Goal: Check status: Check status

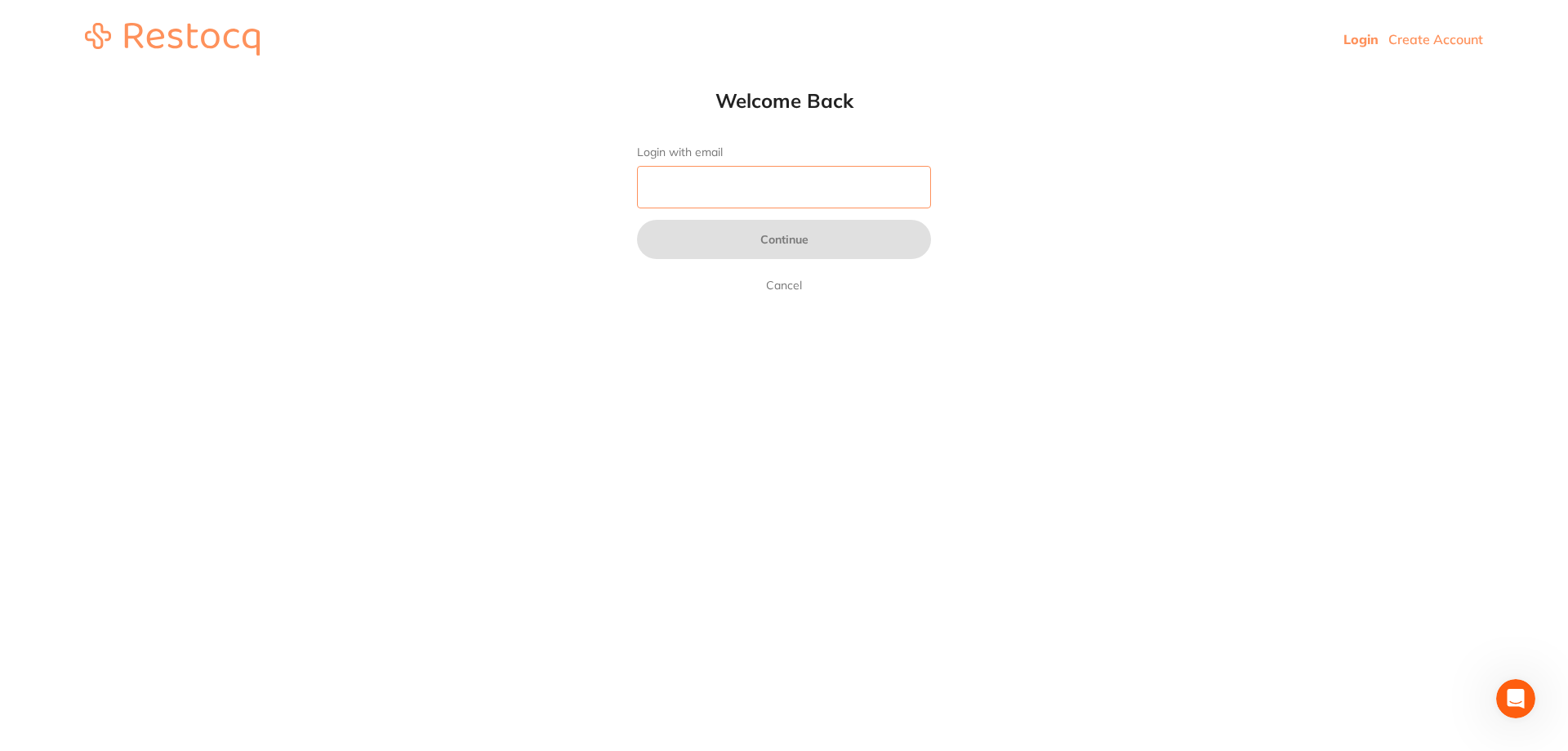
click at [749, 184] on input "Login with email" at bounding box center [784, 187] width 294 height 42
type input "[EMAIL_ADDRESS][DOMAIN_NAME]"
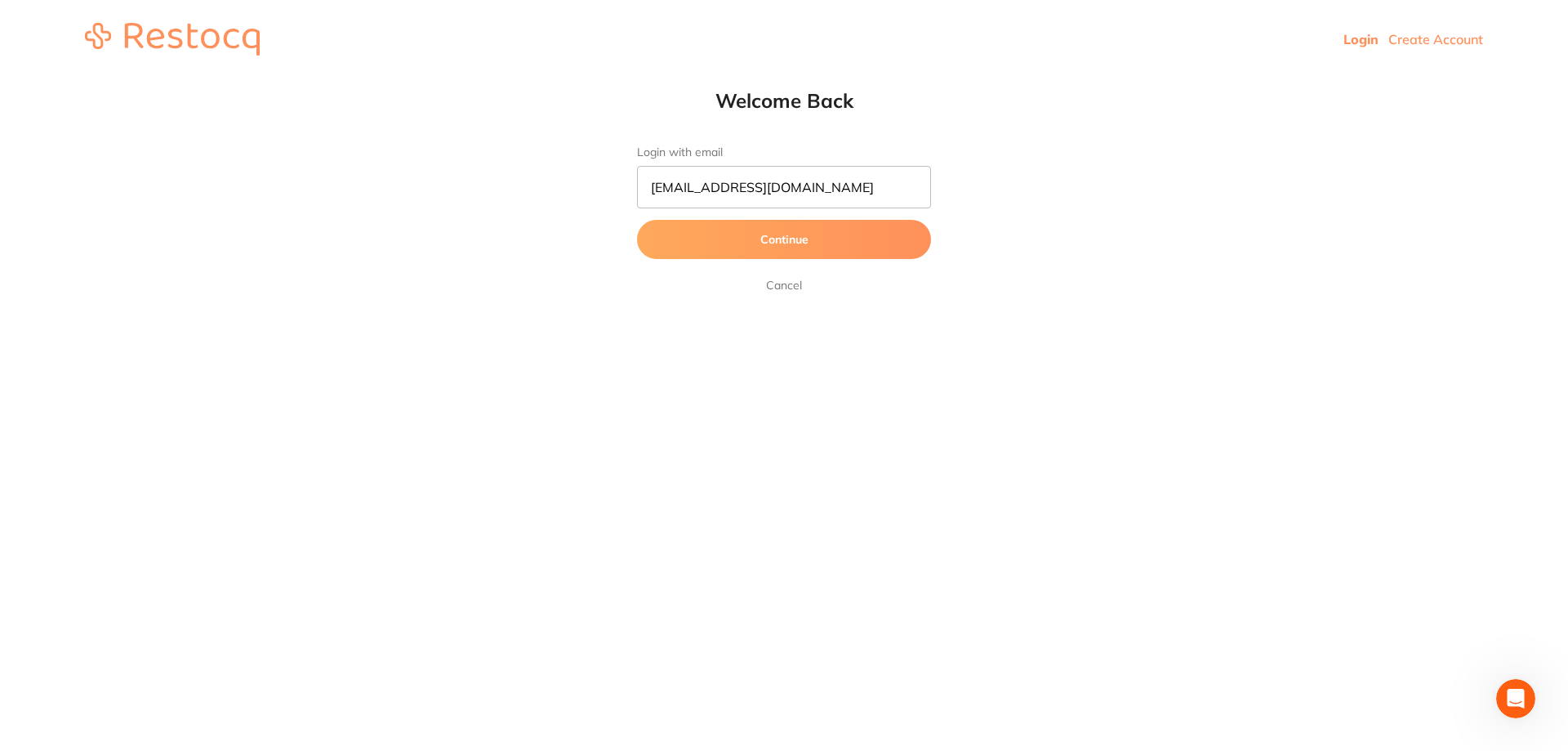
click at [816, 241] on button "Continue" at bounding box center [784, 240] width 294 height 39
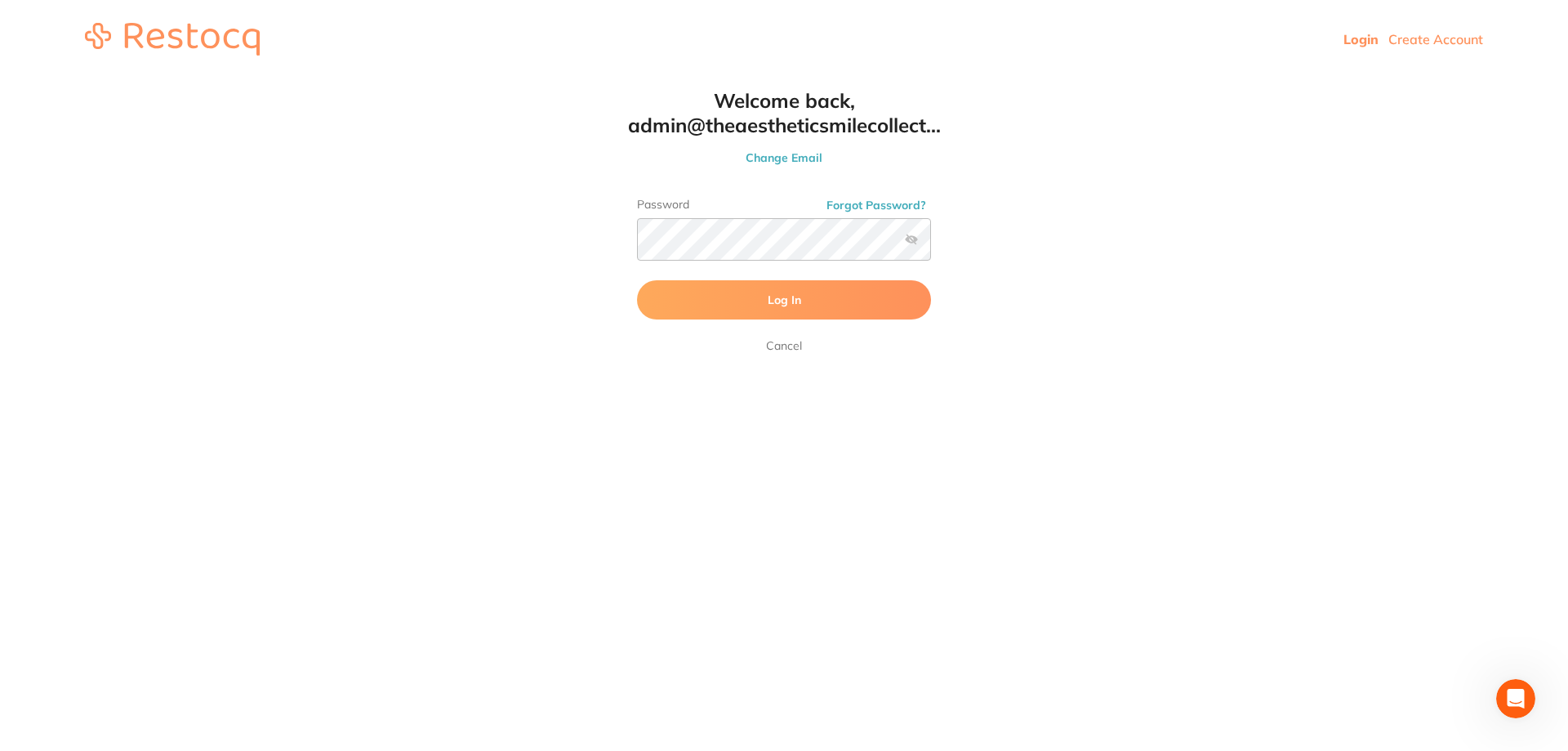
click at [822, 309] on button "Log In" at bounding box center [784, 300] width 294 height 39
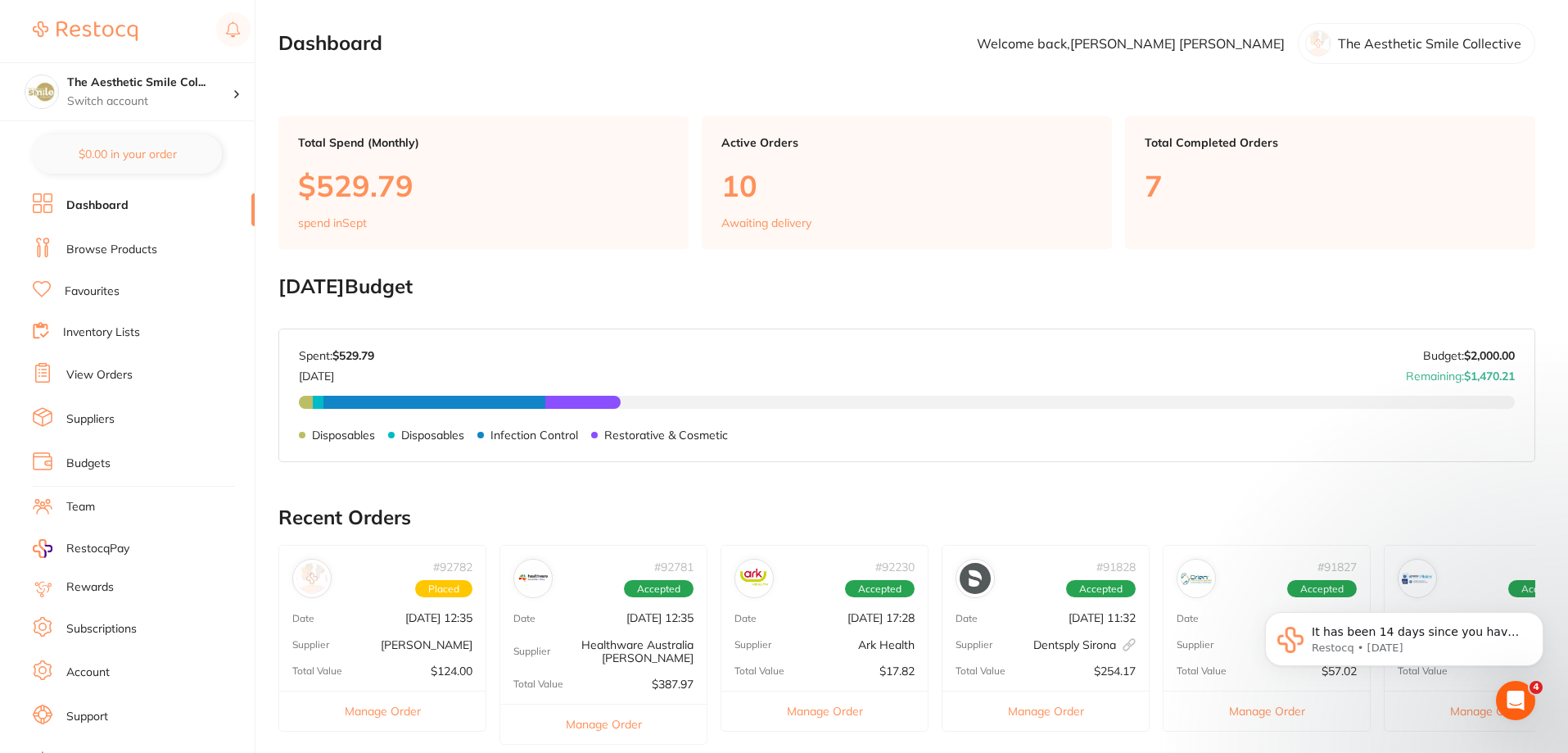
click at [106, 381] on link "View Orders" at bounding box center [99, 374] width 66 height 16
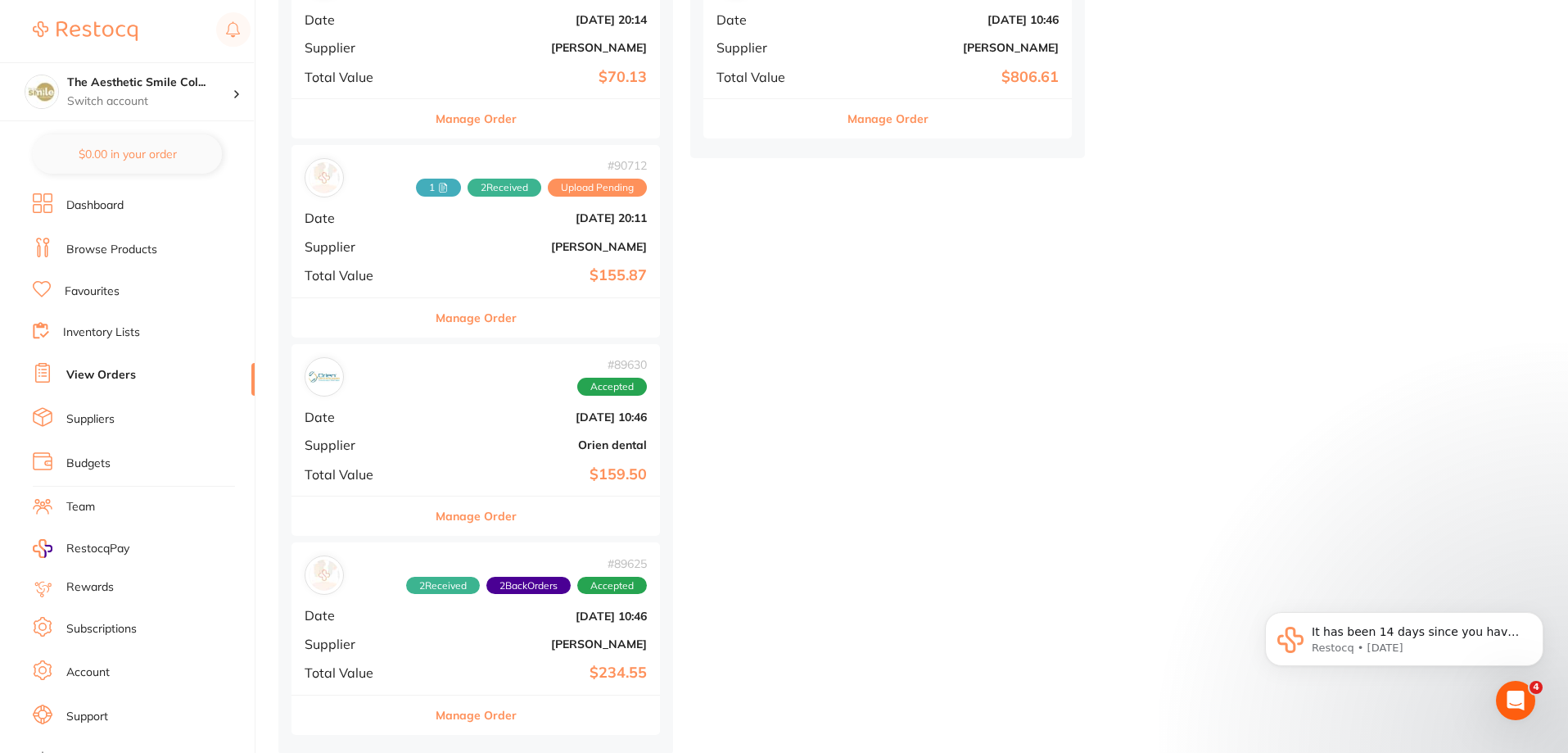
scroll to position [1481, 0]
click at [435, 706] on button "Manage Order" at bounding box center [476, 713] width 81 height 39
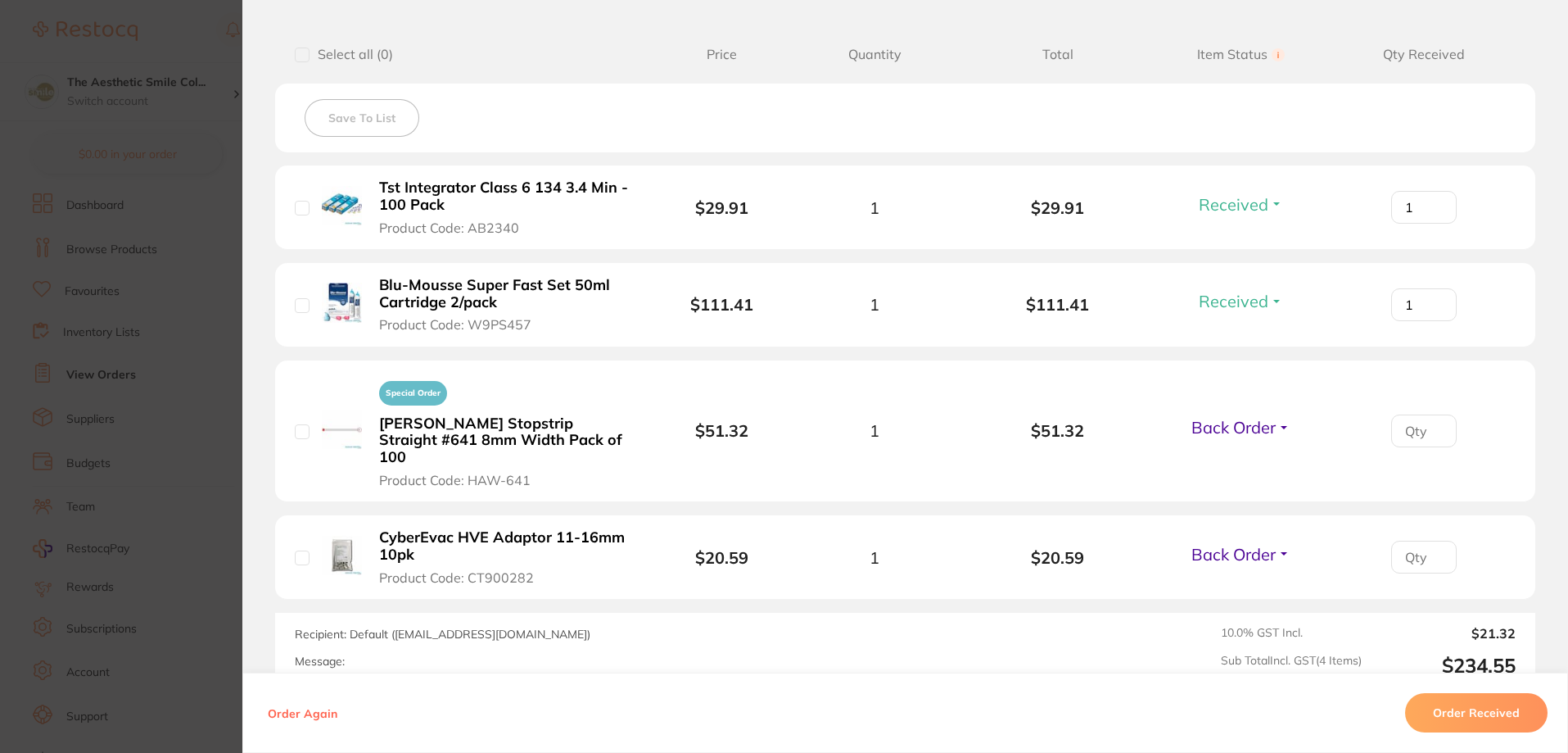
click at [332, 536] on img at bounding box center [341, 555] width 40 height 40
click at [412, 529] on b "CyberEvac HVE Adaptor 11-16mm 10pk" at bounding box center [506, 546] width 253 height 34
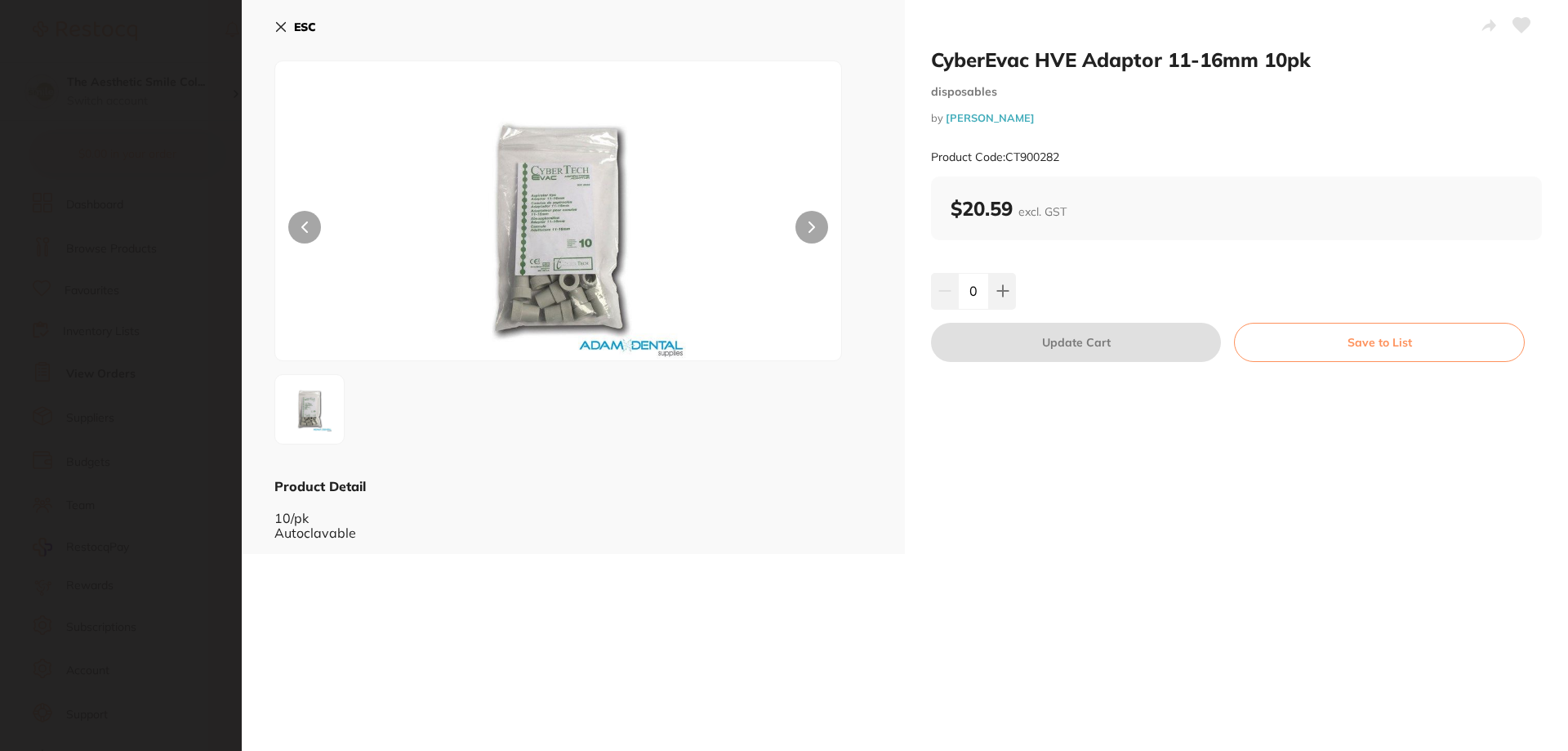
click at [820, 221] on button at bounding box center [812, 227] width 33 height 33
click at [277, 21] on icon at bounding box center [280, 26] width 13 height 13
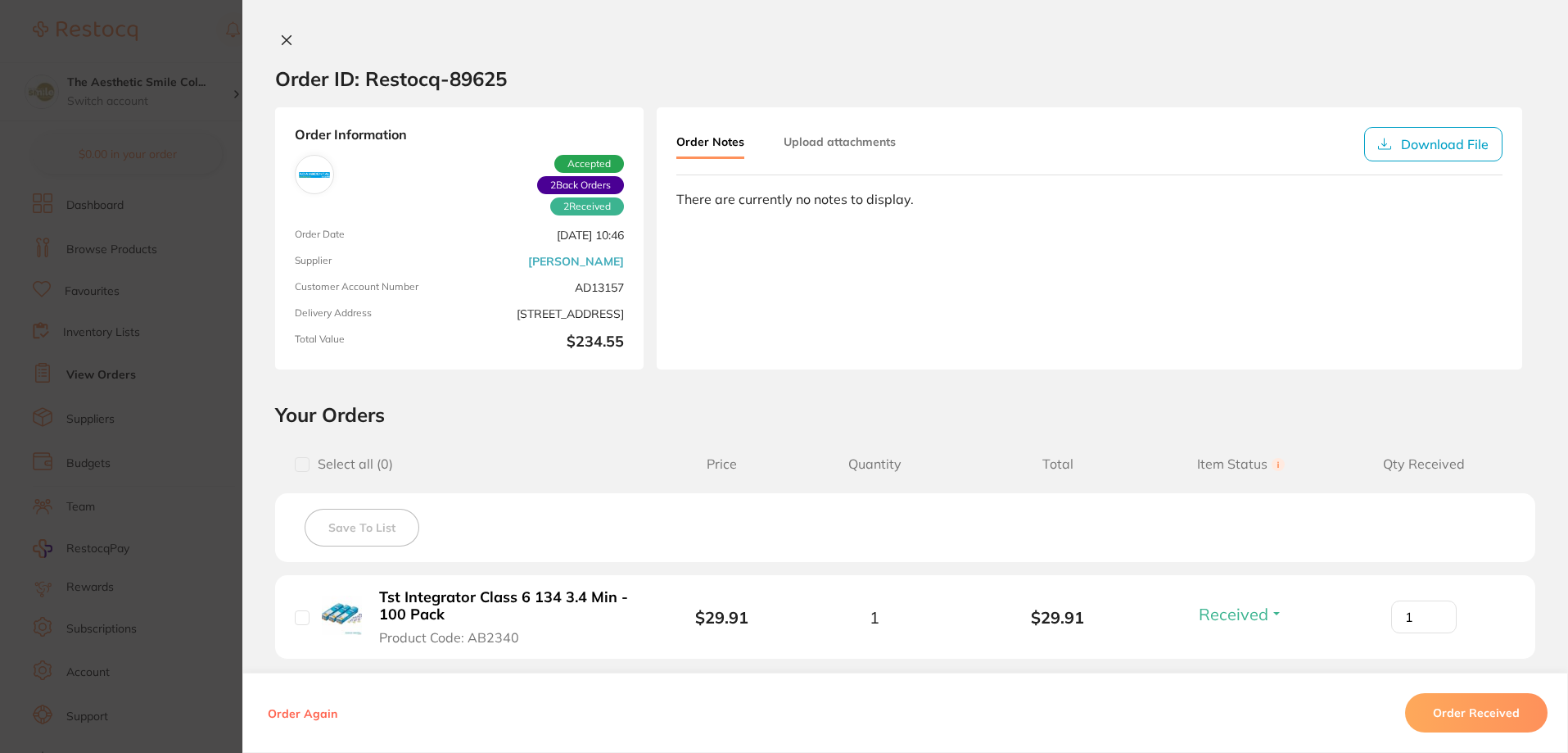
click at [288, 38] on icon at bounding box center [286, 40] width 13 height 13
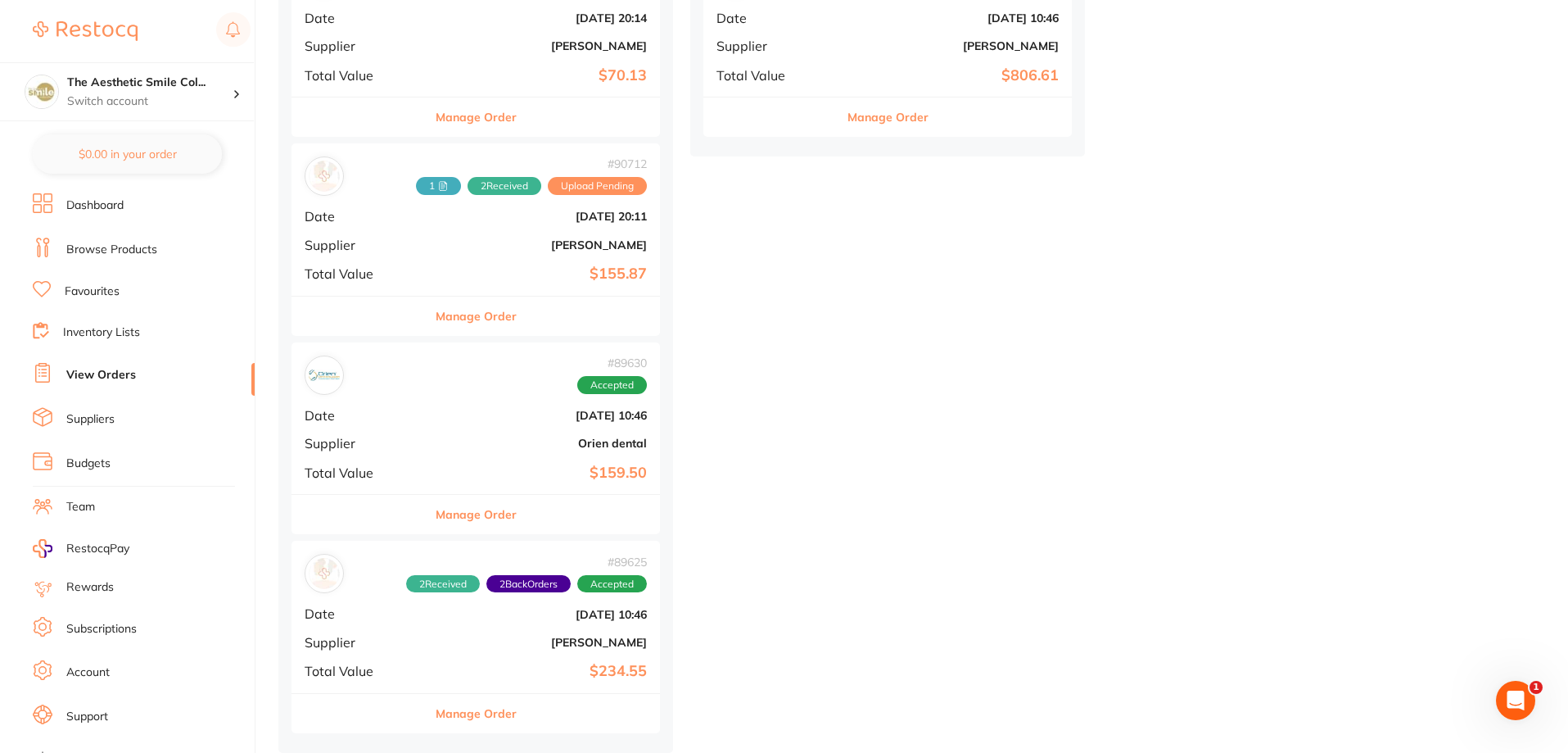
click at [462, 510] on button "Manage Order" at bounding box center [476, 514] width 81 height 39
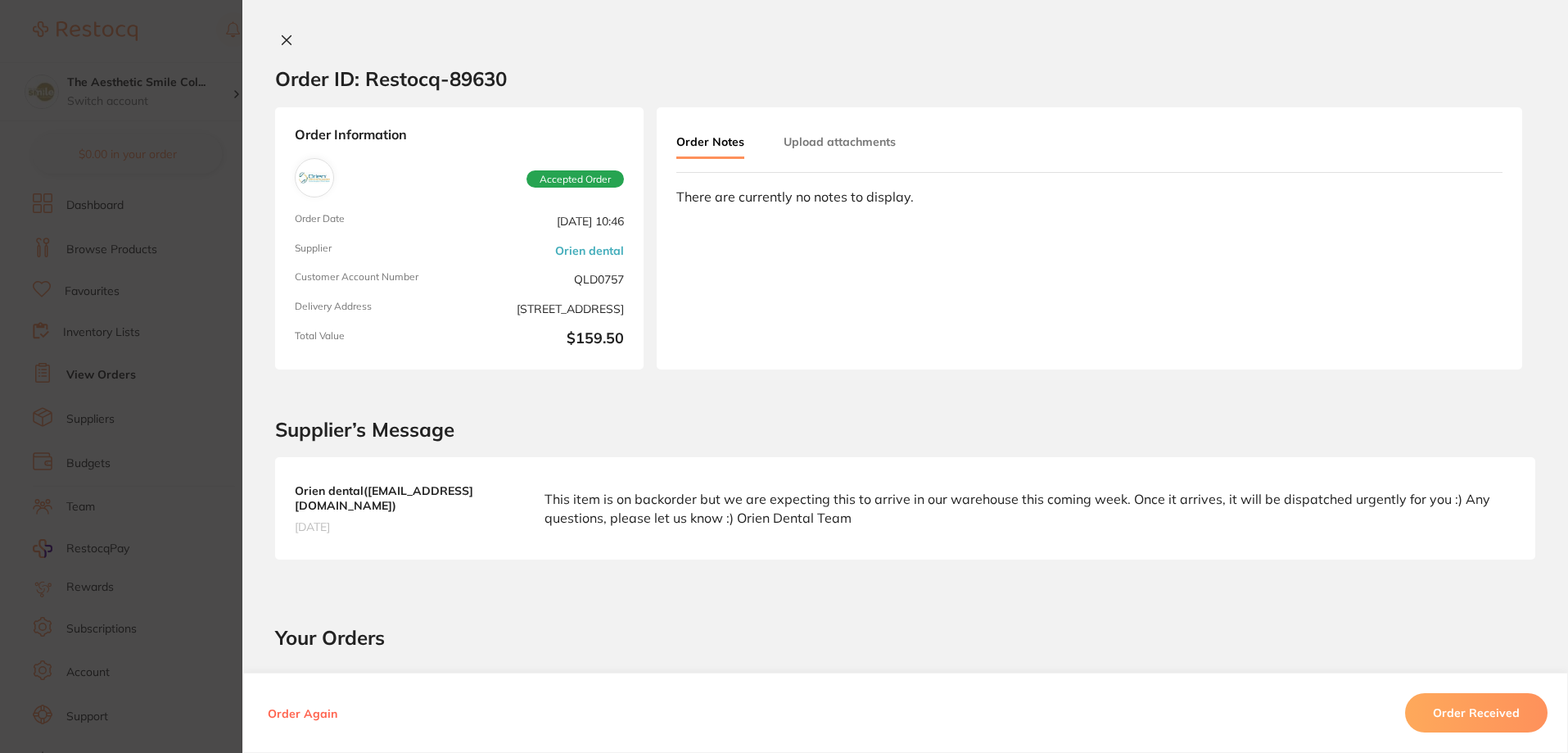
click at [275, 36] on button at bounding box center [286, 42] width 23 height 17
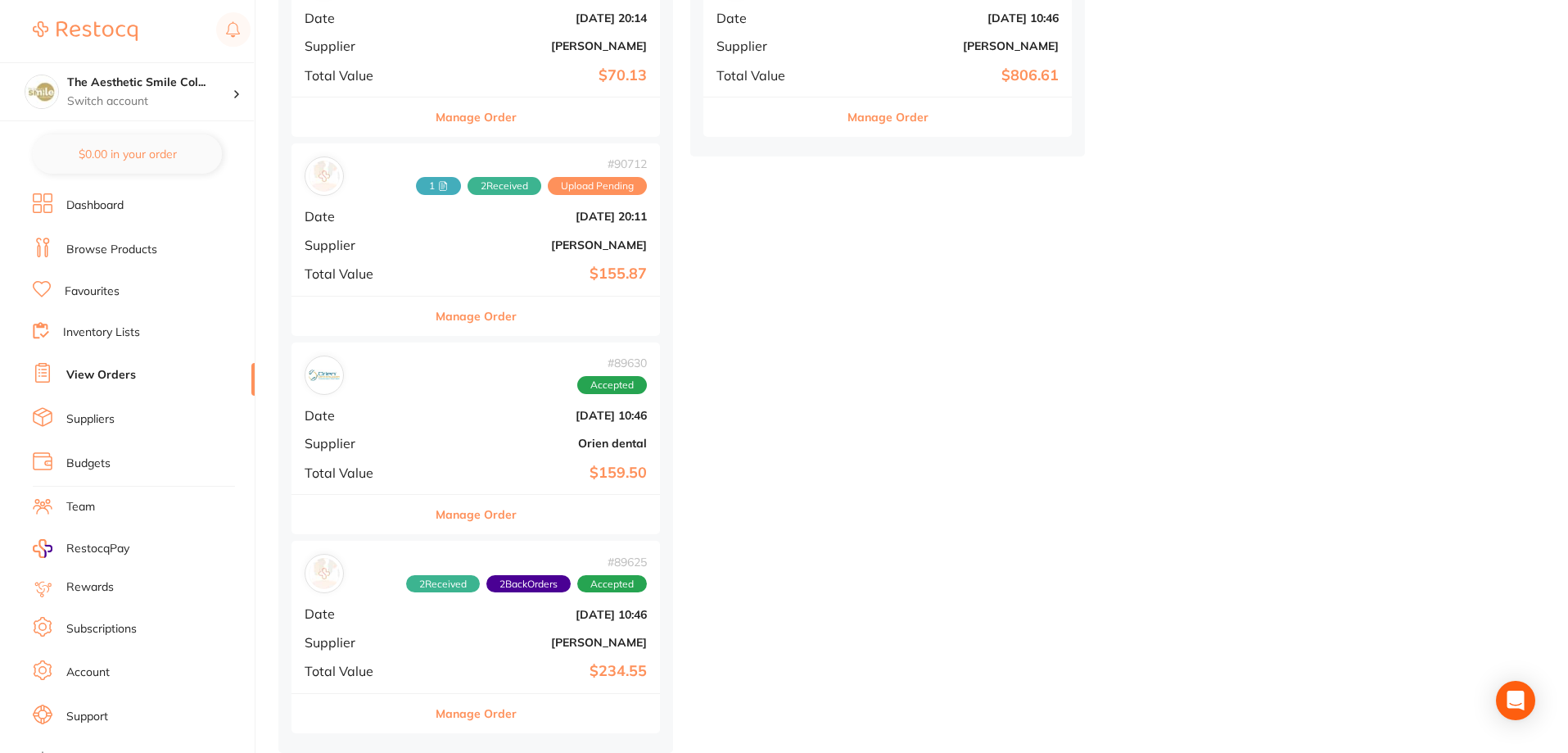
click at [459, 312] on button "Manage Order" at bounding box center [476, 316] width 81 height 39
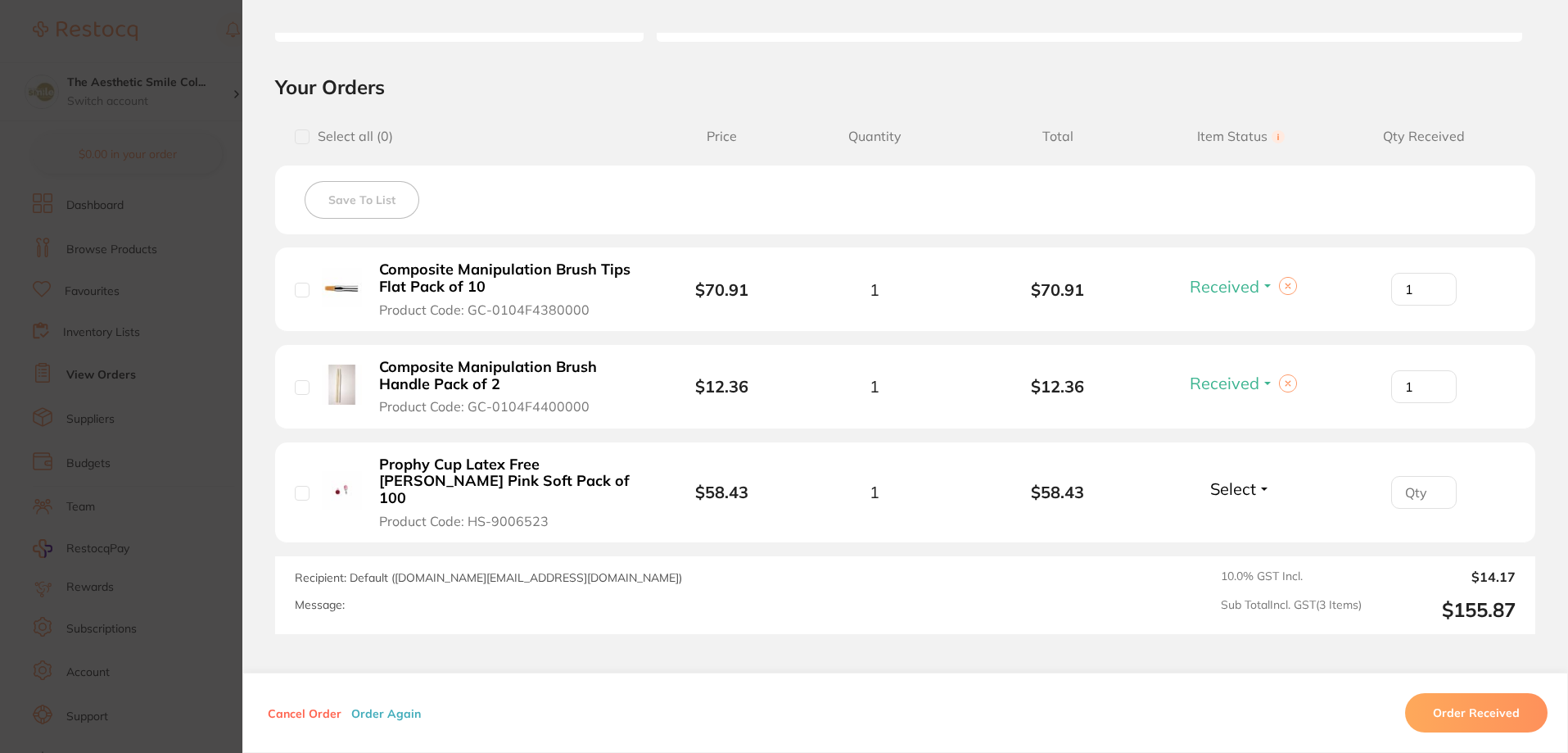
click at [1223, 480] on span "Select" at bounding box center [1233, 489] width 46 height 20
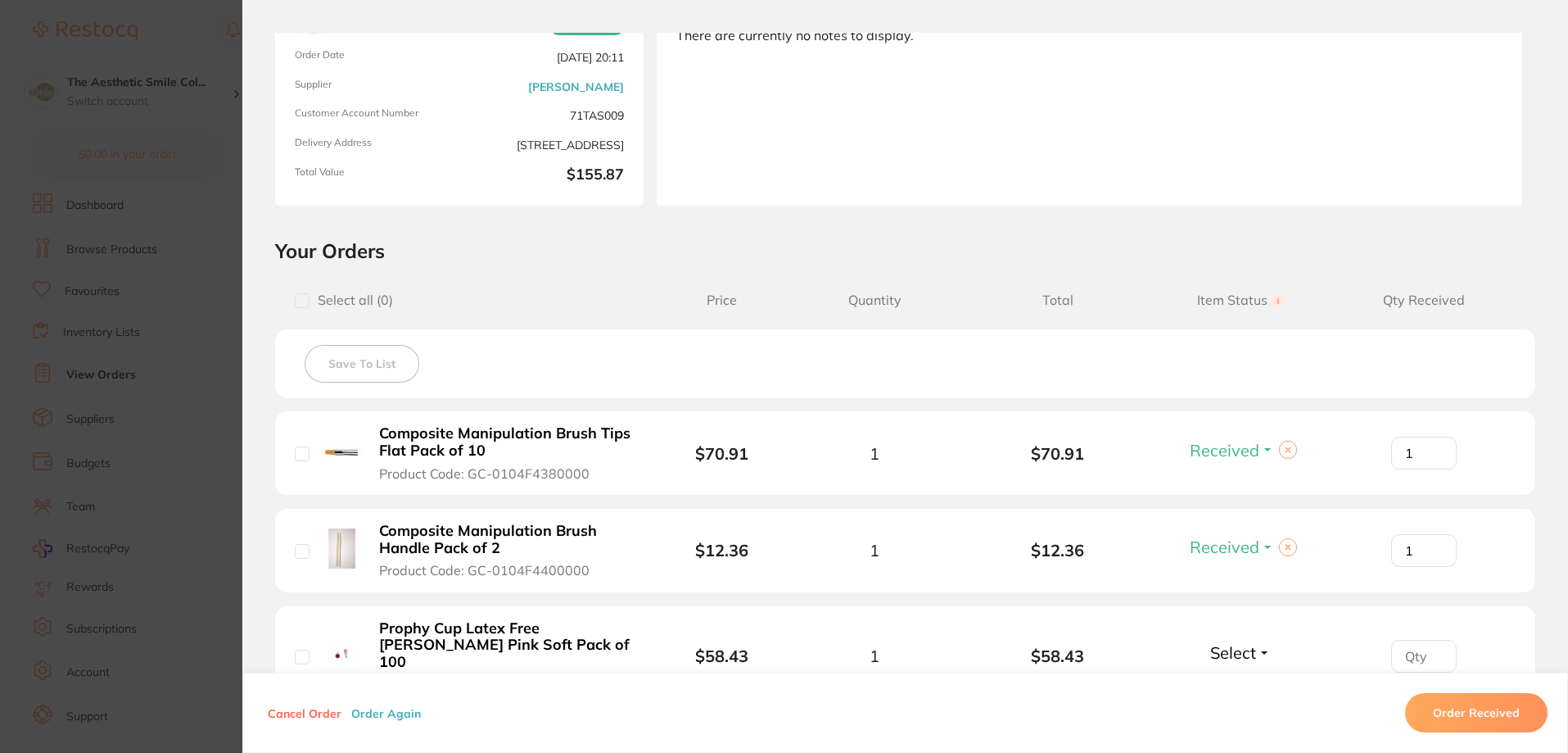
scroll to position [1398, 0]
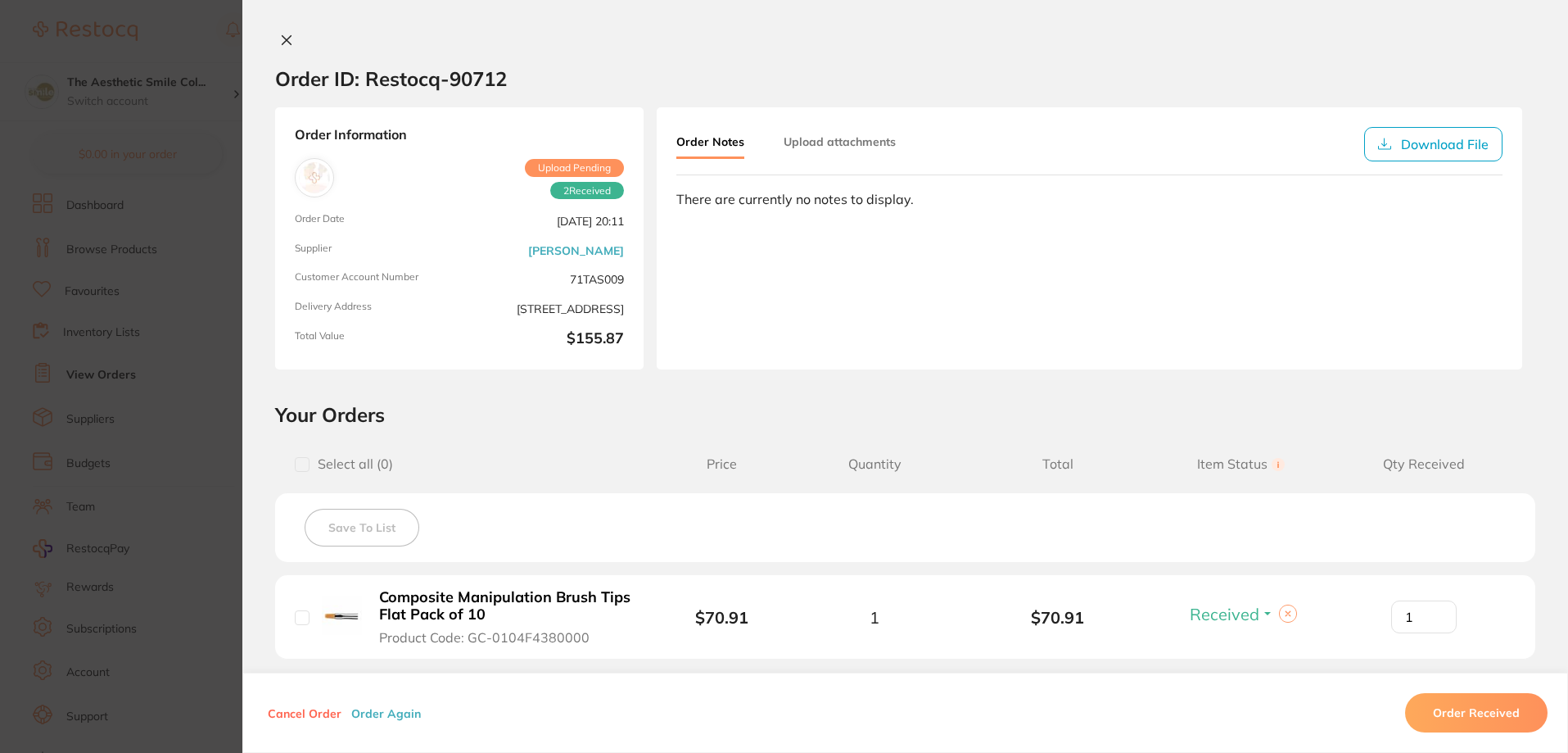
click at [280, 40] on icon at bounding box center [286, 40] width 13 height 13
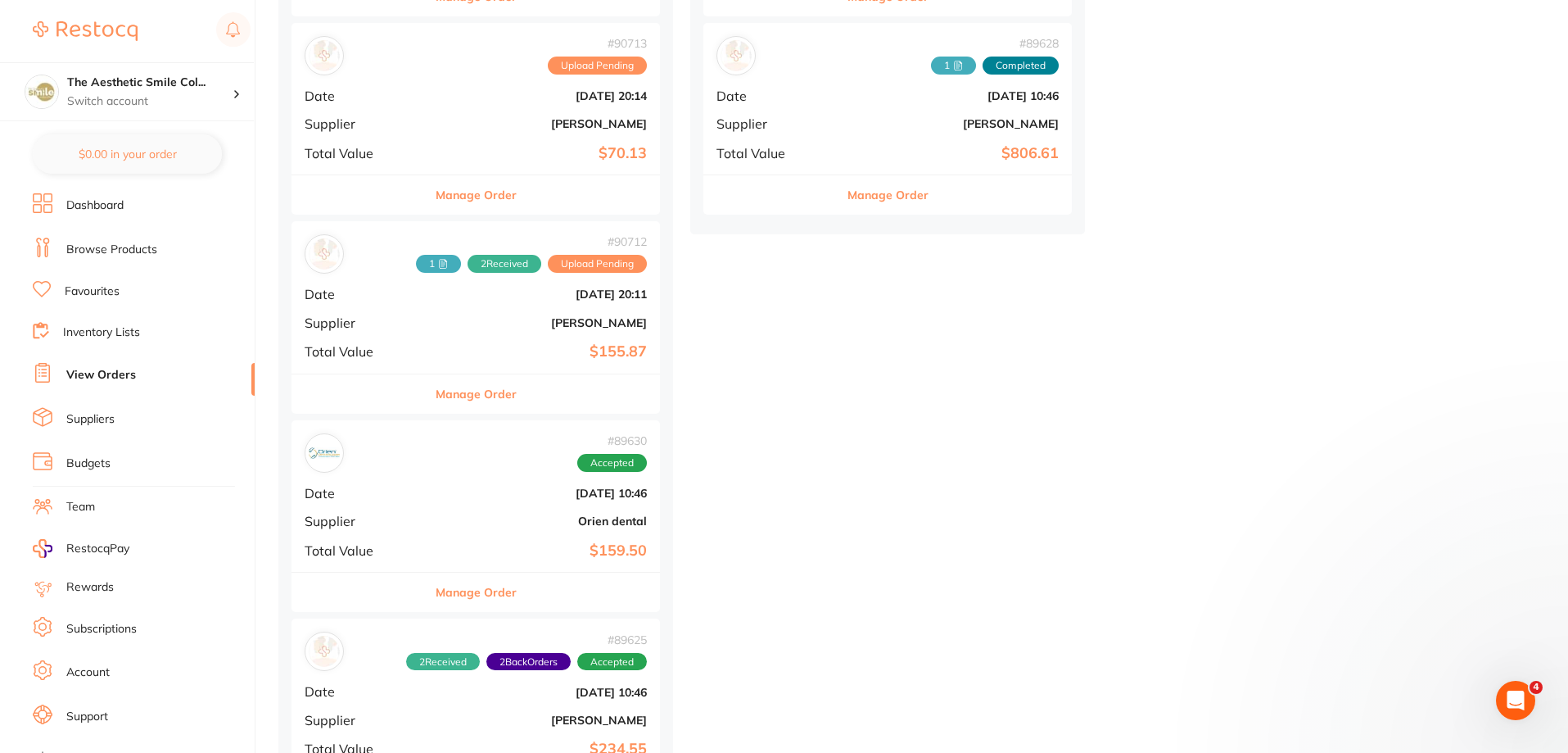
click at [456, 394] on button "Manage Order" at bounding box center [476, 394] width 81 height 39
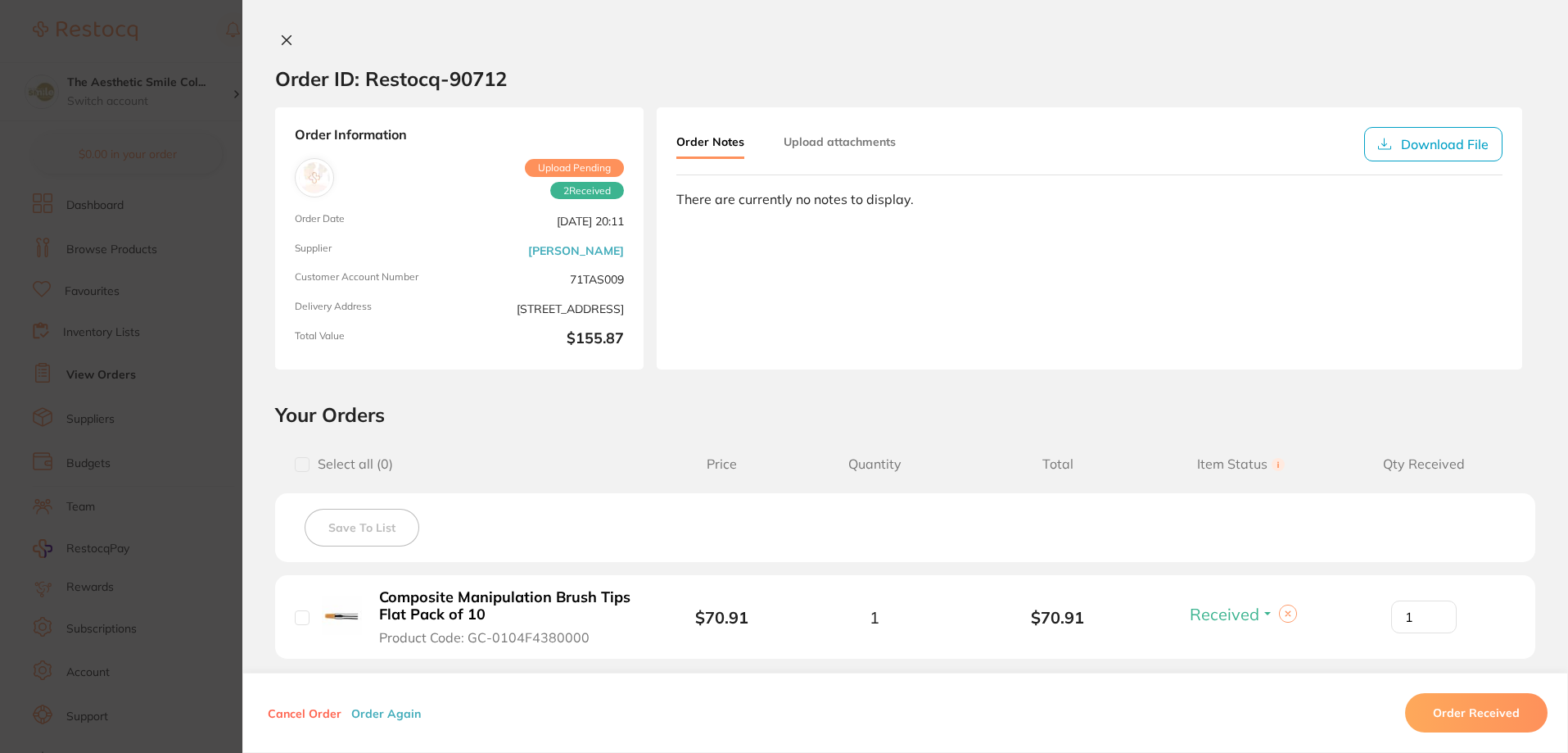
click at [280, 38] on icon at bounding box center [286, 40] width 13 height 13
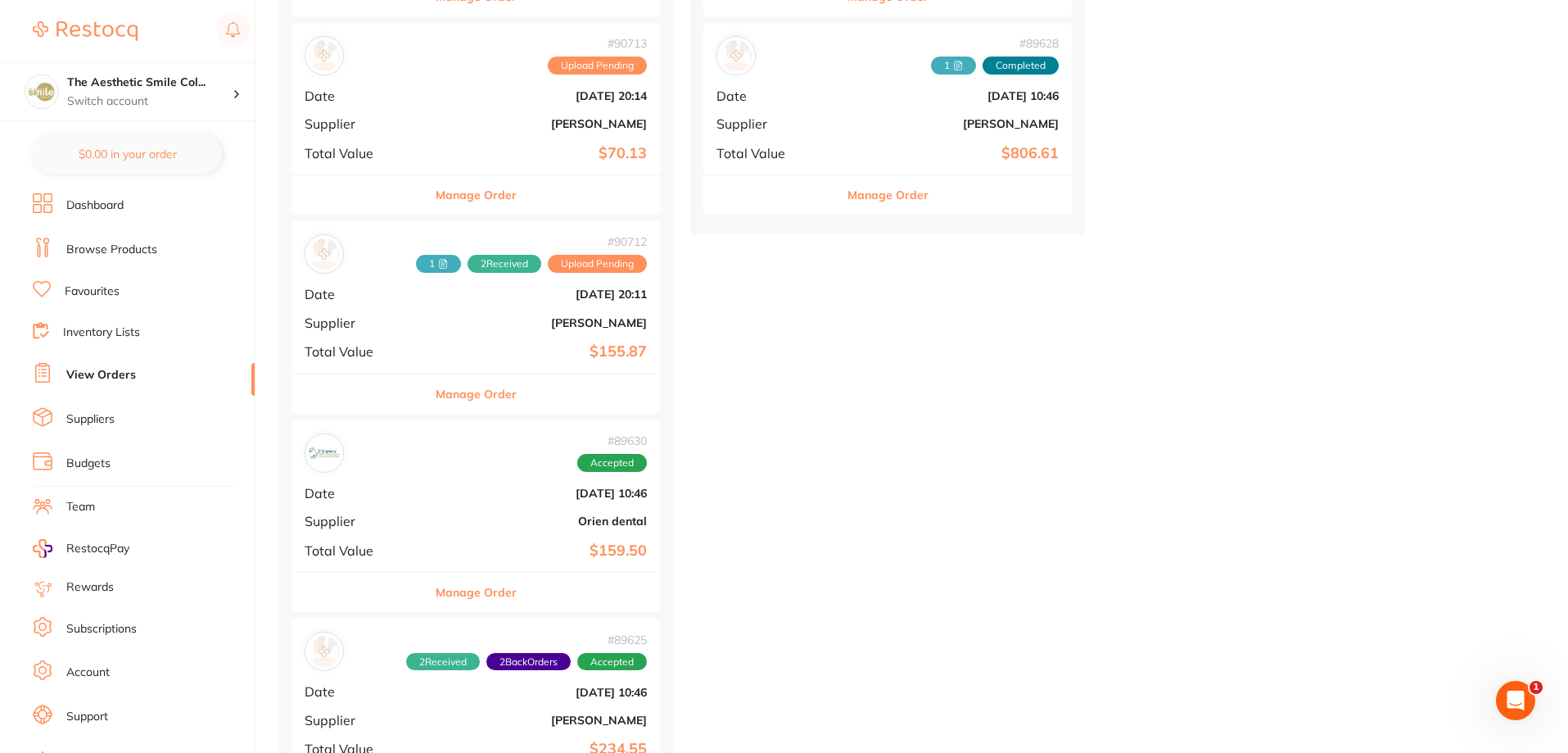
click at [453, 205] on button "Manage Order" at bounding box center [476, 195] width 81 height 39
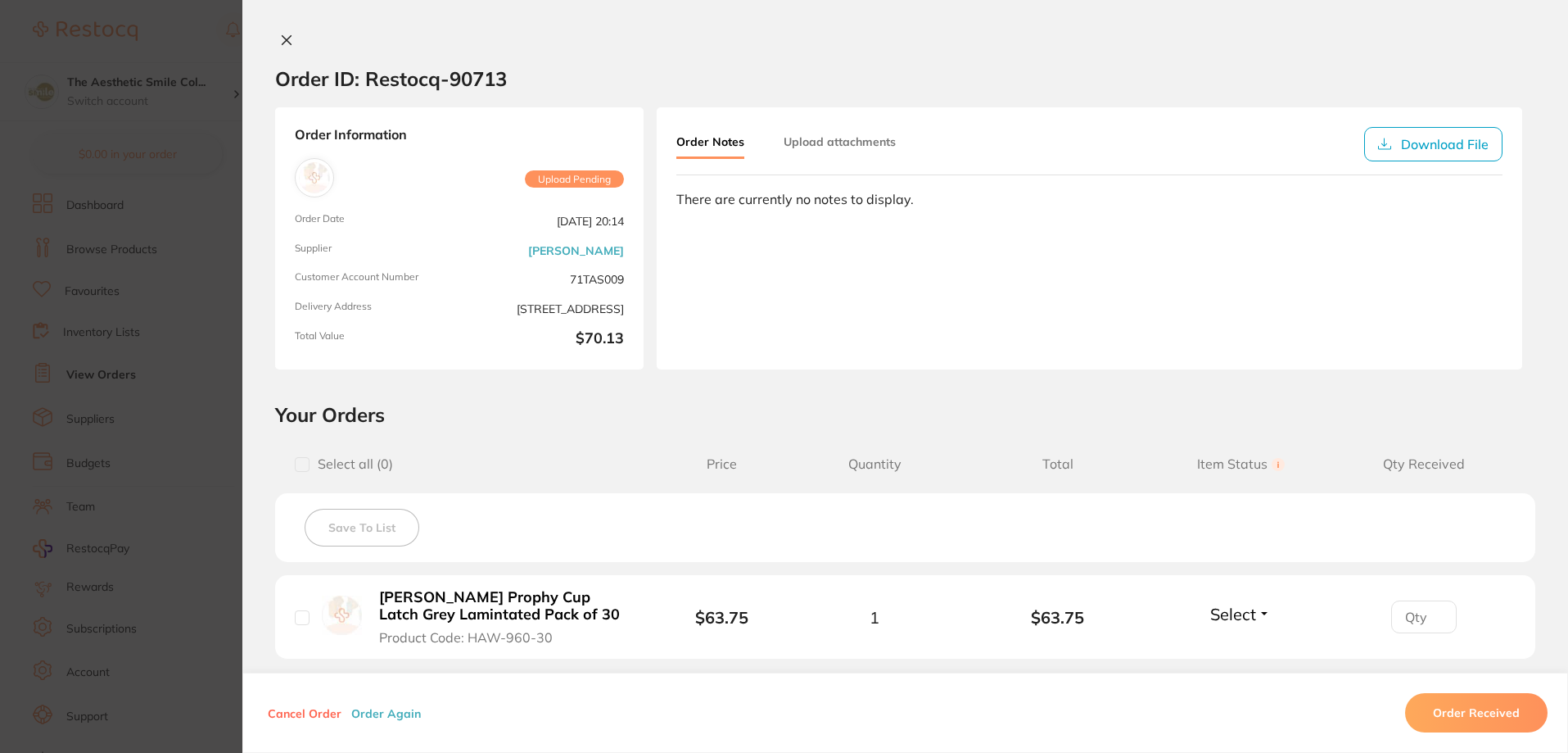
click at [277, 25] on div "Order ID: Restocq- 90713 Order Information Upload Pending Order Date [DATE] 20:…" at bounding box center [905, 376] width 1325 height 753
click at [279, 30] on div "Order ID: Restocq- 90713 Order Information Upload Pending Order Date [DATE] 20:…" at bounding box center [905, 376] width 1325 height 753
click at [280, 37] on icon at bounding box center [286, 40] width 13 height 13
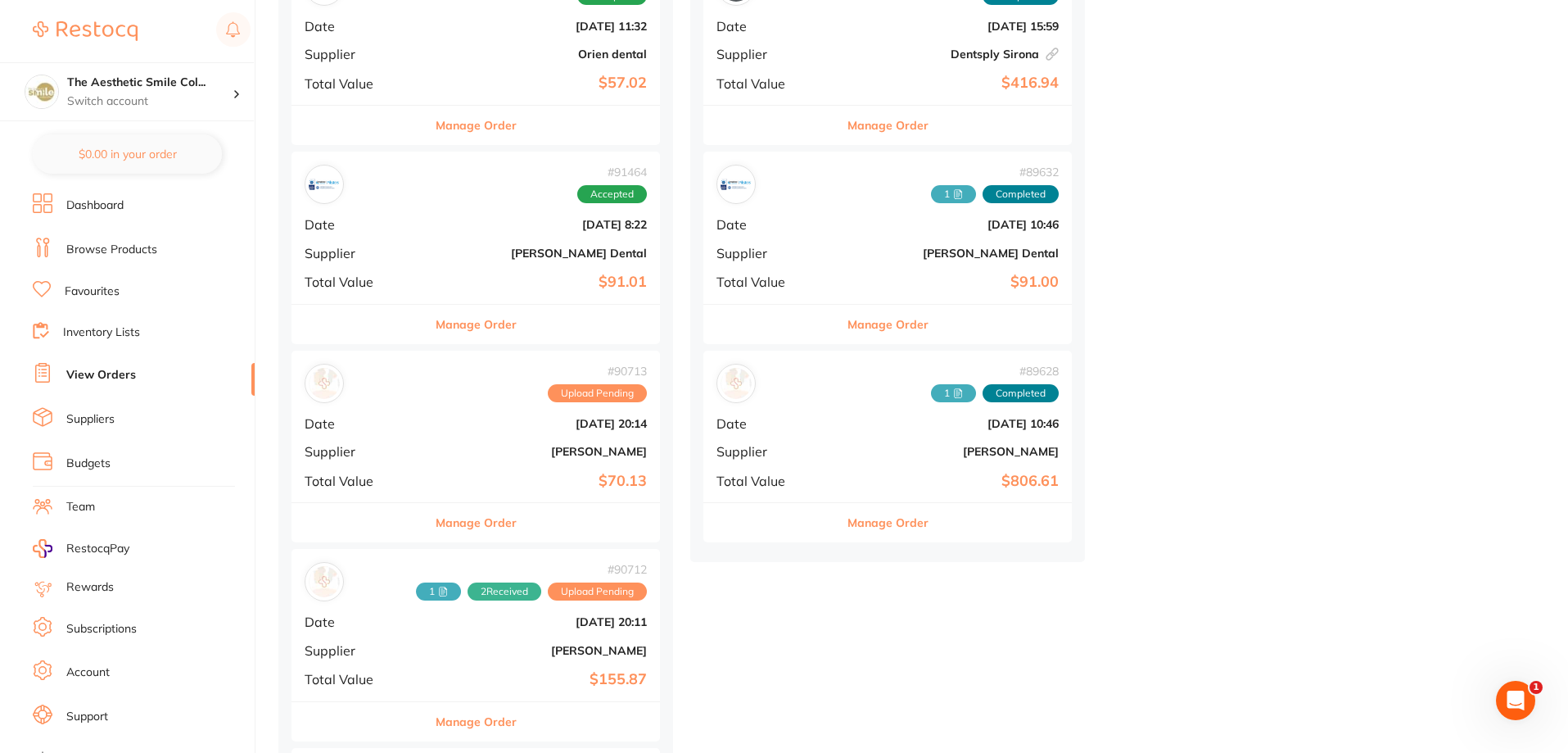
click at [463, 326] on button "Manage Order" at bounding box center [476, 324] width 81 height 39
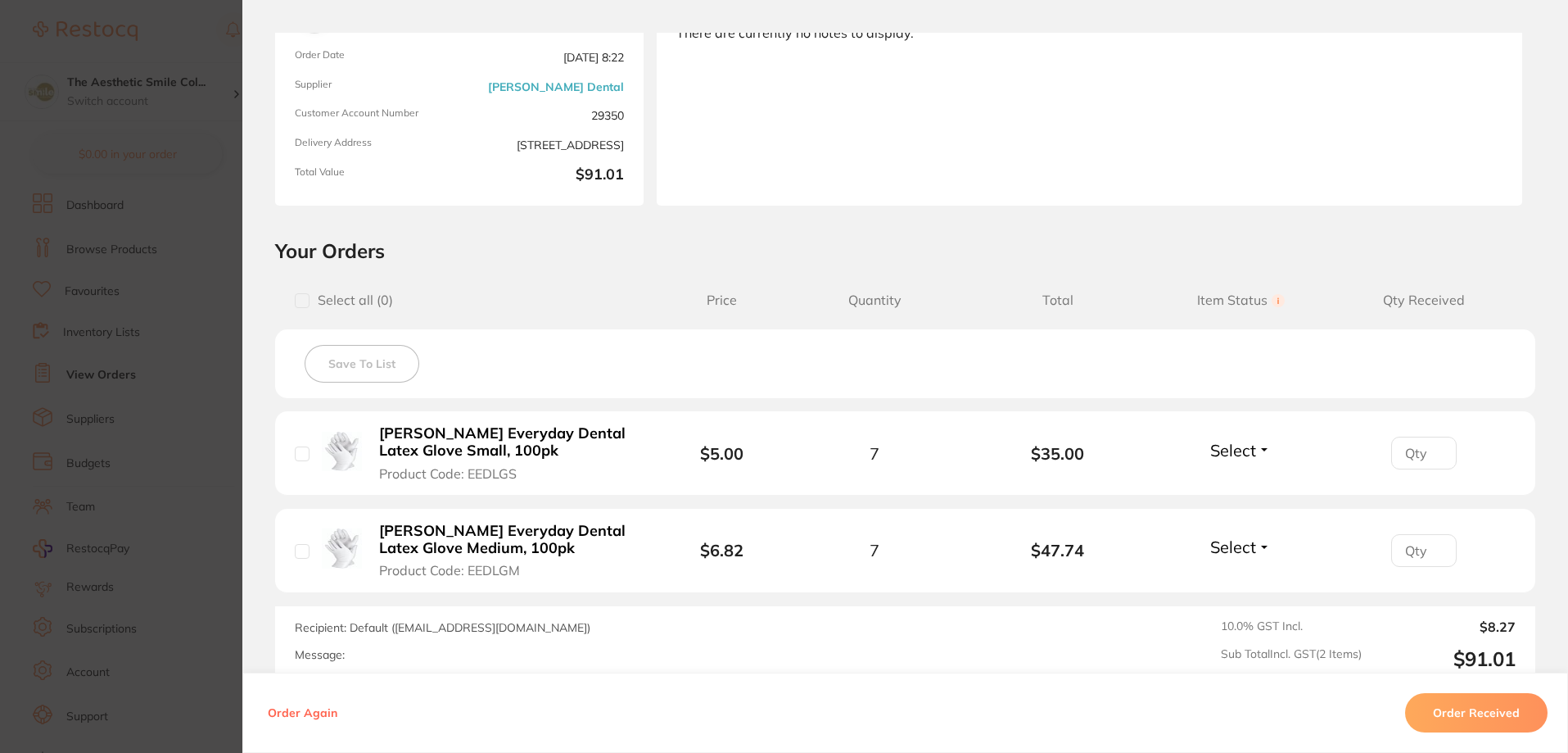
scroll to position [245, 0]
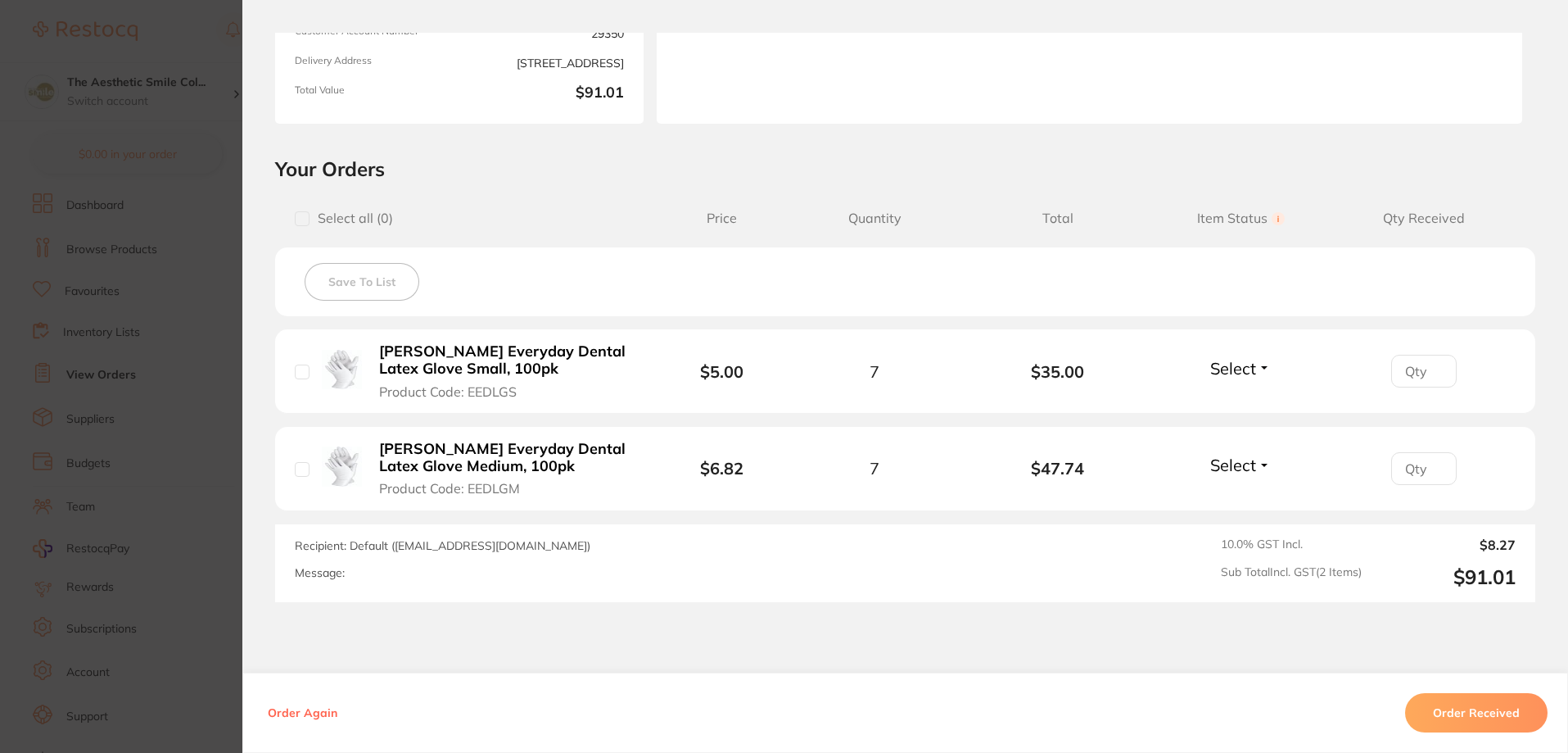
click at [1213, 366] on span "Select" at bounding box center [1233, 368] width 46 height 20
click at [529, 216] on span "Select all ( 0 )" at bounding box center [479, 218] width 370 height 15
click at [303, 217] on input "checkbox" at bounding box center [301, 218] width 14 height 14
checkbox input "true"
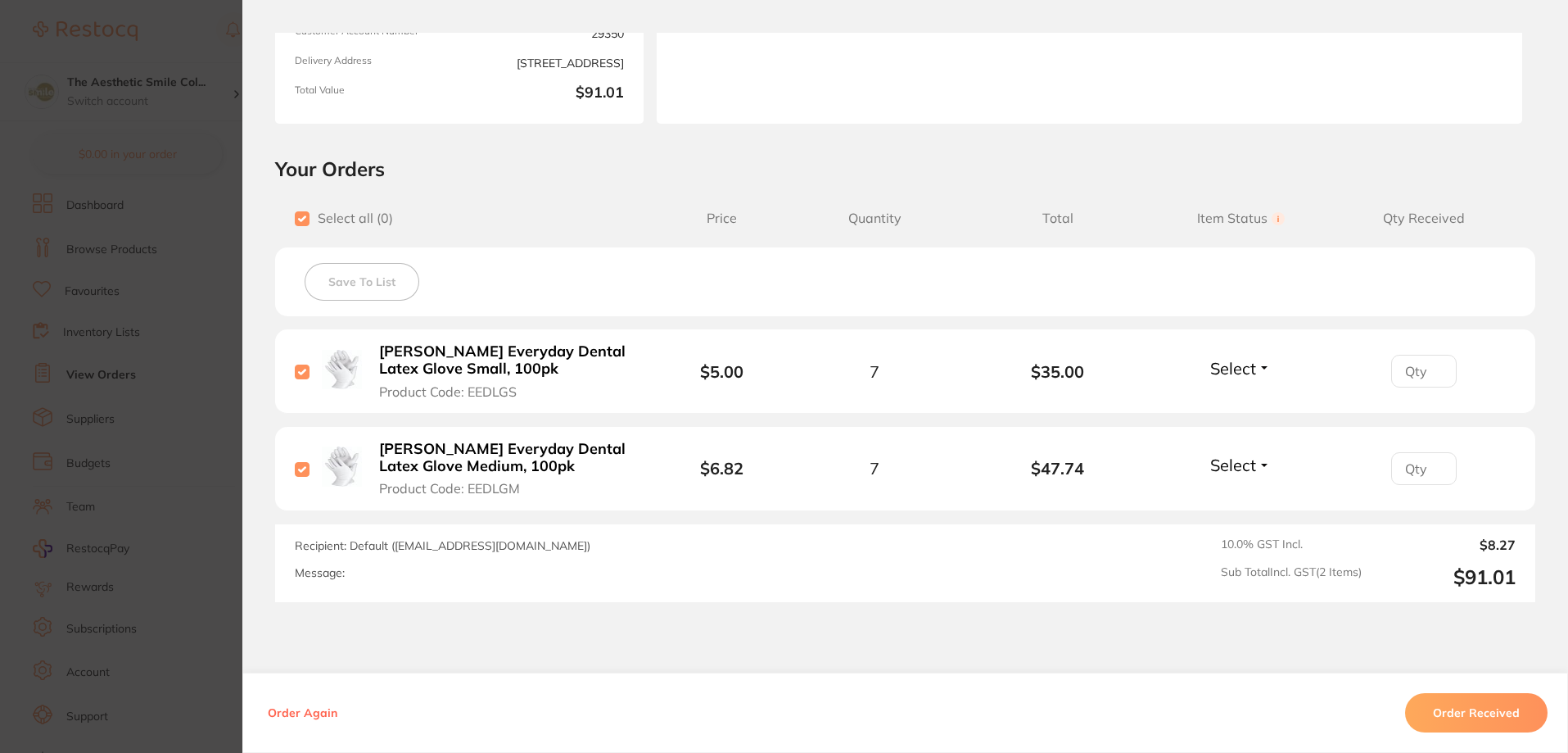
checkbox input "true"
click at [1418, 228] on div "Select all ( 2 ) Price Quantity Total Item Status You can use this feature to t…" at bounding box center [904, 218] width 1260 height 42
click at [1221, 364] on span "Select" at bounding box center [1233, 368] width 46 height 20
click at [1242, 403] on span "Received" at bounding box center [1240, 403] width 42 height 12
click at [1250, 458] on span "Select" at bounding box center [1233, 465] width 46 height 20
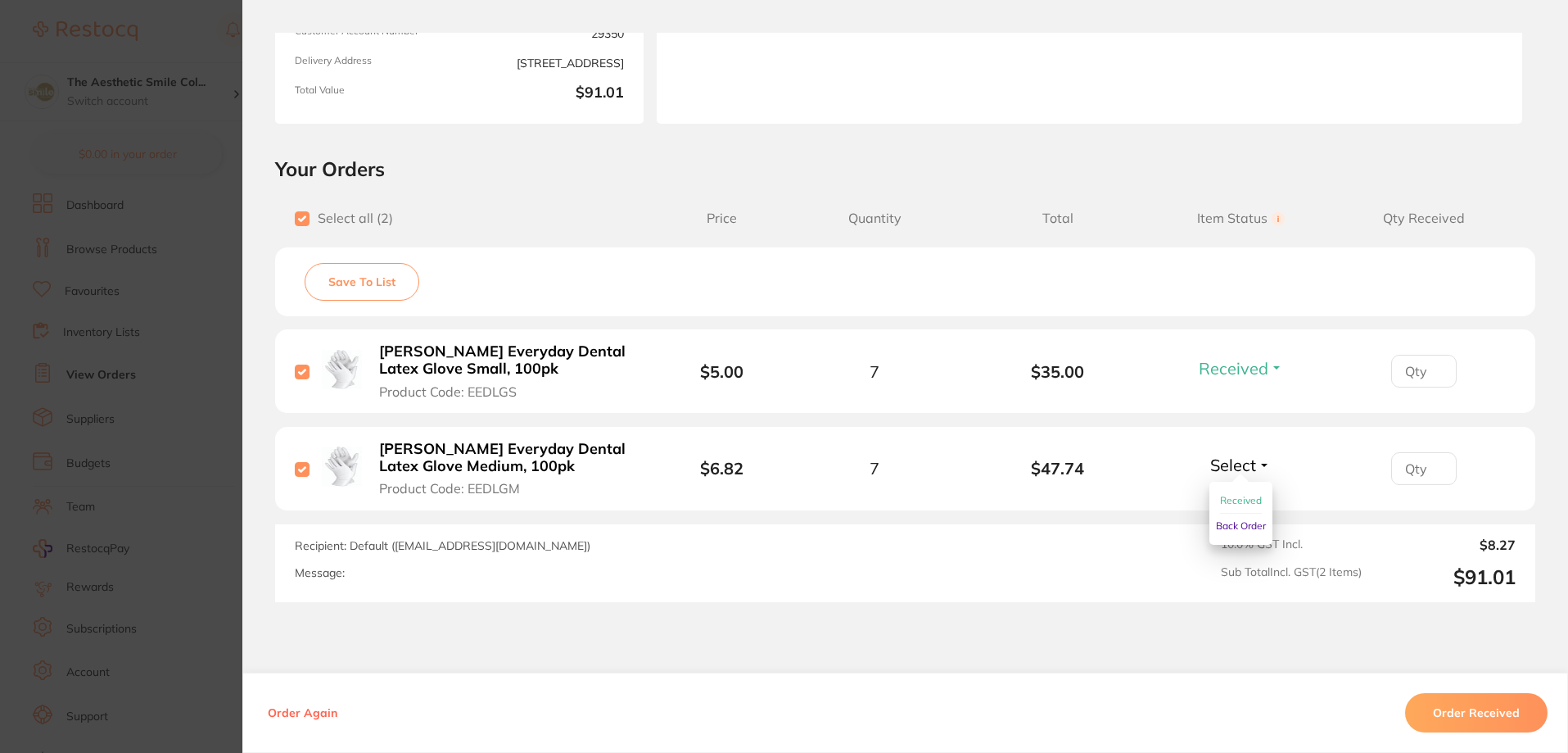
click at [1261, 498] on ul "Received Back Order" at bounding box center [1240, 513] width 63 height 63
click at [1252, 497] on span "Received" at bounding box center [1240, 500] width 42 height 12
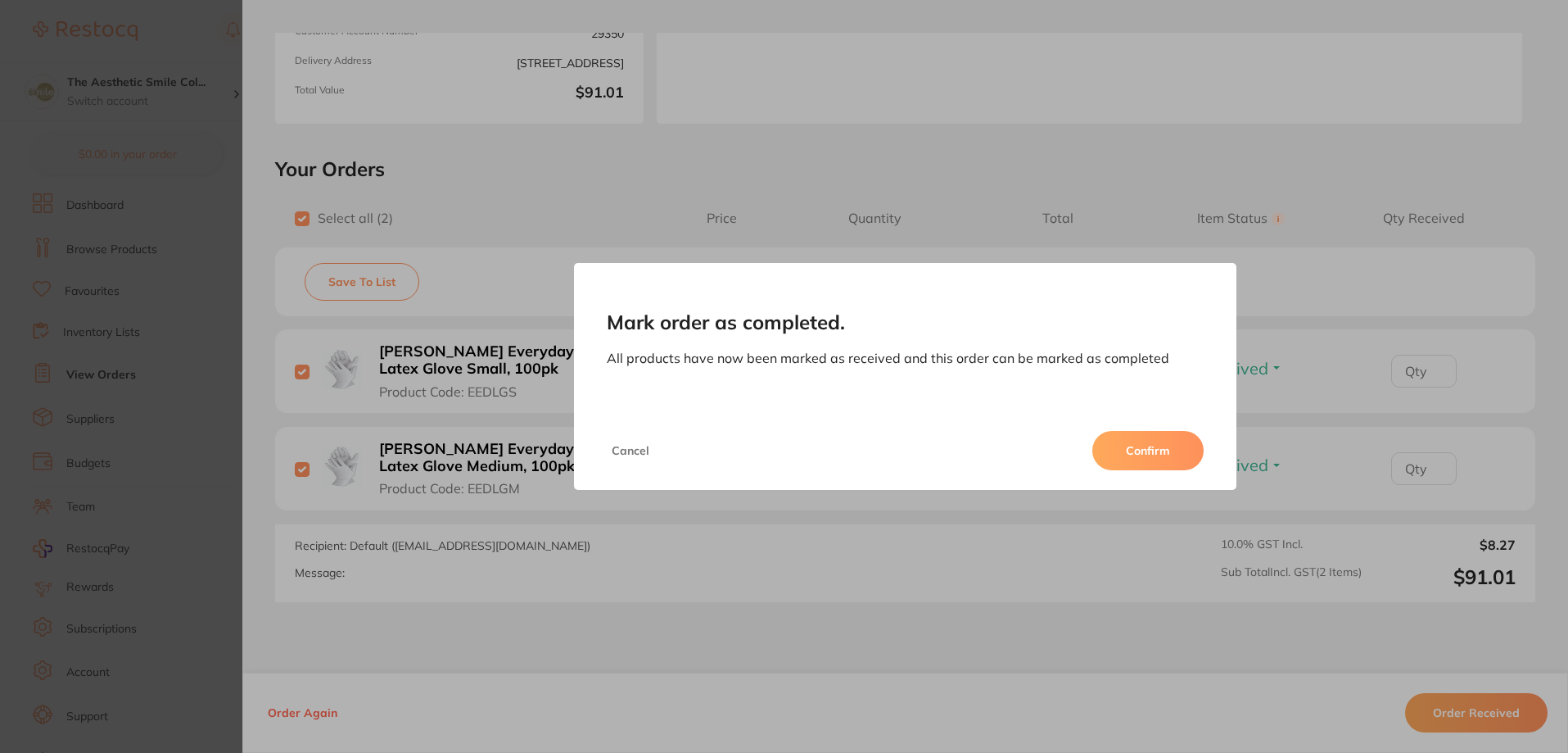
click at [1172, 451] on button "Confirm" at bounding box center [1147, 451] width 111 height 39
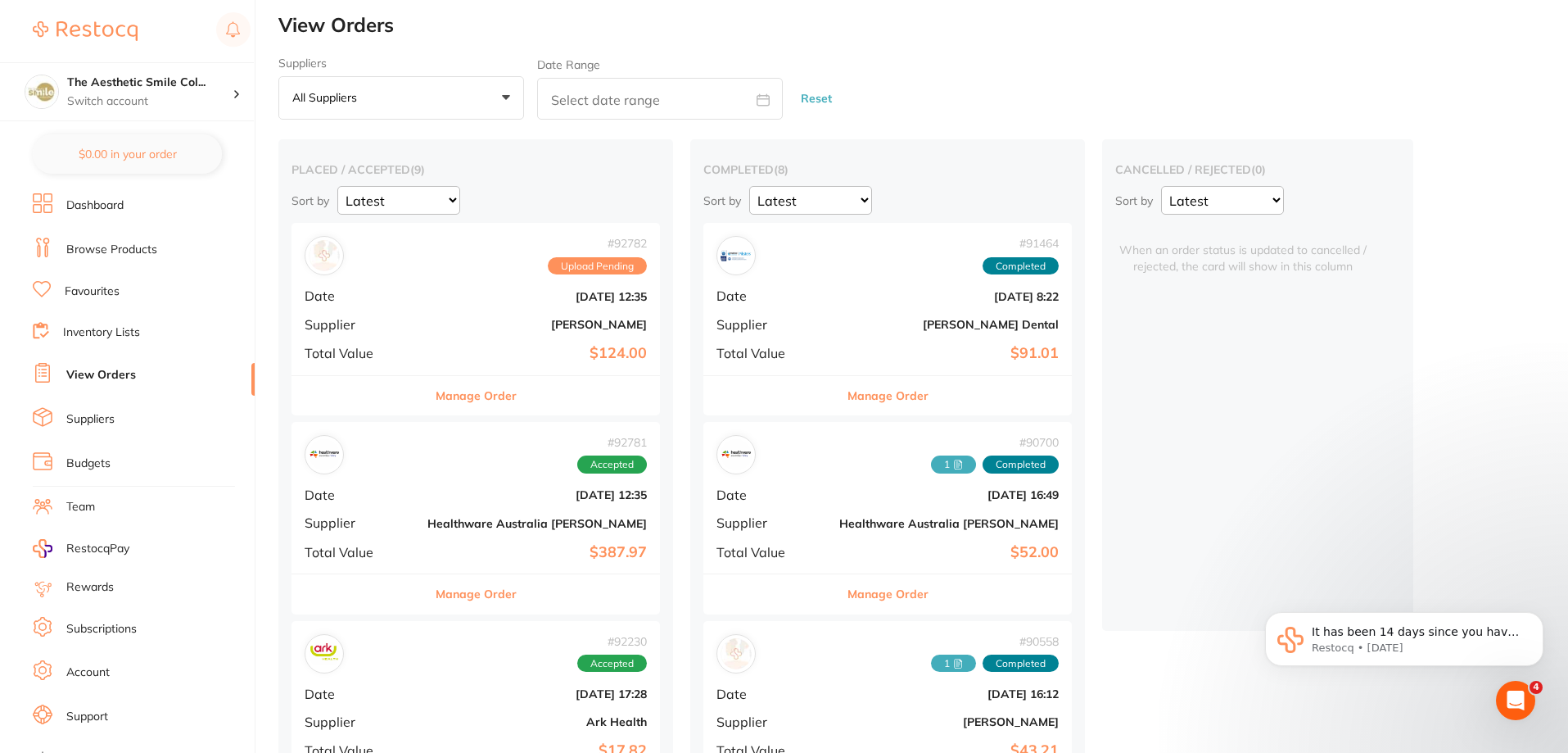
click at [848, 390] on button "Manage Order" at bounding box center [888, 396] width 81 height 39
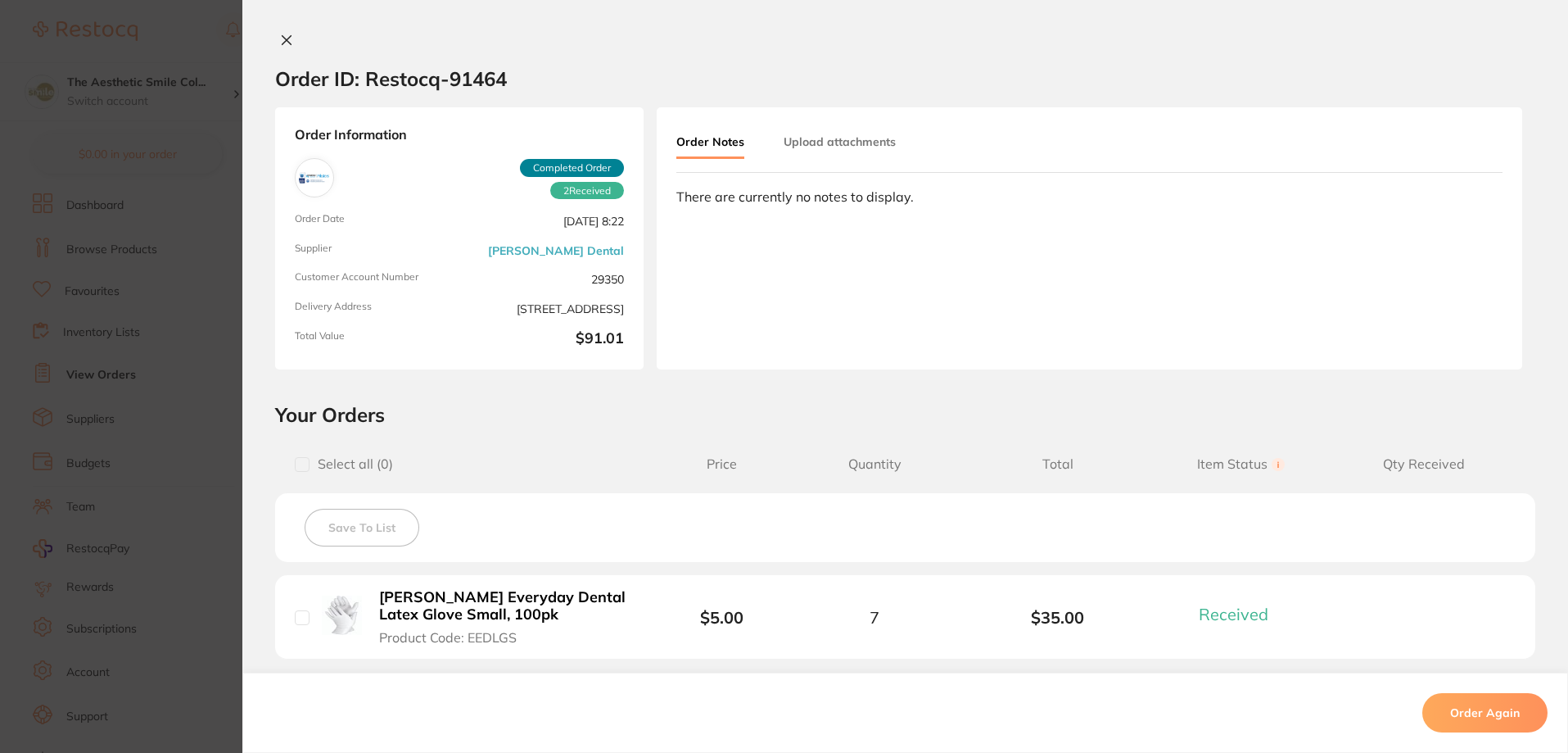
click at [848, 117] on div "Order Notes Upload attachments There are currently no notes to display." at bounding box center [1089, 238] width 865 height 262
click at [853, 141] on button "Upload attachments" at bounding box center [839, 142] width 112 height 30
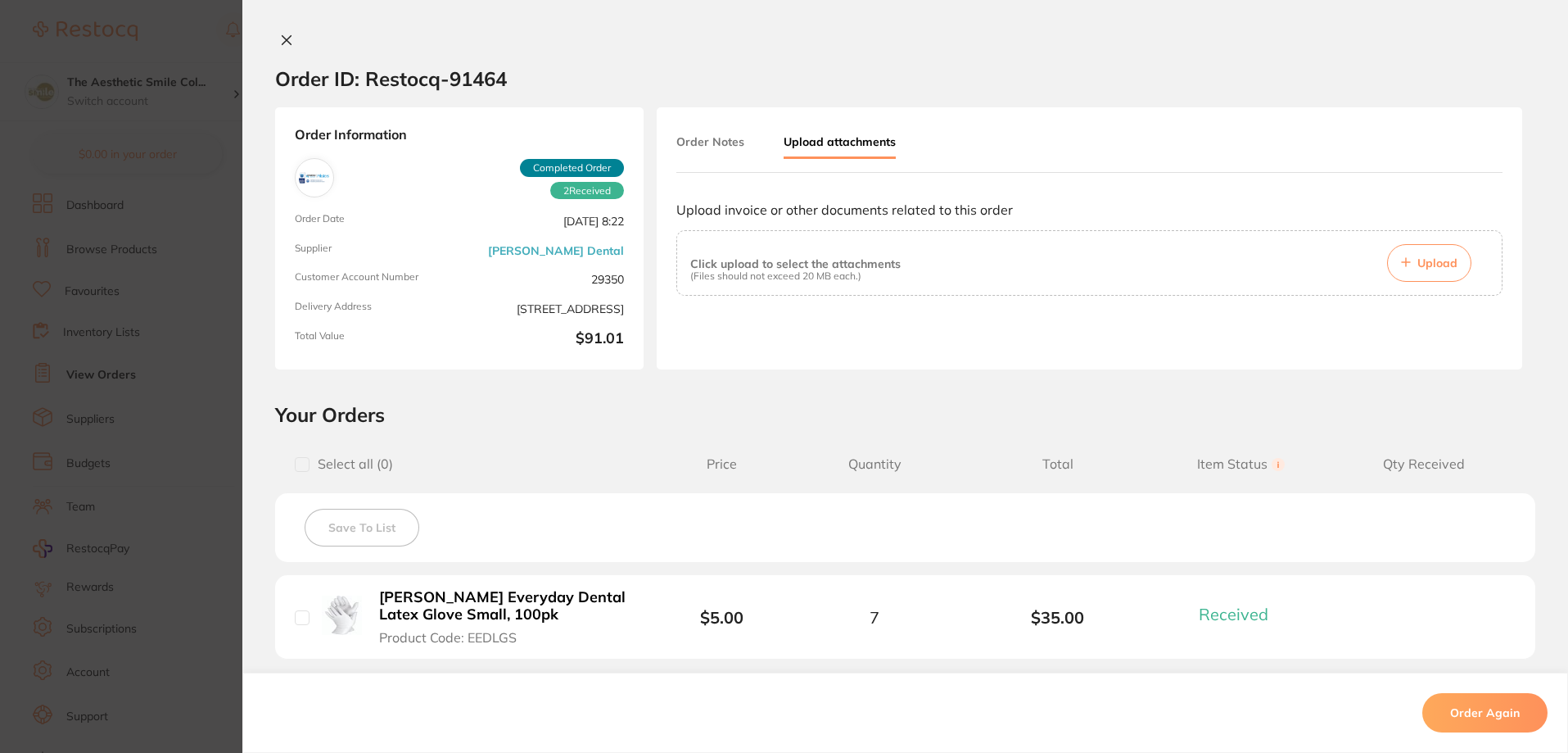
click at [1451, 261] on span "Upload" at bounding box center [1436, 262] width 40 height 14
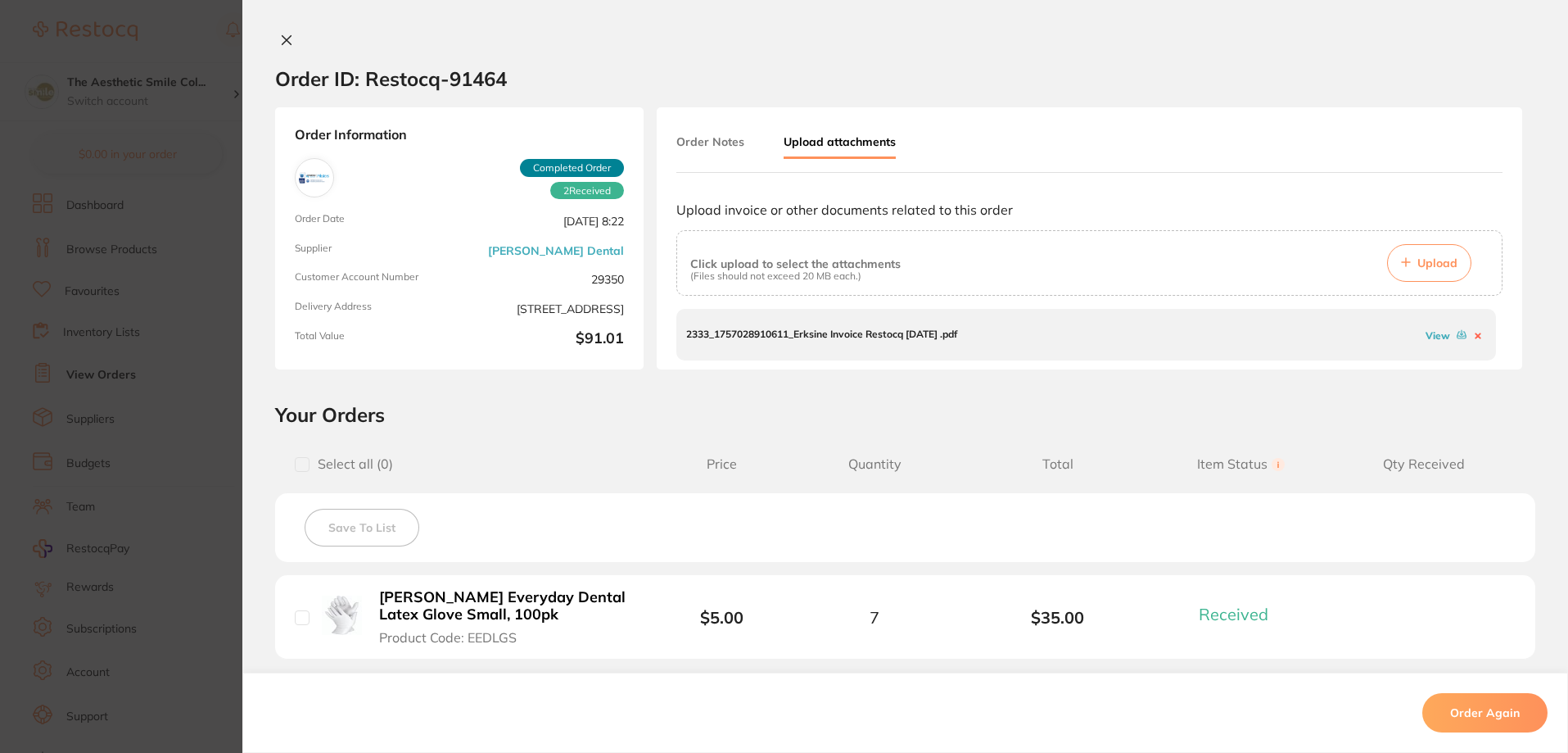
click at [287, 42] on icon at bounding box center [286, 40] width 13 height 13
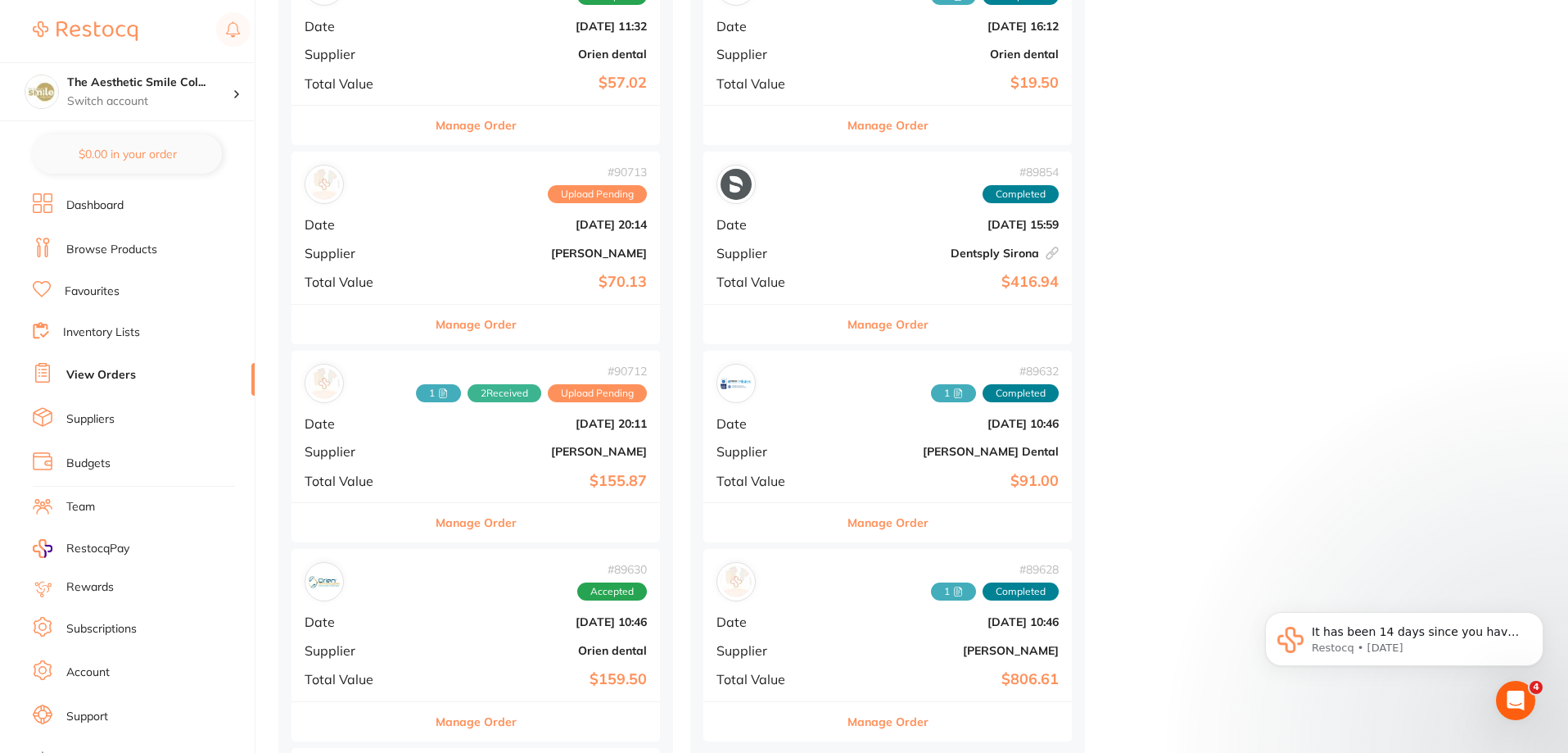
scroll to position [1281, 0]
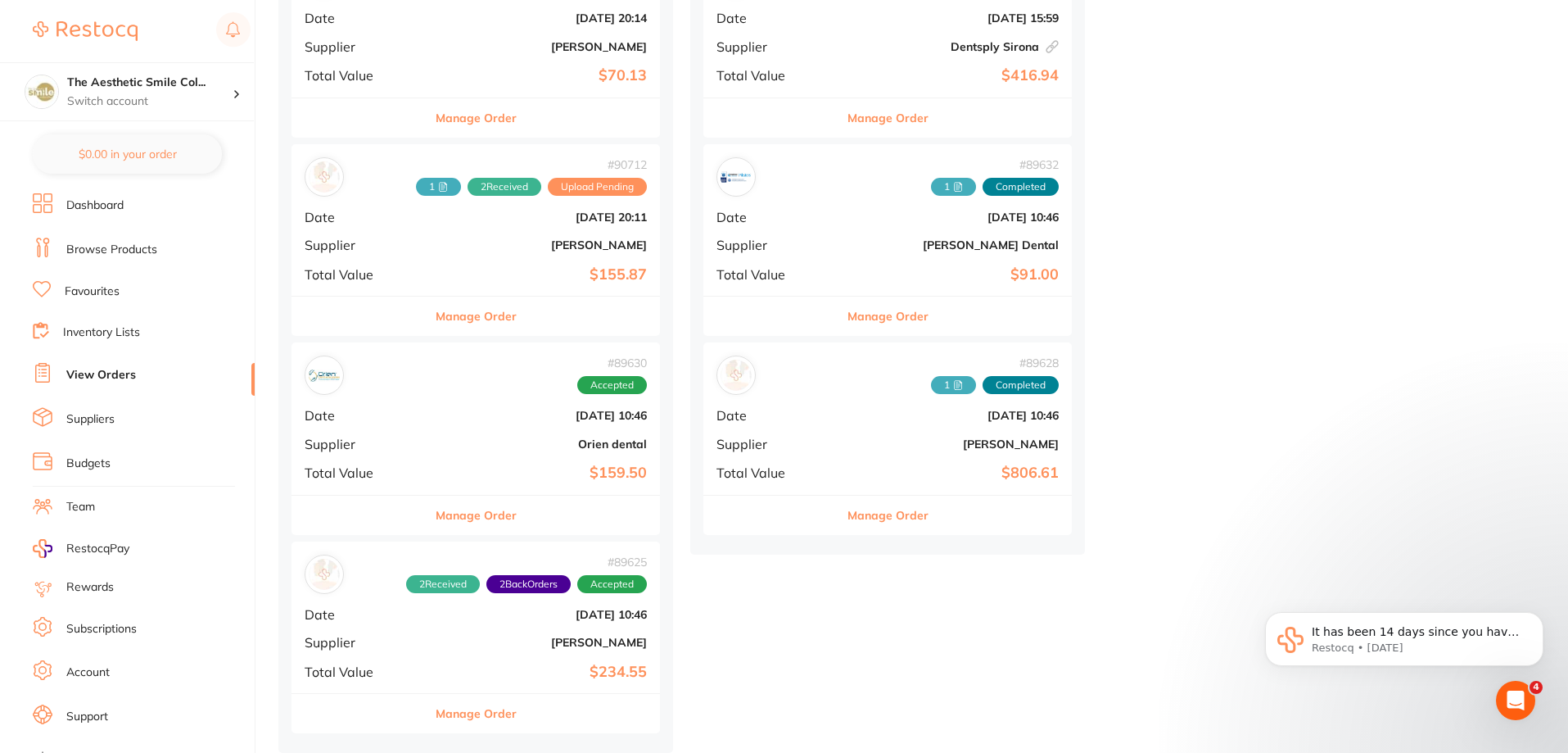
click at [445, 308] on button "Manage Order" at bounding box center [476, 316] width 81 height 39
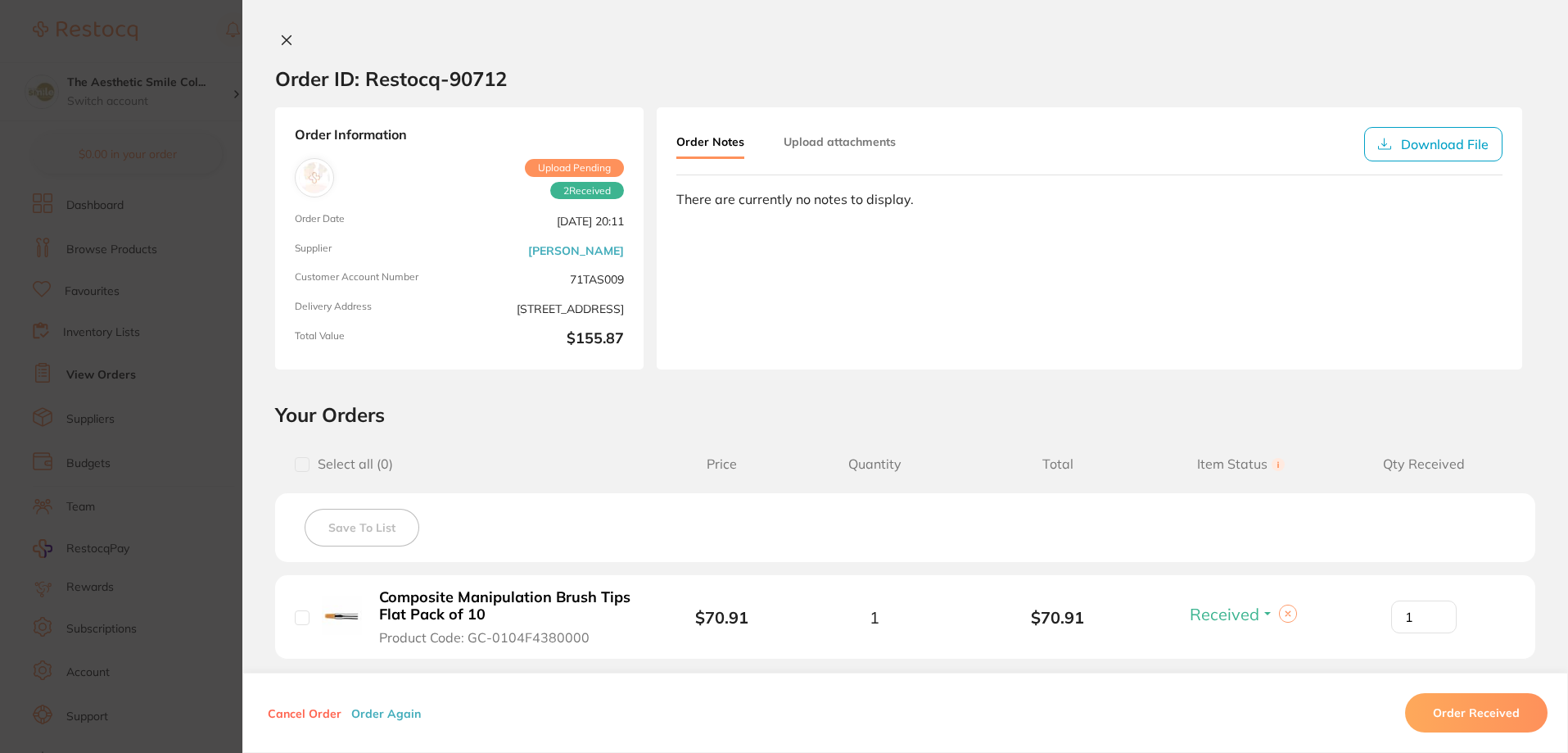
click at [288, 44] on icon at bounding box center [286, 40] width 13 height 13
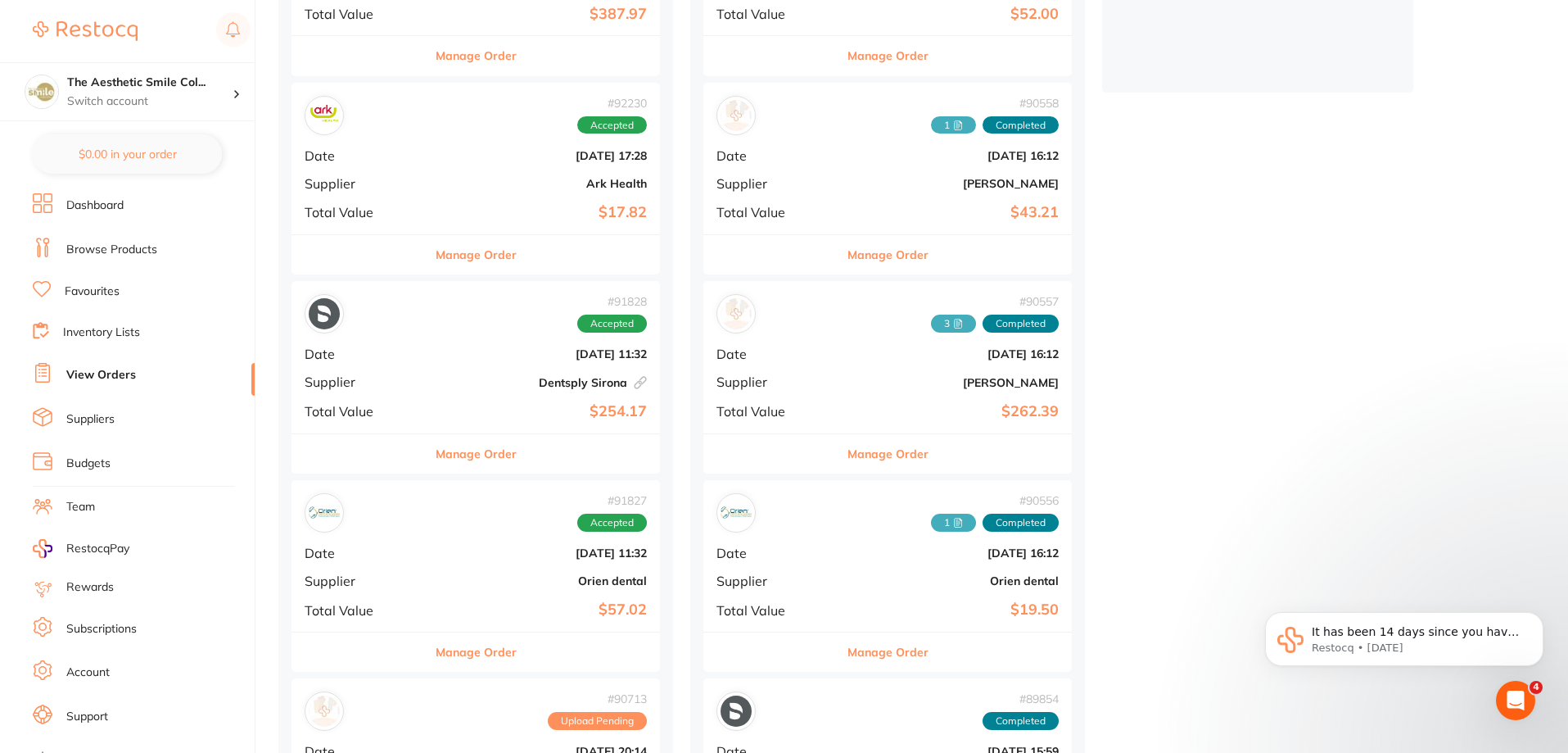
scroll to position [953, 0]
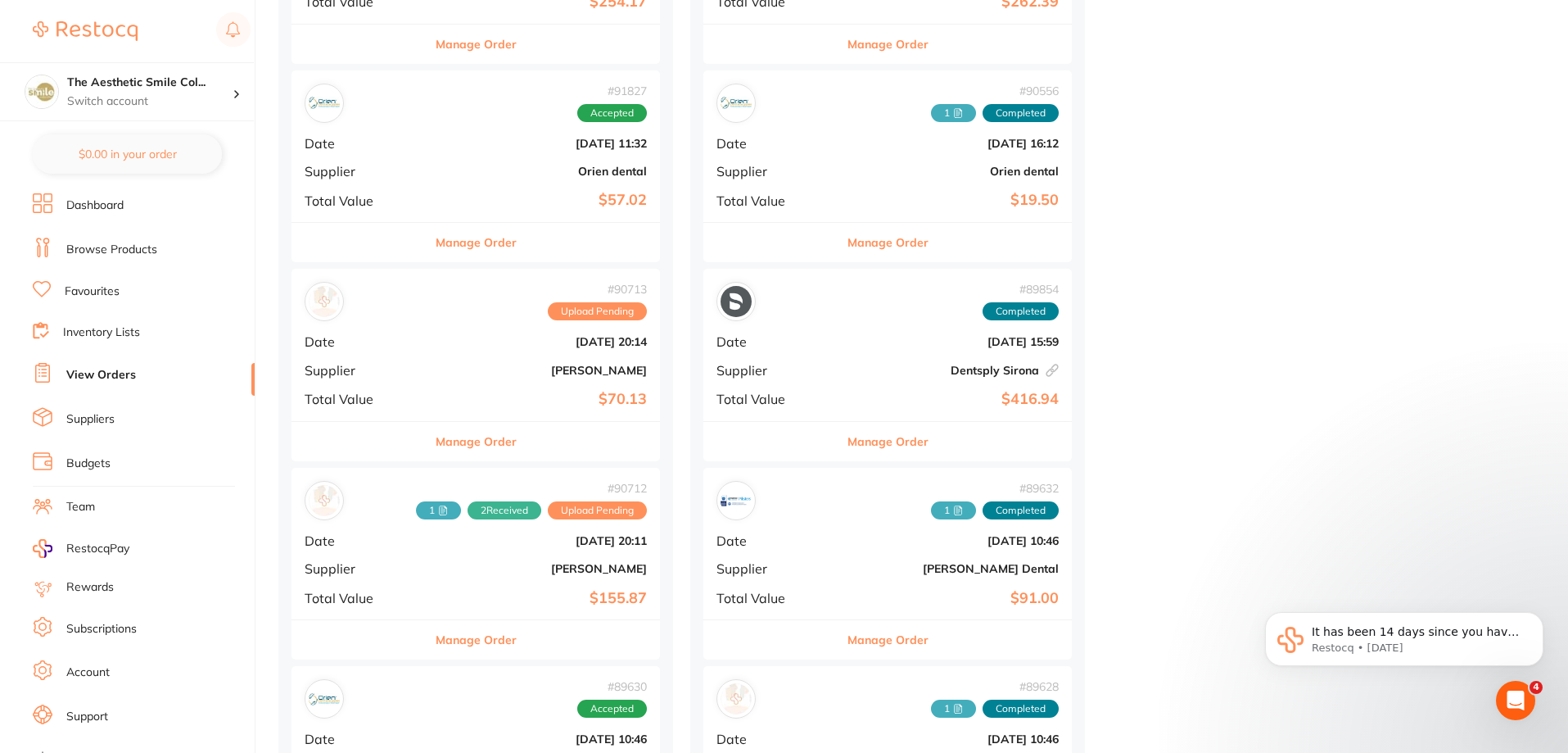
click at [445, 634] on button "Manage Order" at bounding box center [476, 639] width 81 height 39
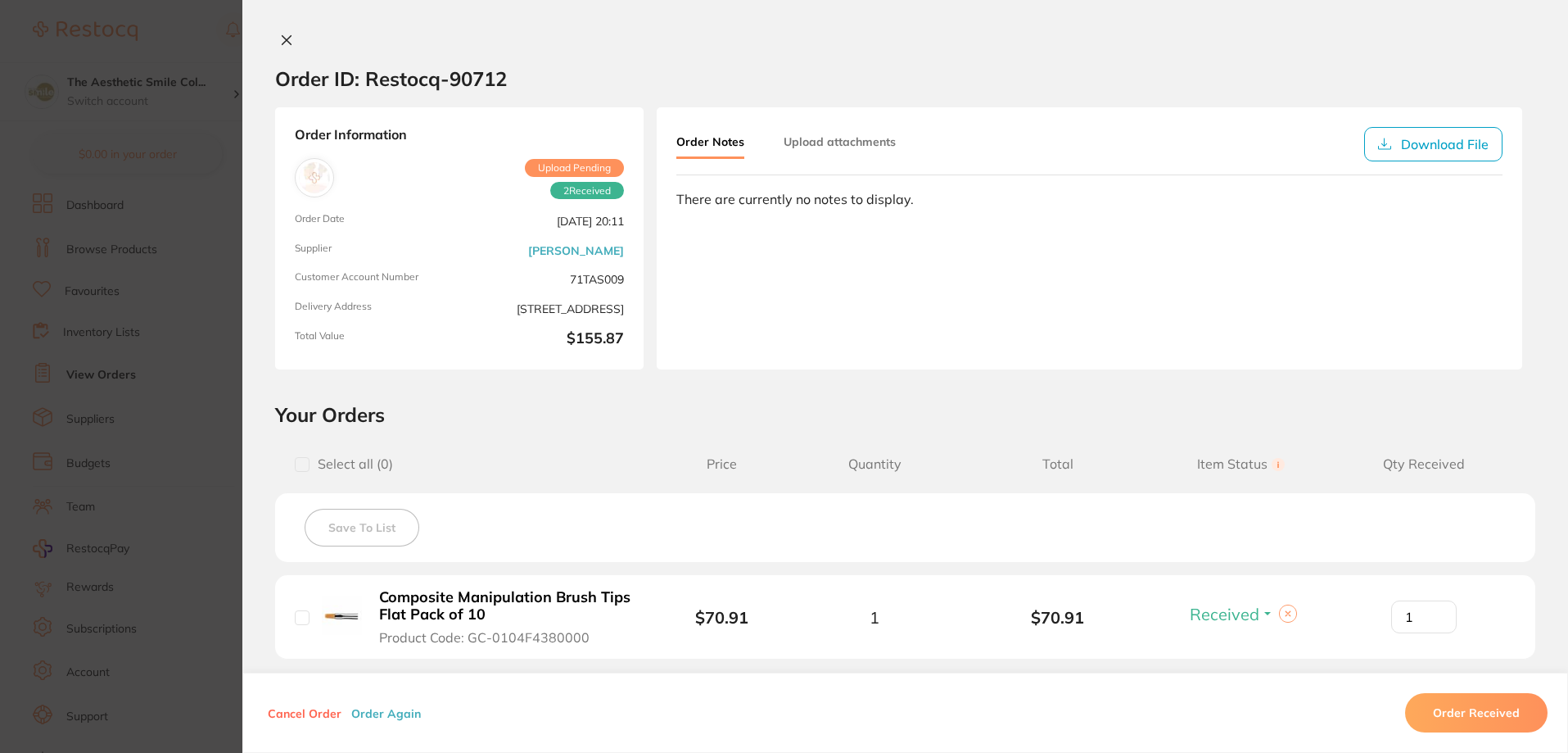
click at [289, 35] on button at bounding box center [286, 42] width 23 height 17
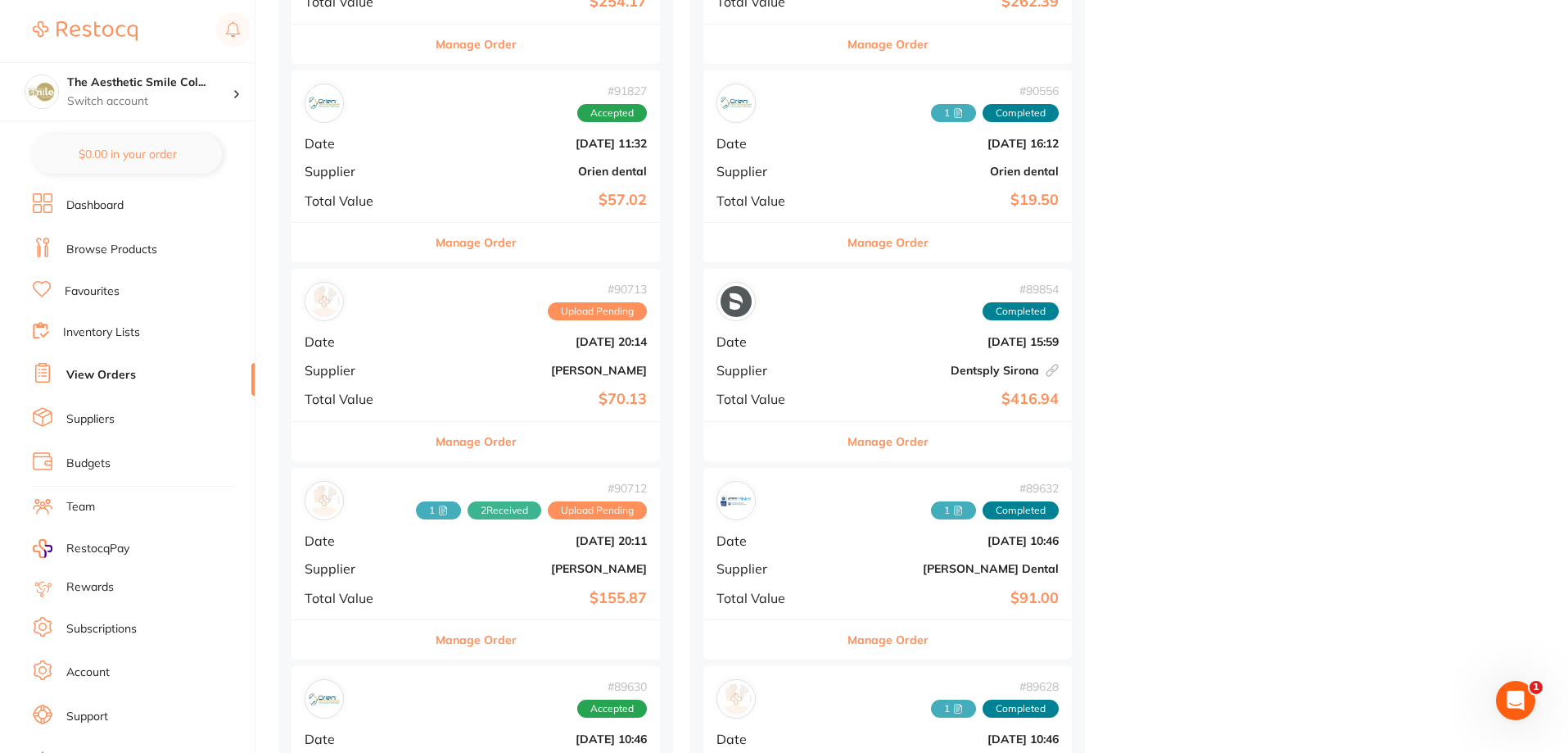
click at [448, 244] on button "Manage Order" at bounding box center [476, 242] width 81 height 39
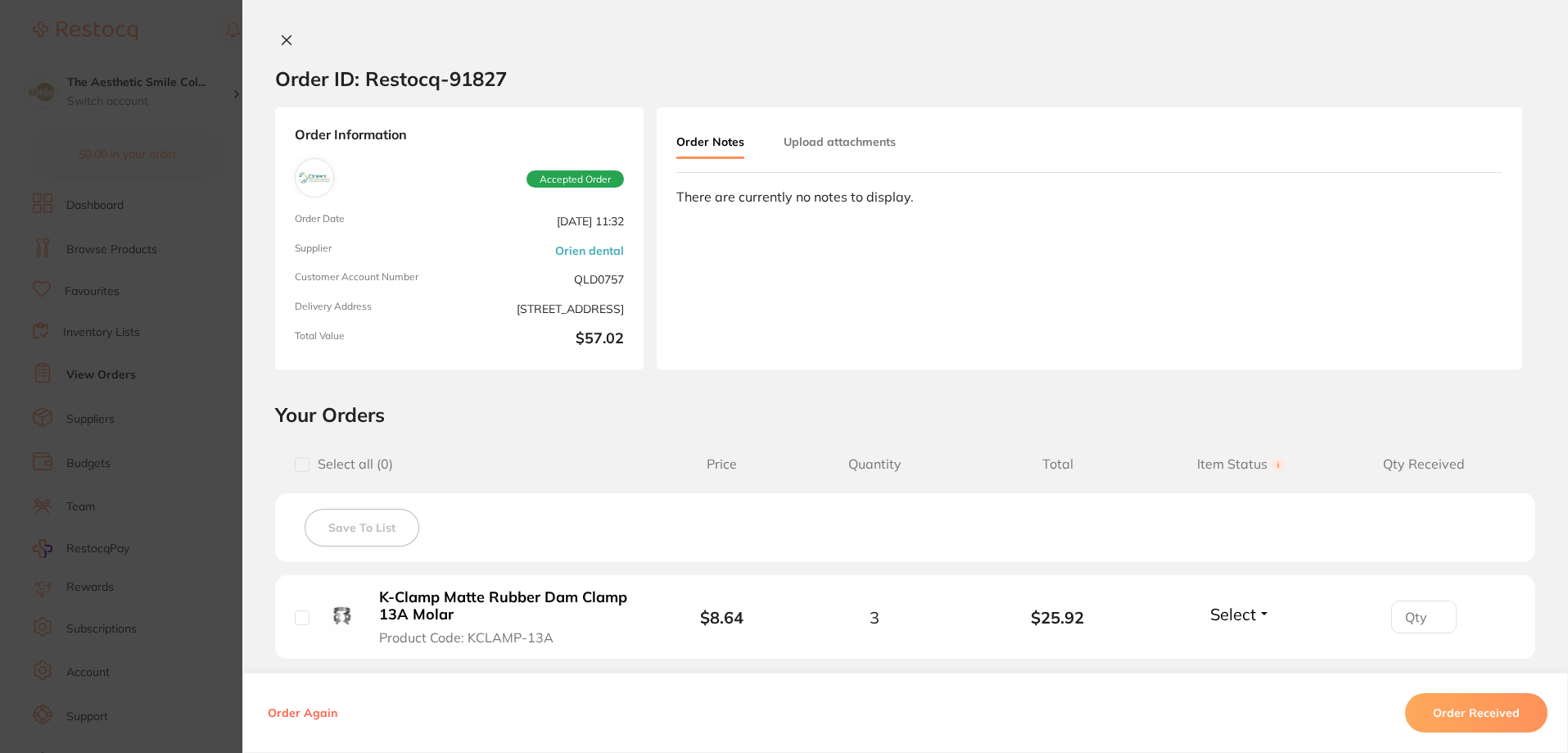
scroll to position [790, 0]
click at [860, 134] on button "Upload attachments" at bounding box center [839, 142] width 112 height 30
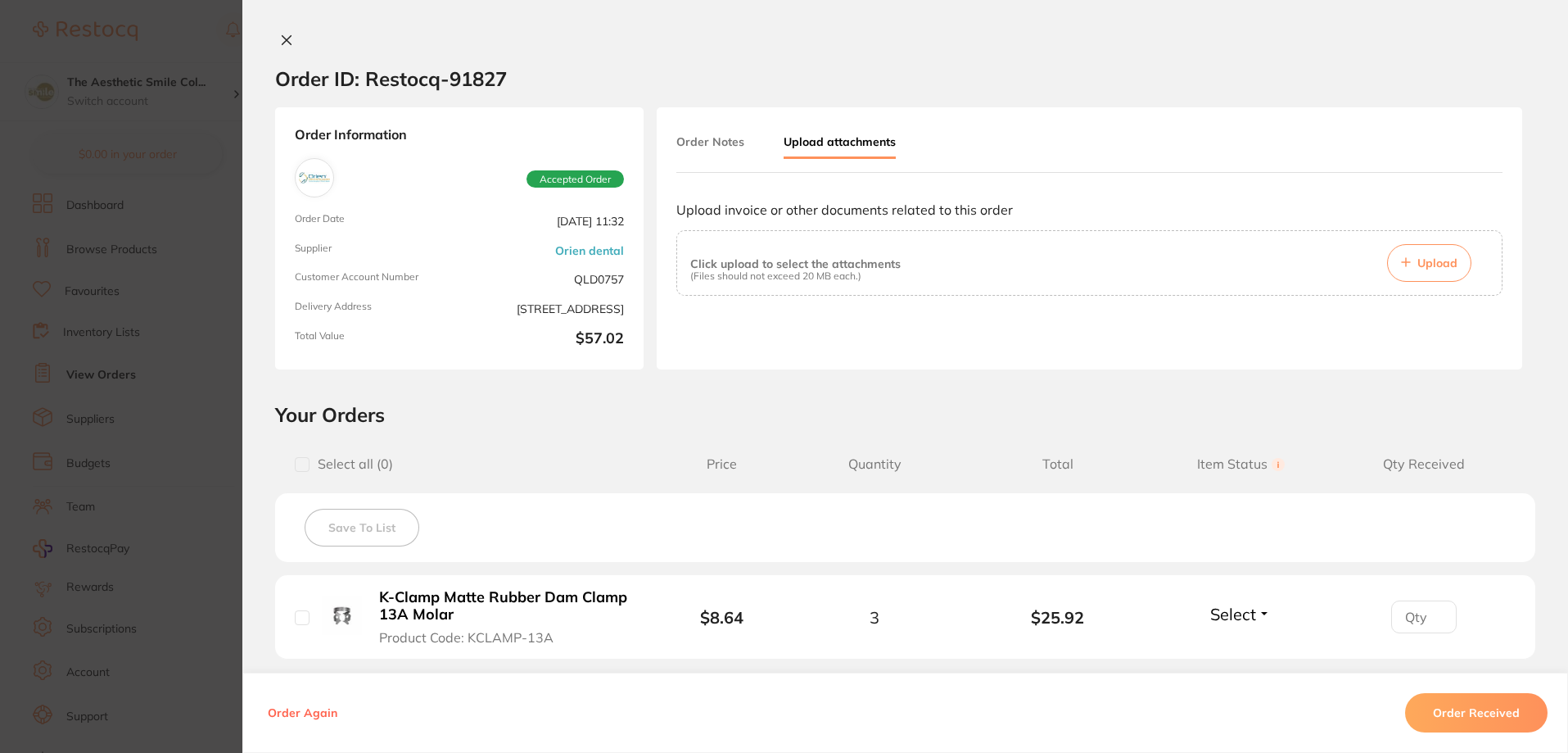
click at [697, 137] on button "Order Notes" at bounding box center [710, 142] width 68 height 30
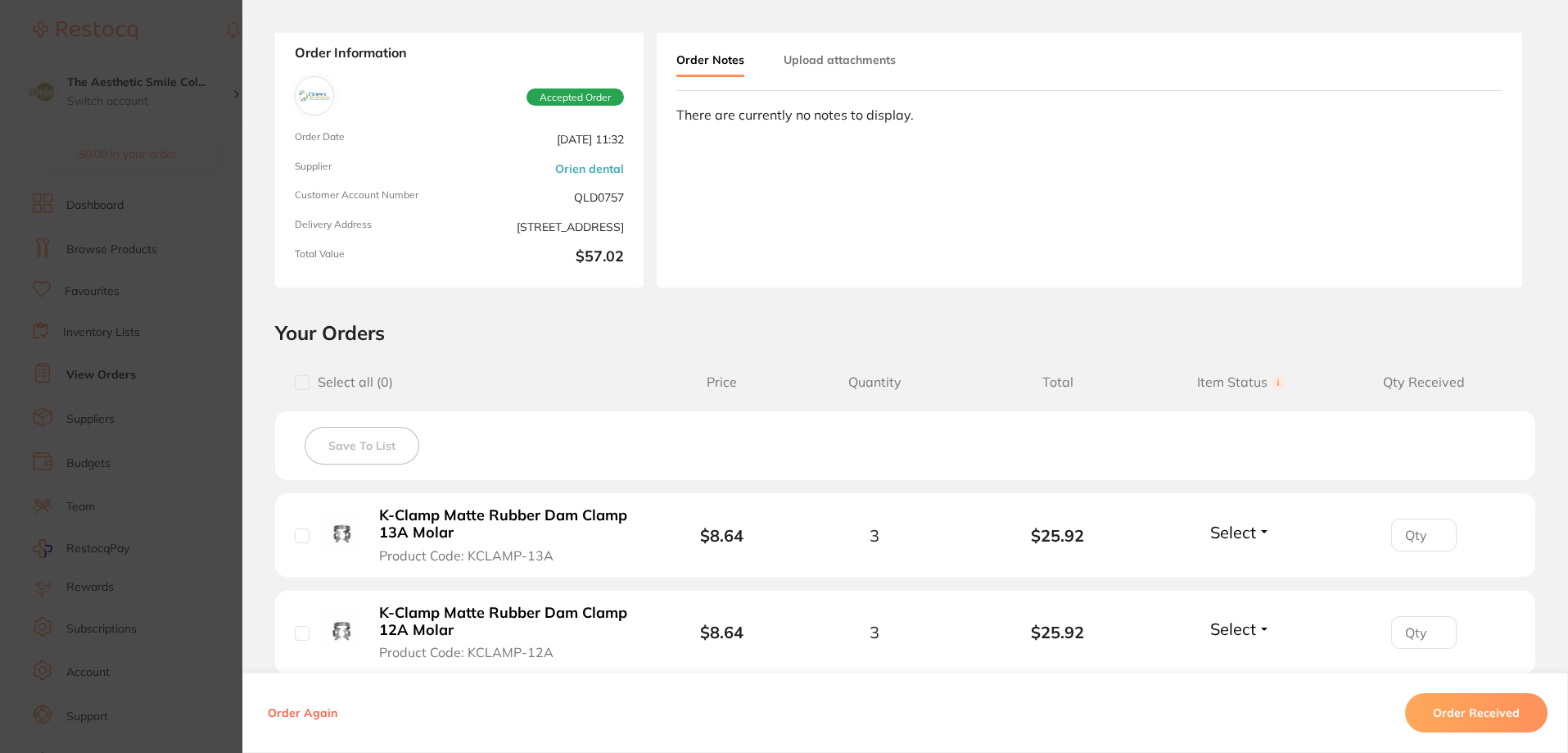
scroll to position [245, 0]
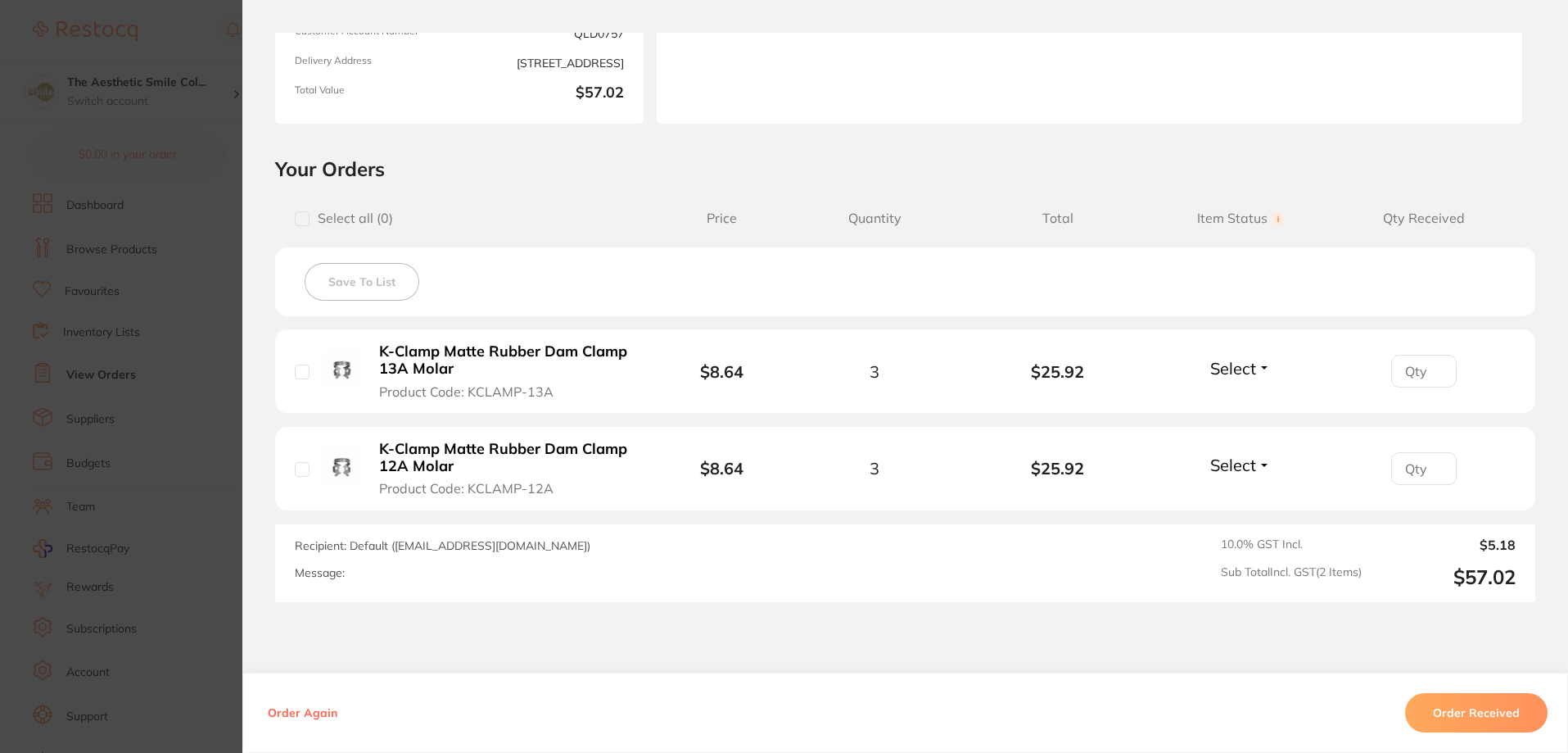
click at [1257, 362] on button "Select" at bounding box center [1240, 368] width 70 height 20
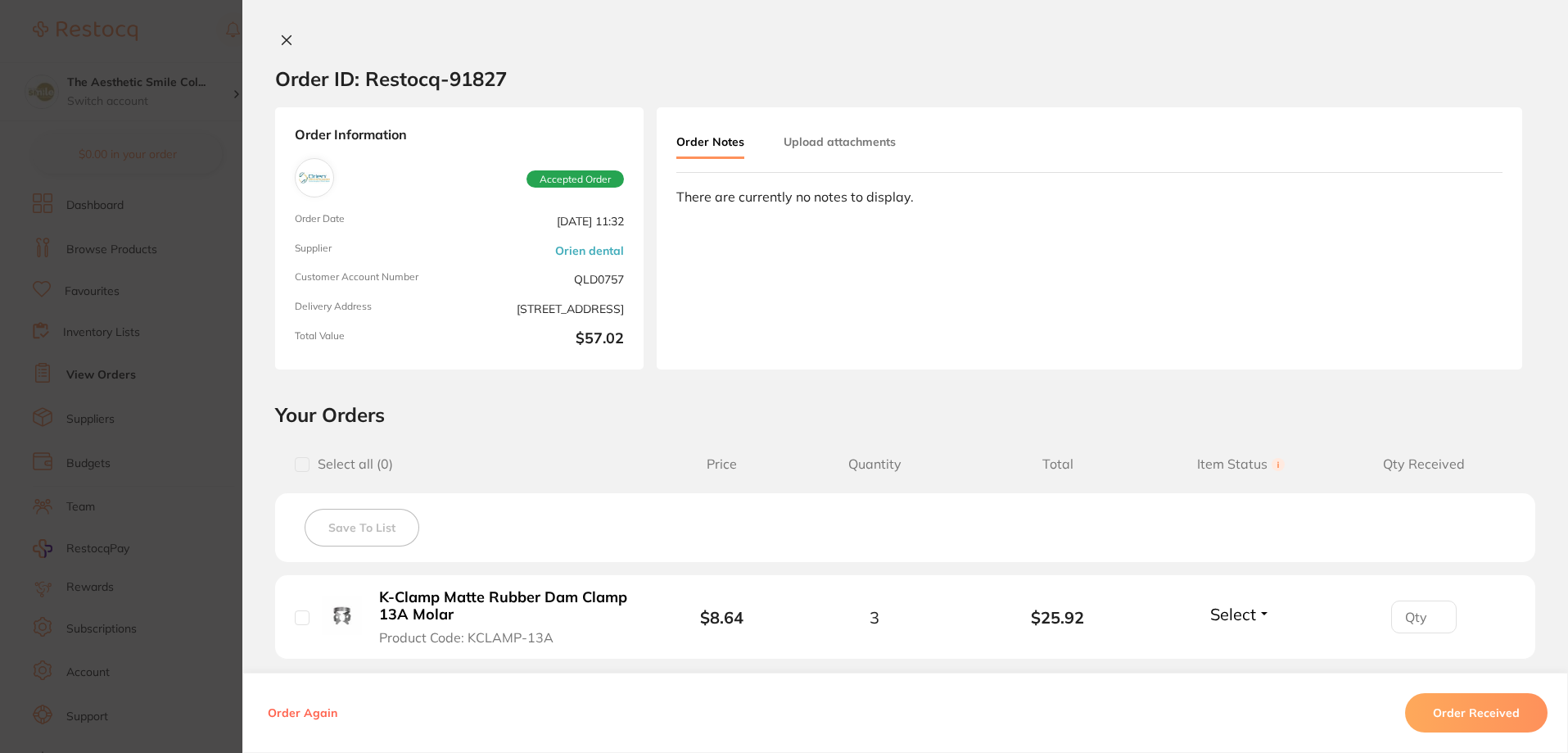
click at [735, 422] on h2 "Your Orders" at bounding box center [904, 414] width 1260 height 25
click at [283, 39] on icon at bounding box center [287, 40] width 9 height 9
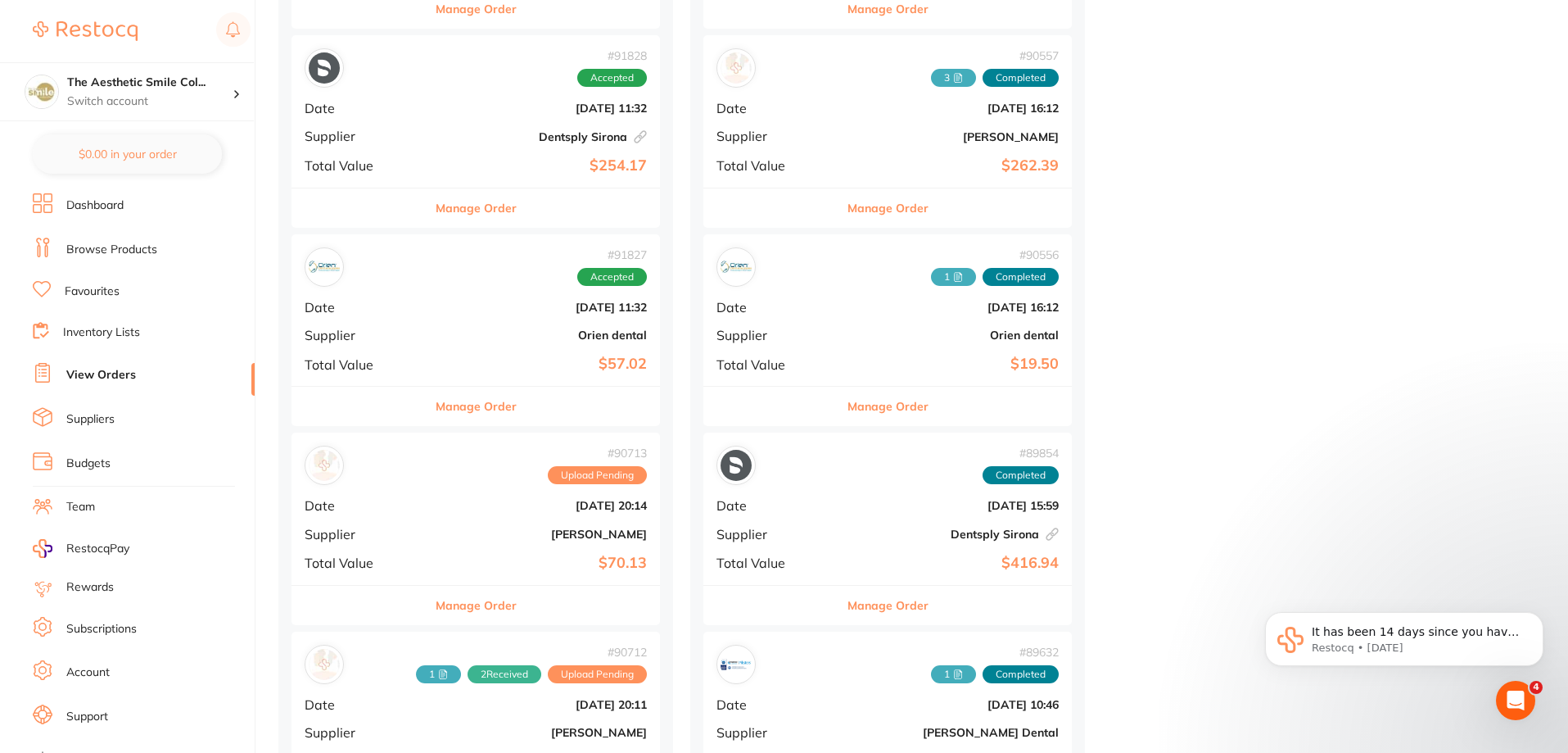
scroll to position [953, 0]
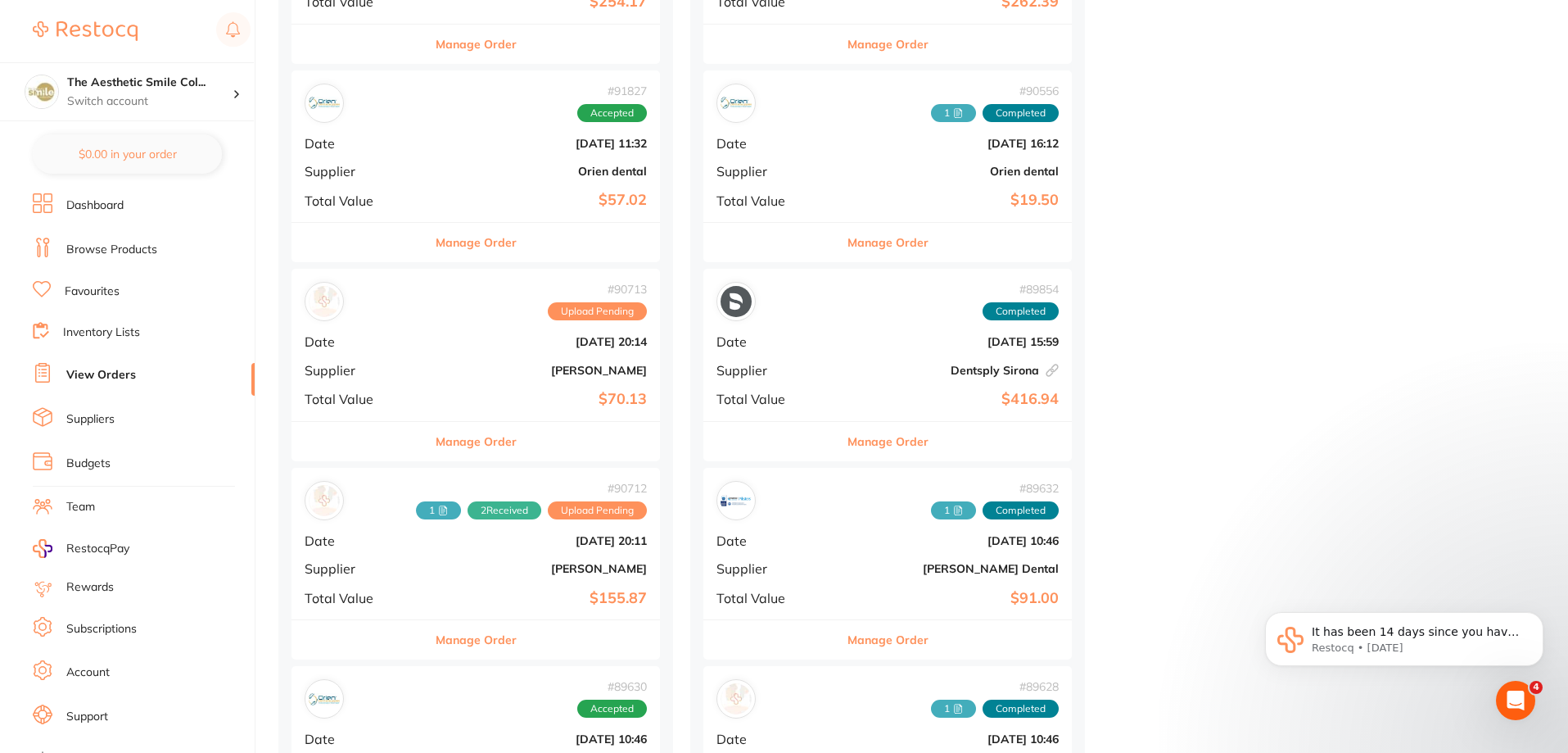
click at [435, 444] on button "Manage Order" at bounding box center [476, 441] width 81 height 39
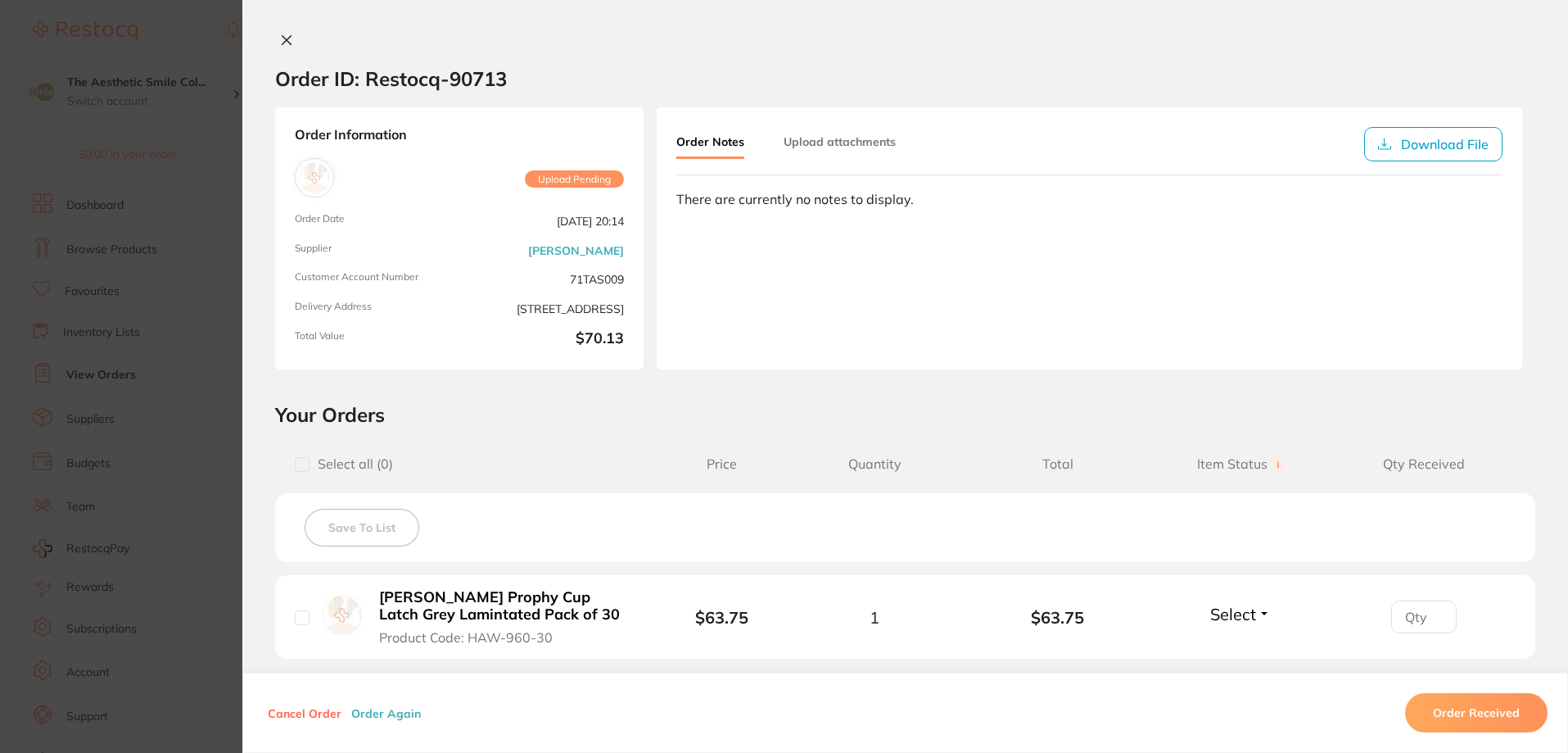
click at [283, 44] on icon at bounding box center [286, 40] width 13 height 13
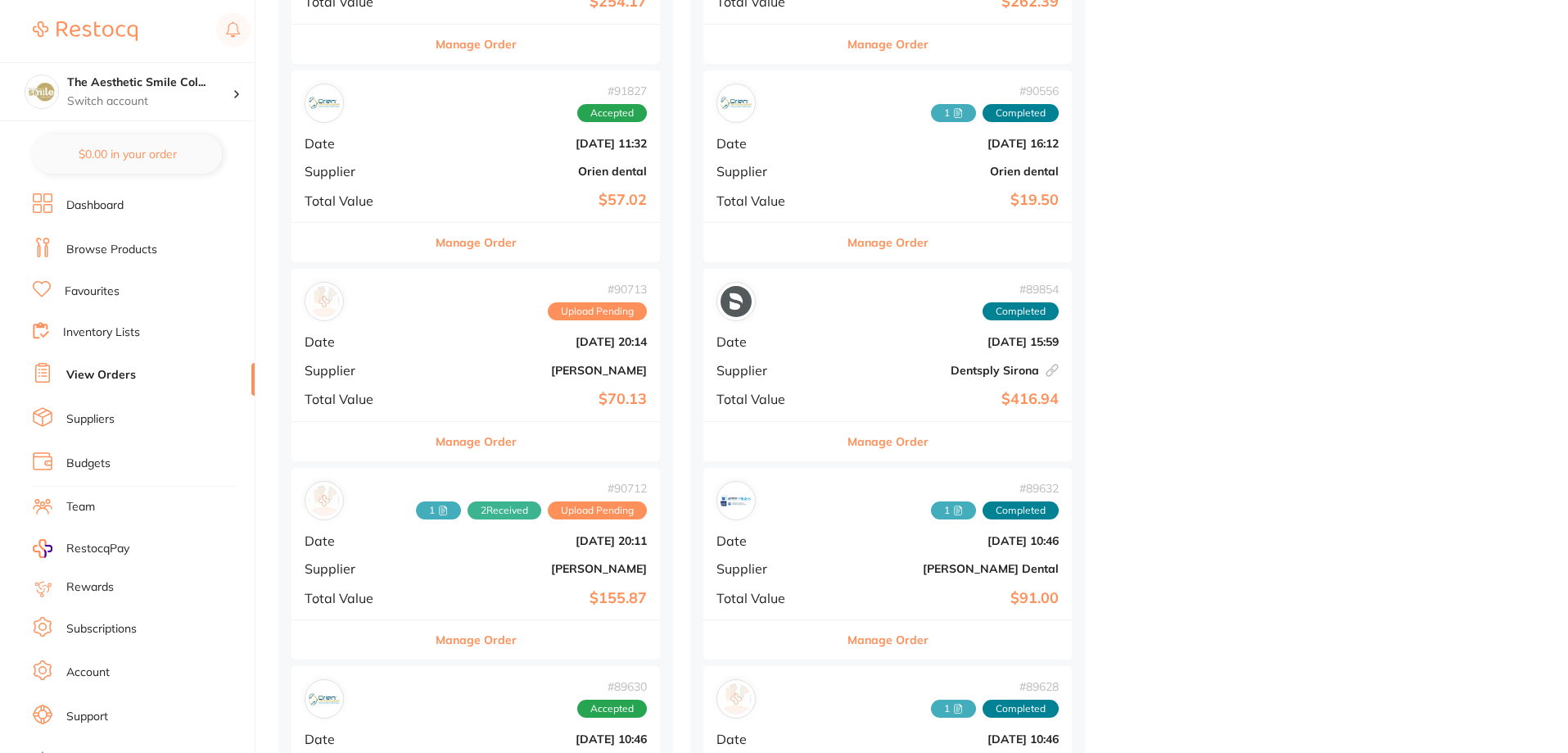
click at [464, 240] on button "Manage Order" at bounding box center [476, 242] width 81 height 39
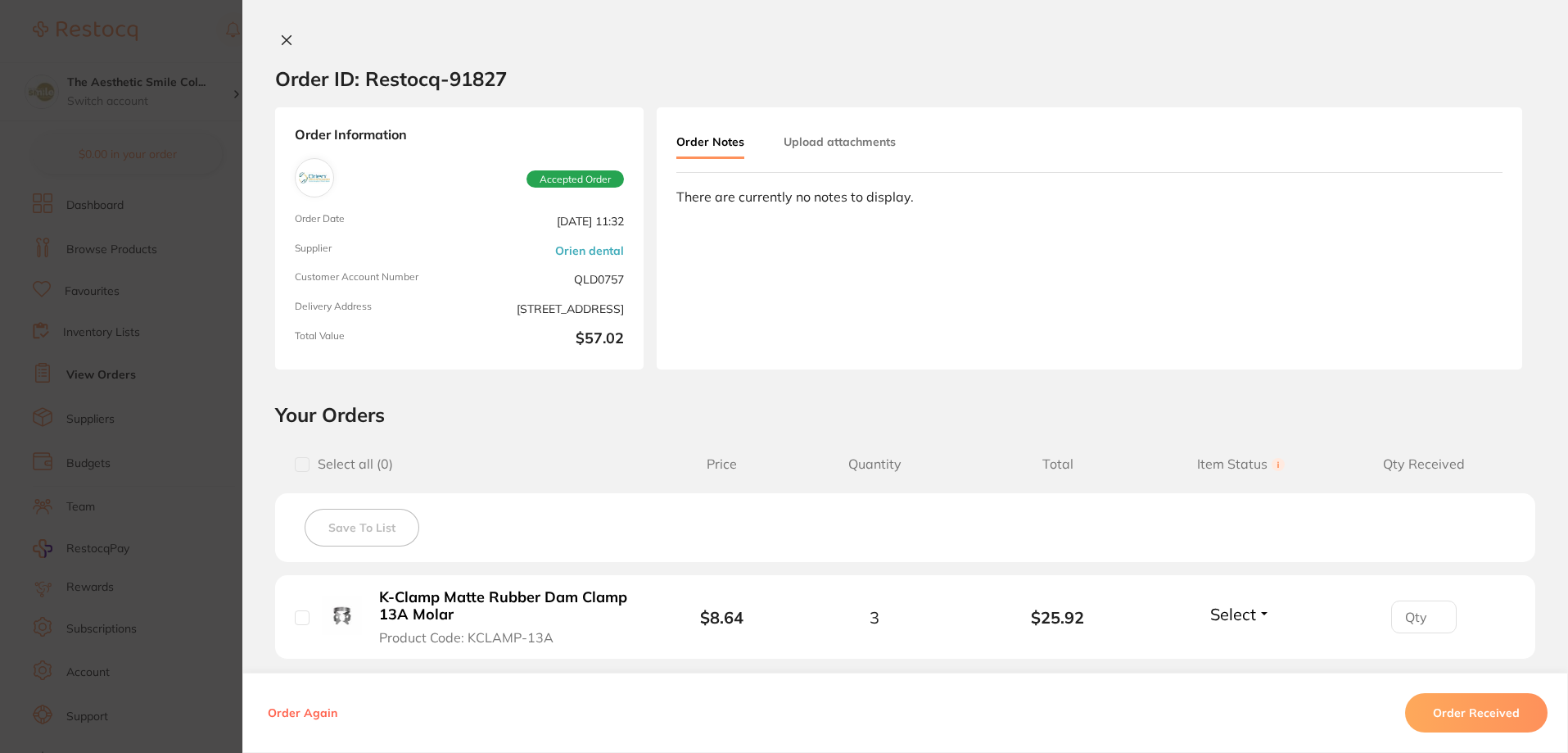
click at [288, 41] on icon at bounding box center [286, 40] width 13 height 13
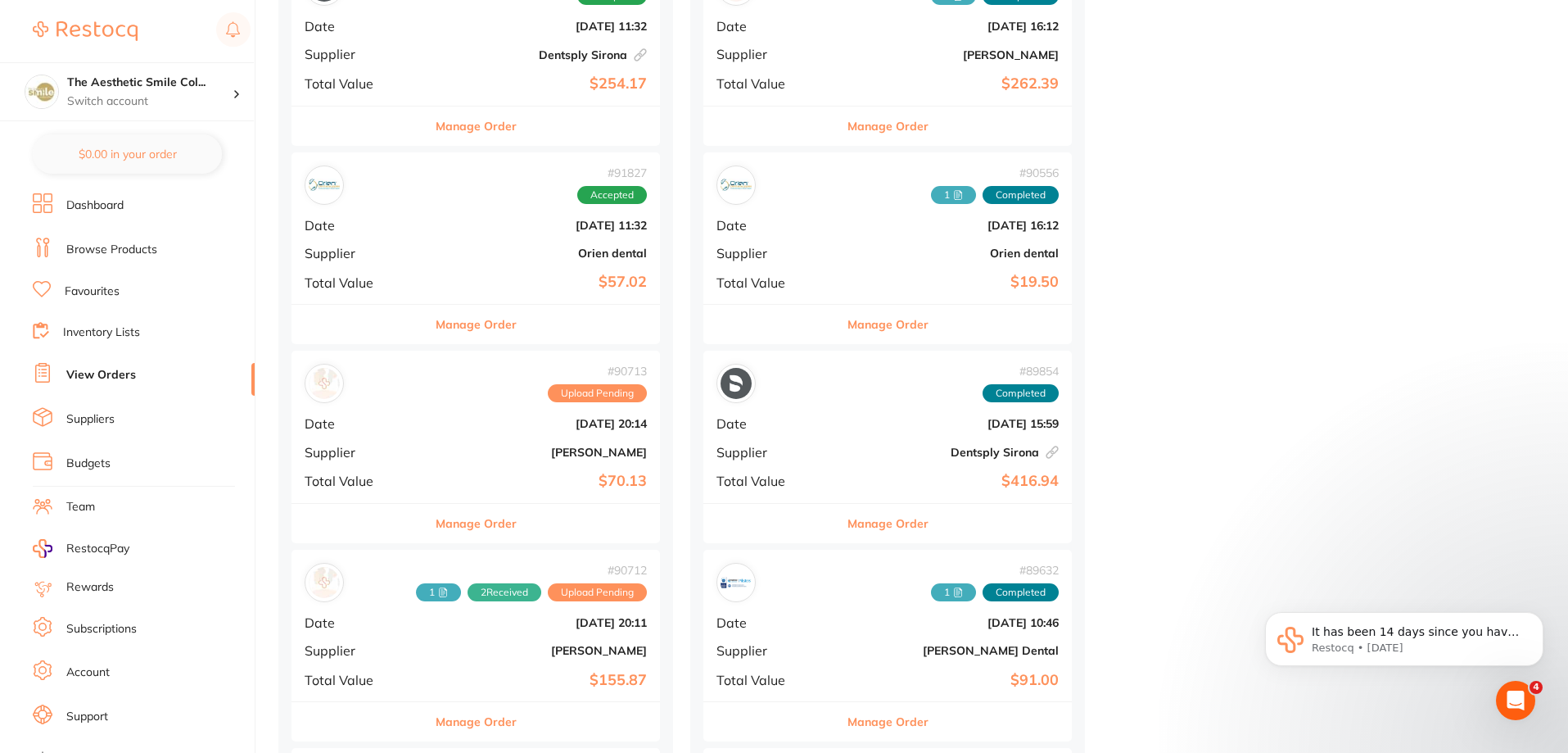
click at [452, 123] on button "Manage Order" at bounding box center [476, 126] width 81 height 39
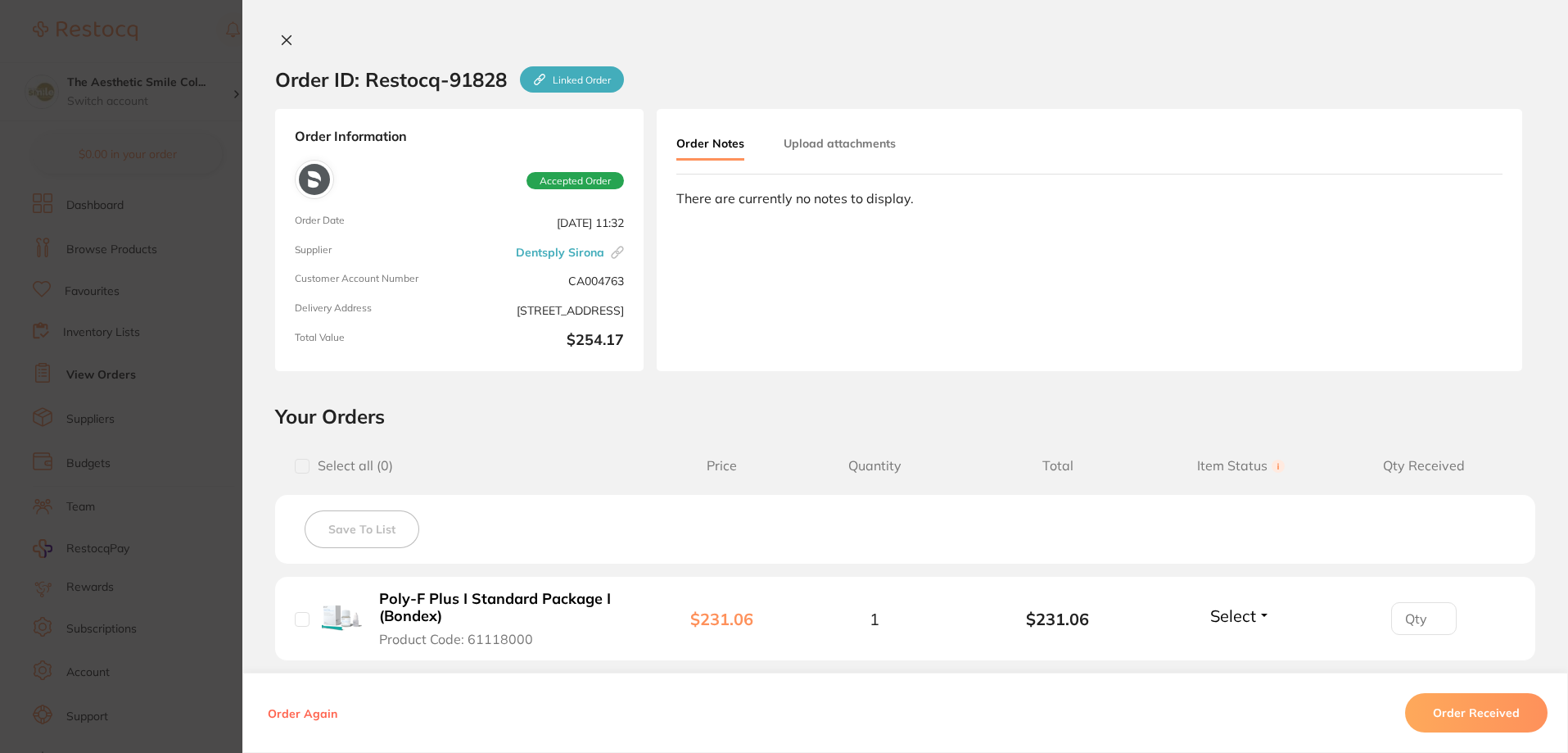
click at [824, 143] on button "Upload attachments" at bounding box center [839, 143] width 112 height 30
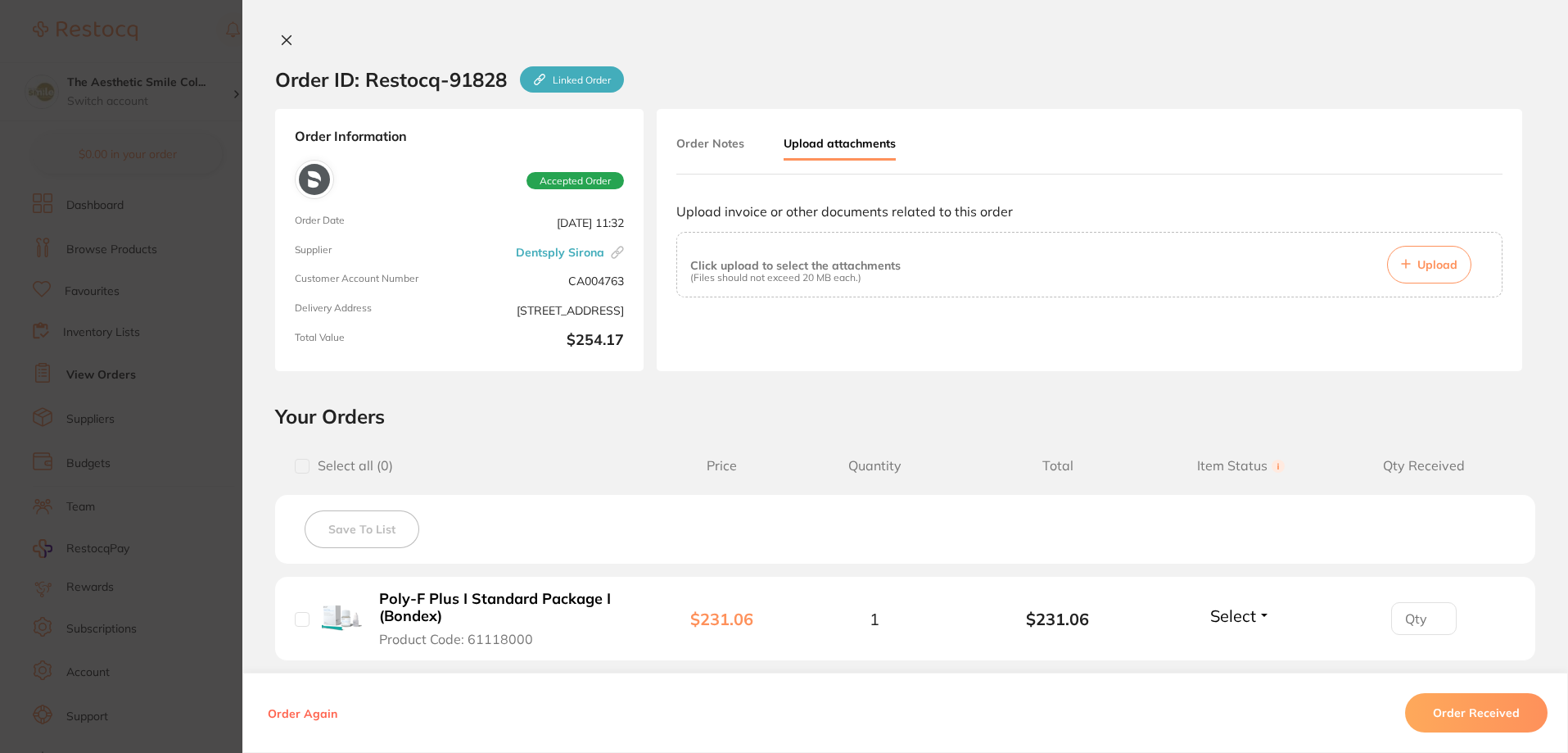
click at [690, 139] on button "Order Notes" at bounding box center [710, 143] width 68 height 30
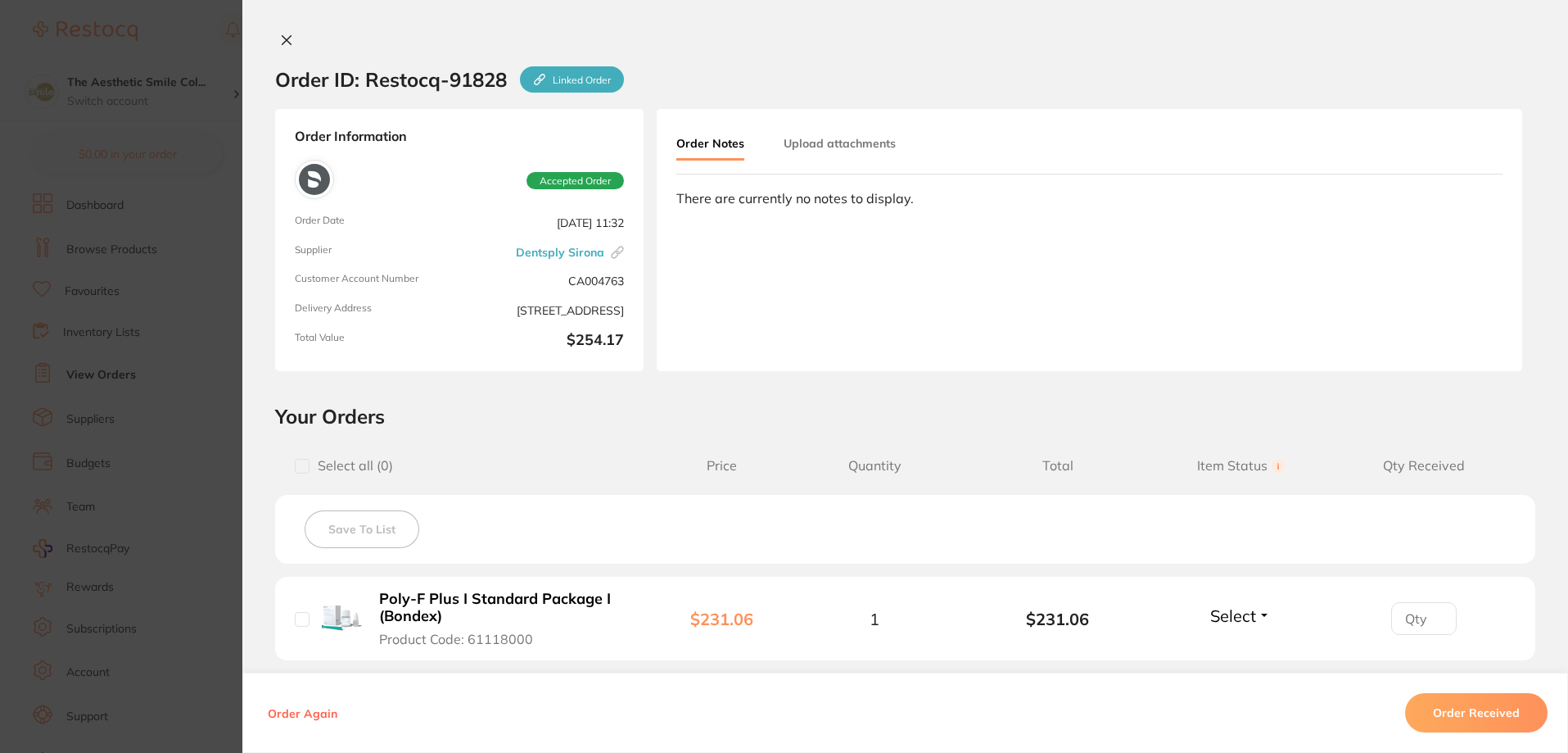
scroll to position [81, 0]
drag, startPoint x: 266, startPoint y: 27, endPoint x: 699, endPoint y: 284, distance: 503.5
click at [266, 27] on div "Order ID: Restocq- 91828 Linked Order Order Information Accepted Order Order Da…" at bounding box center [905, 376] width 1325 height 753
click at [285, 35] on icon at bounding box center [286, 40] width 13 height 13
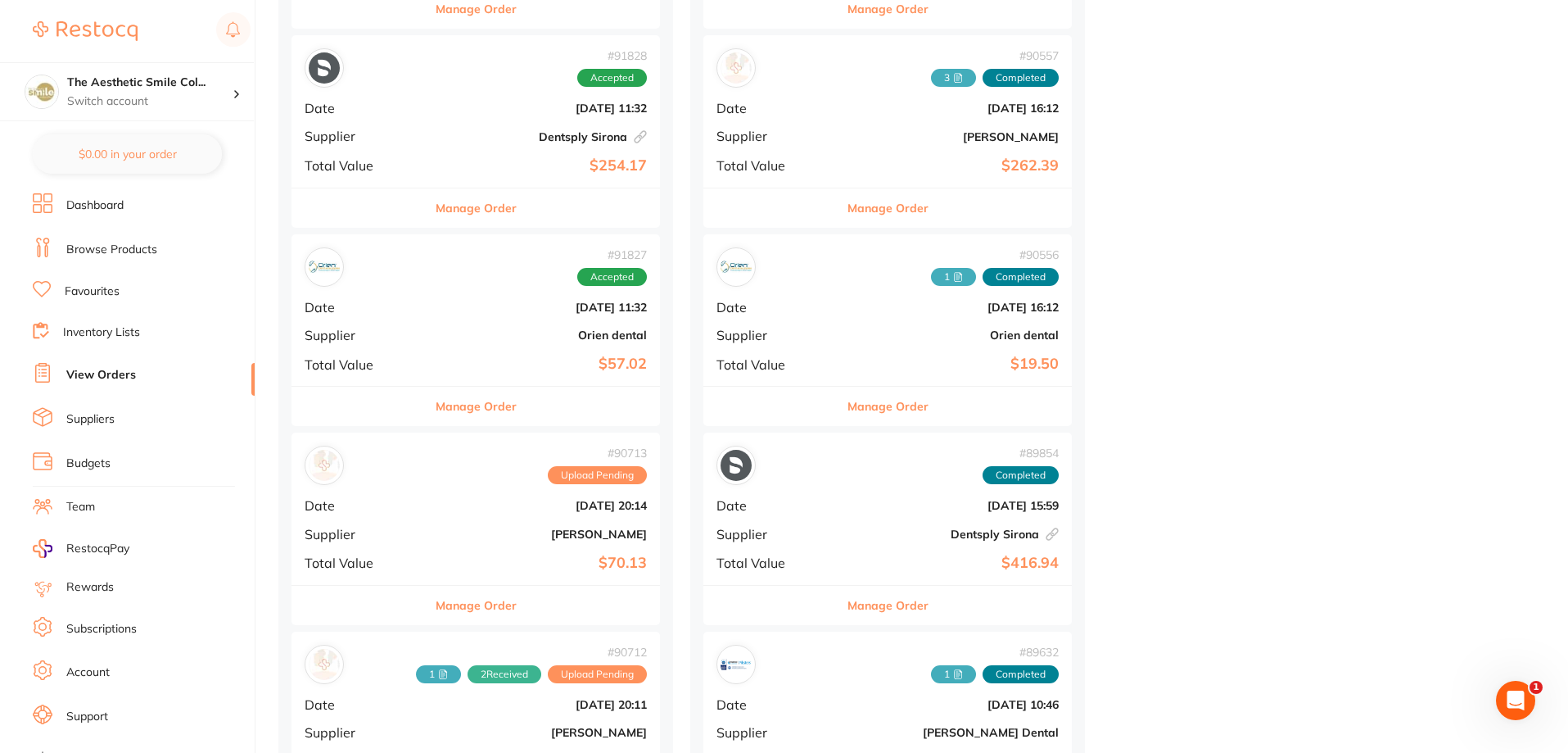
click at [445, 410] on button "Manage Order" at bounding box center [476, 406] width 81 height 39
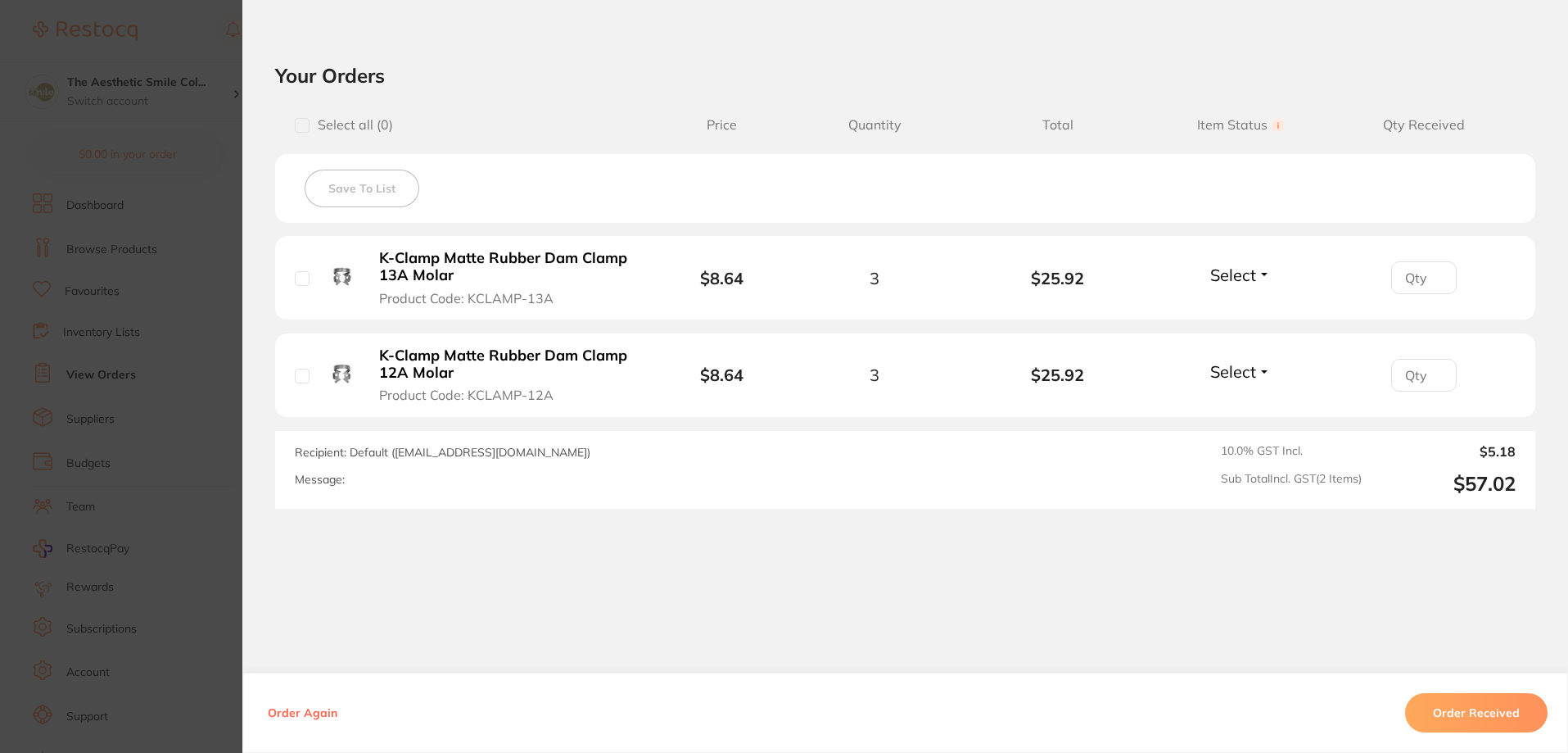
click at [1235, 278] on span "Select" at bounding box center [1233, 275] width 46 height 20
click at [1251, 310] on span "Received" at bounding box center [1240, 310] width 42 height 12
click at [1258, 364] on button "Select" at bounding box center [1240, 372] width 70 height 20
click at [1257, 401] on span "Received" at bounding box center [1240, 407] width 42 height 12
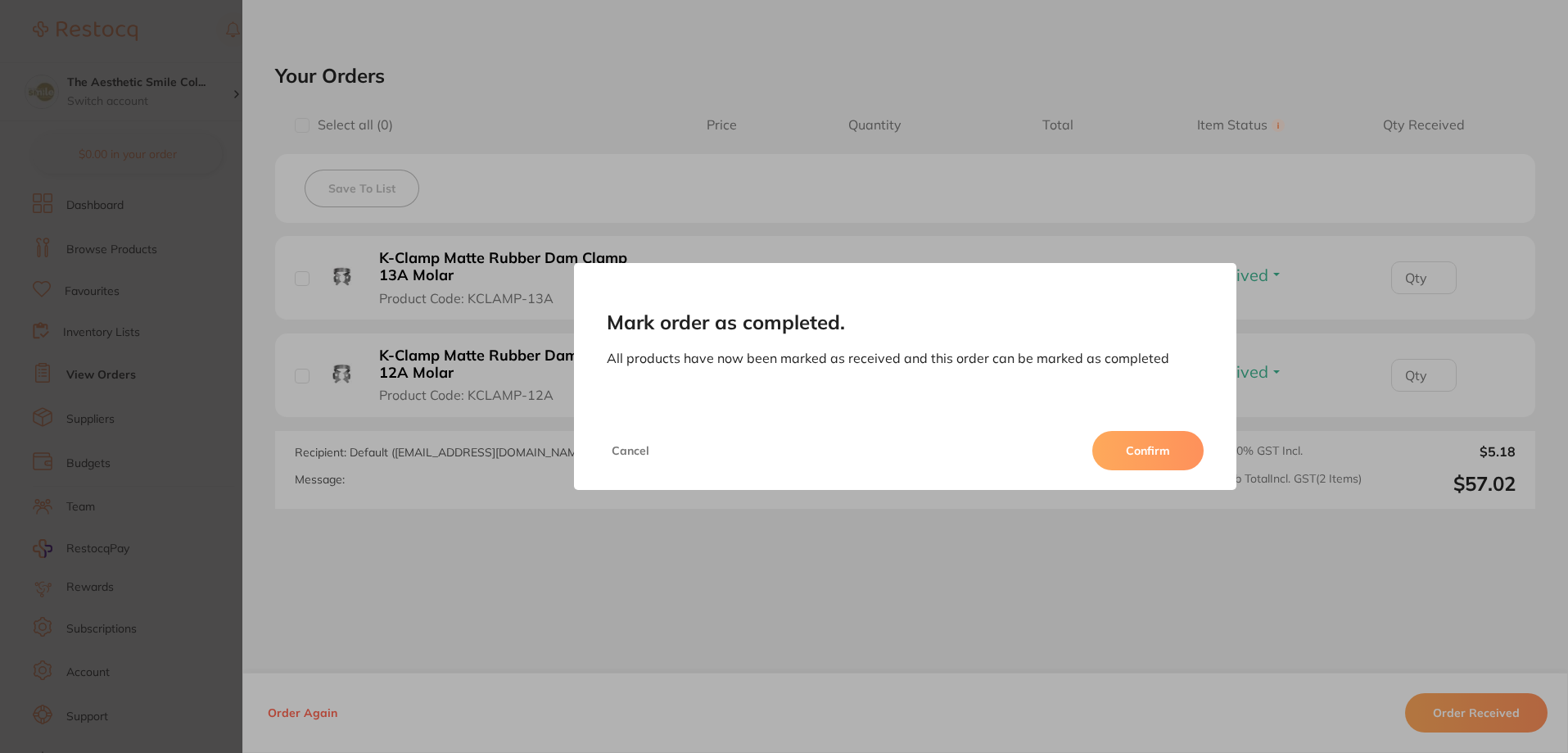
click at [1150, 452] on button "Confirm" at bounding box center [1147, 451] width 111 height 39
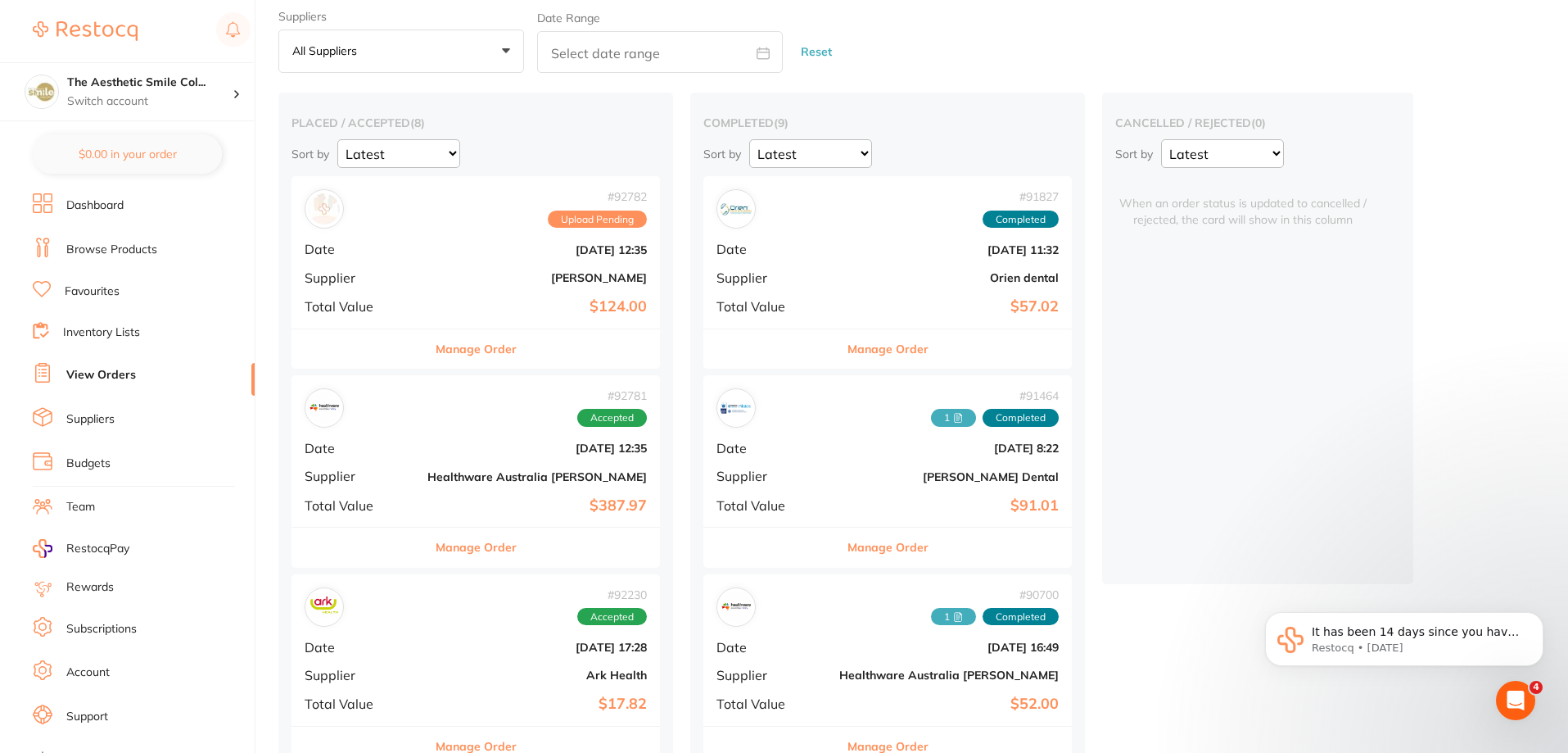
click at [848, 343] on button "Manage Order" at bounding box center [888, 349] width 81 height 39
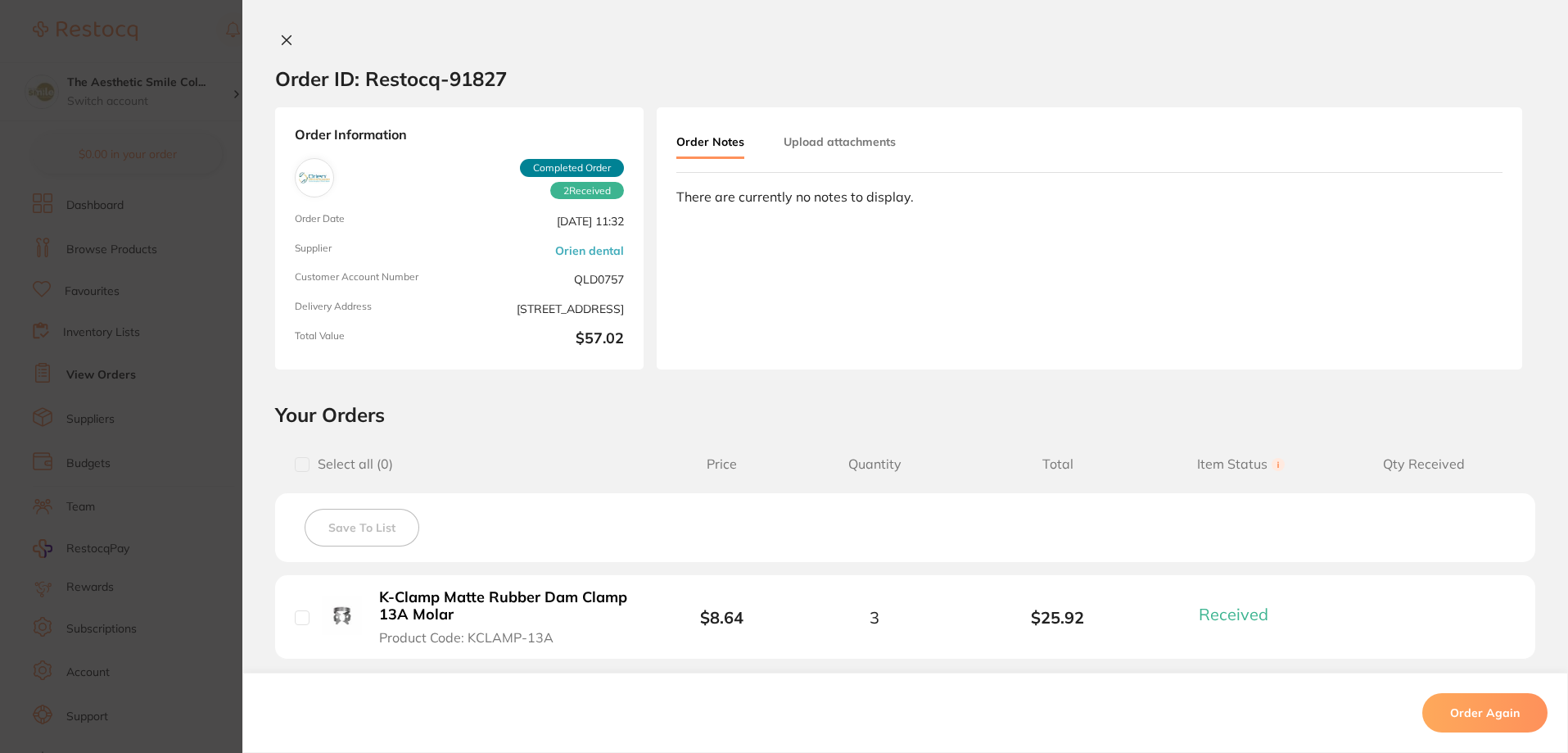
click at [851, 157] on div "Order Notes Upload attachments" at bounding box center [805, 143] width 259 height 32
click at [851, 141] on button "Upload attachments" at bounding box center [839, 142] width 112 height 30
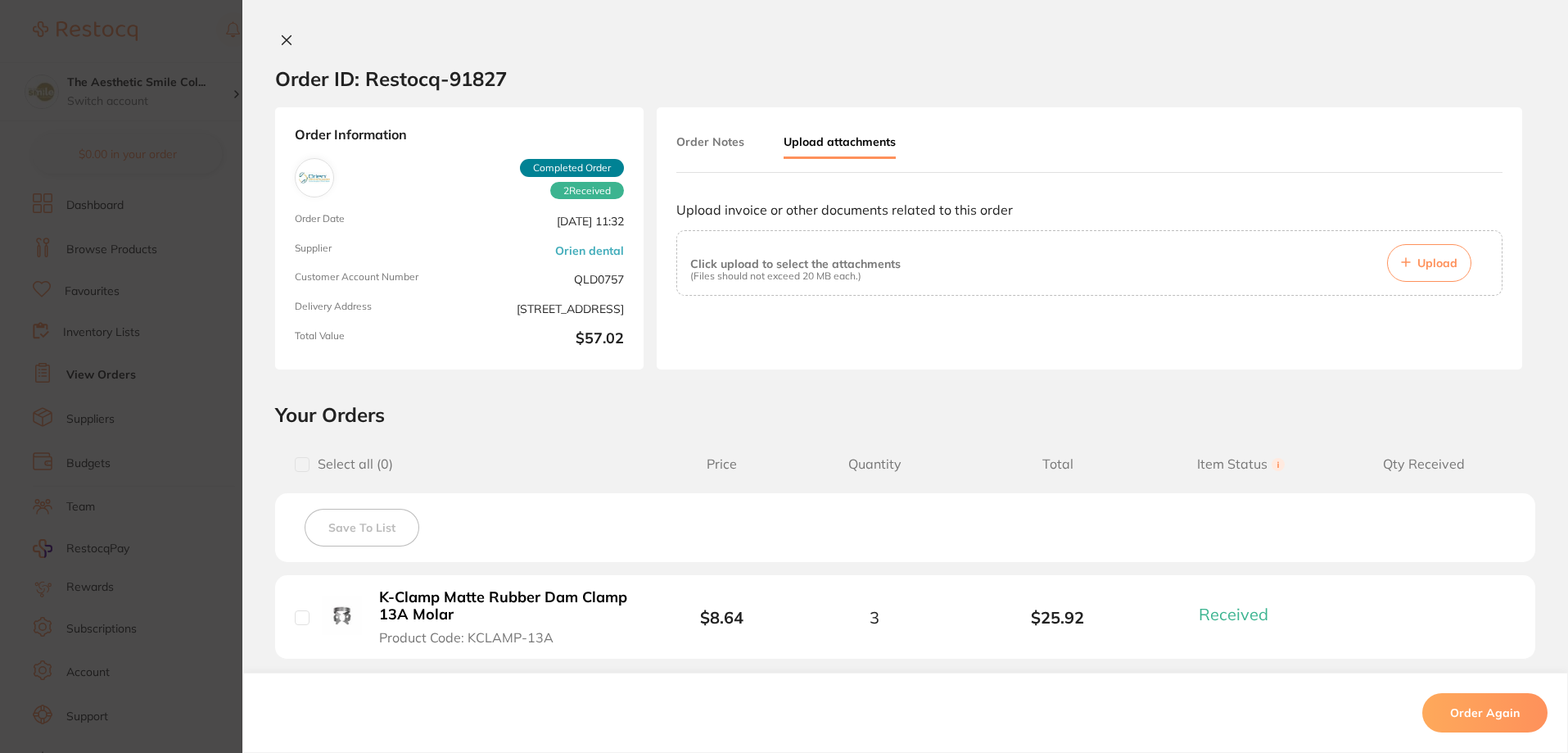
click at [1426, 261] on span "Upload" at bounding box center [1436, 262] width 40 height 14
click at [1441, 257] on span "Upload" at bounding box center [1436, 262] width 40 height 14
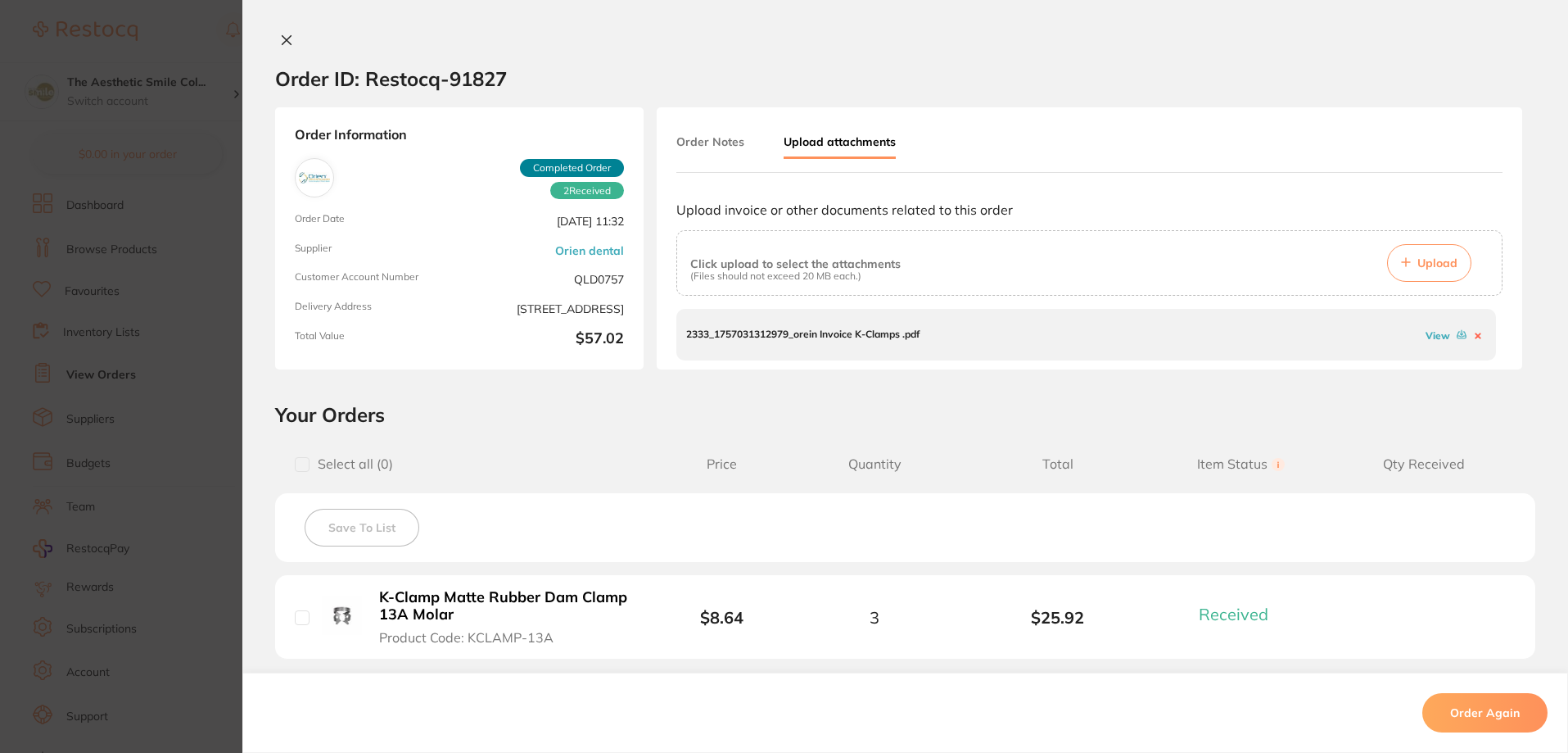
click at [320, 25] on div "Order ID: Restocq- 91827 Order Information 2 Received Completed Order Order Dat…" at bounding box center [905, 376] width 1325 height 753
click at [288, 39] on icon at bounding box center [286, 40] width 13 height 13
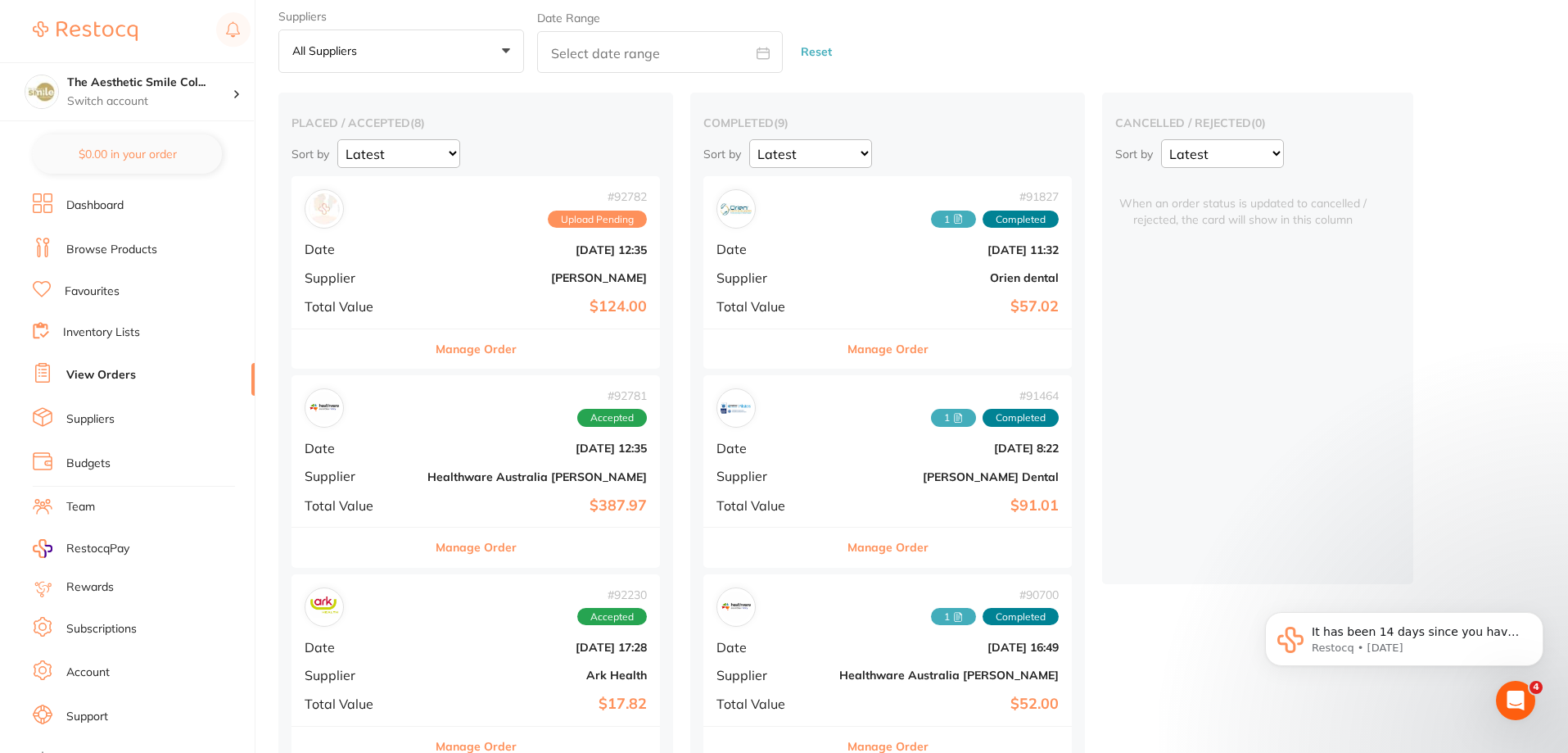
click at [476, 546] on button "Manage Order" at bounding box center [476, 547] width 81 height 39
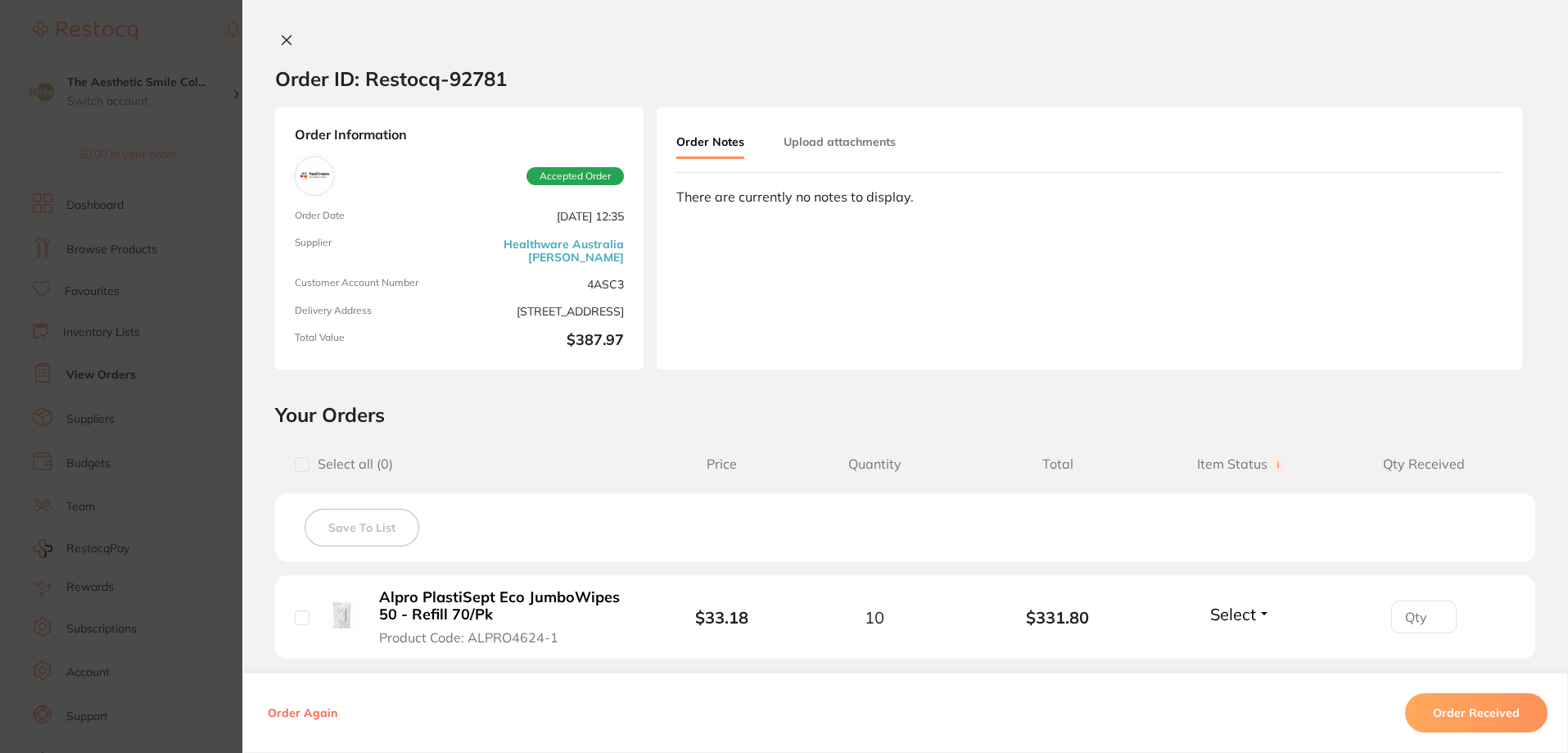
click at [289, 34] on button at bounding box center [286, 42] width 23 height 17
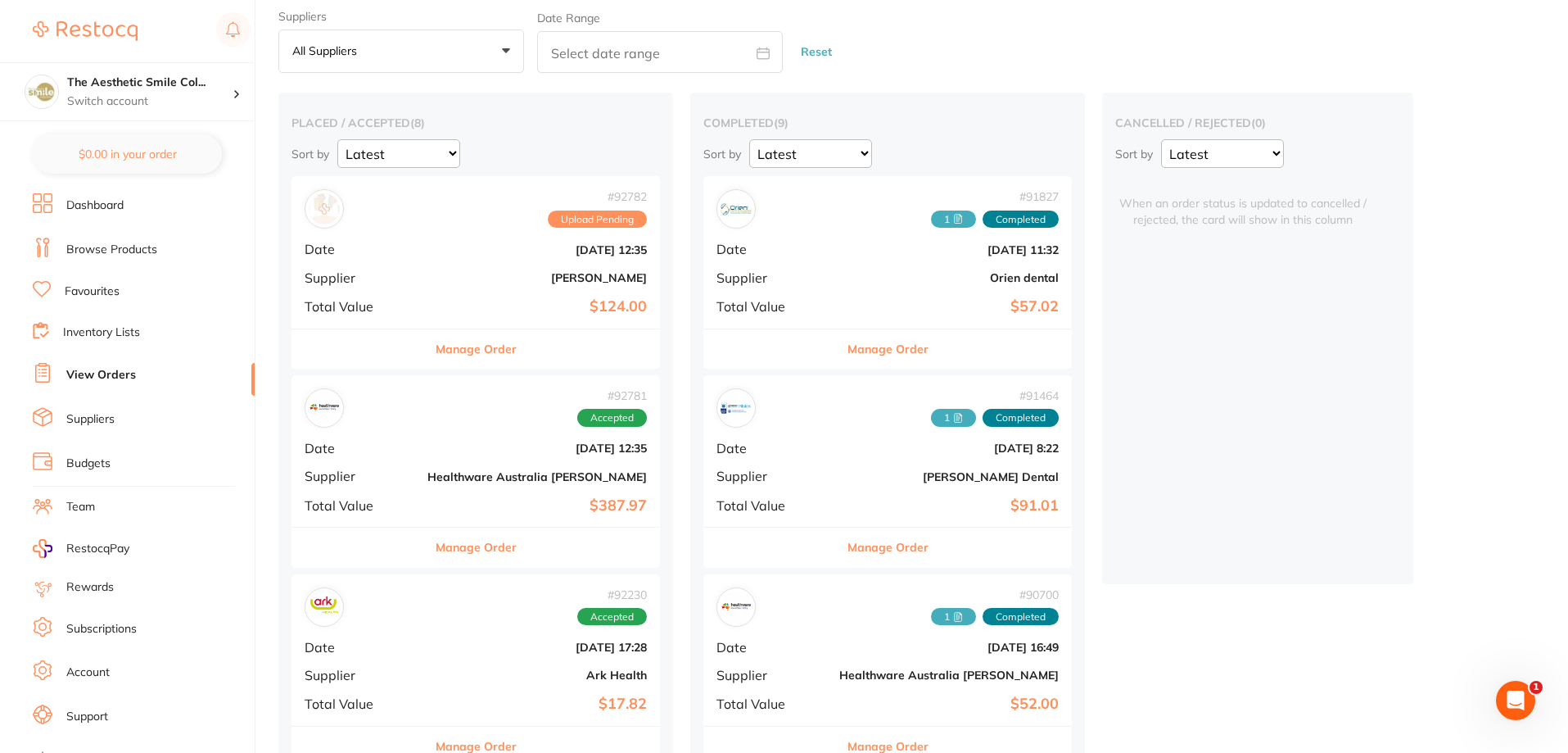
click at [448, 340] on button "Manage Order" at bounding box center [476, 349] width 81 height 39
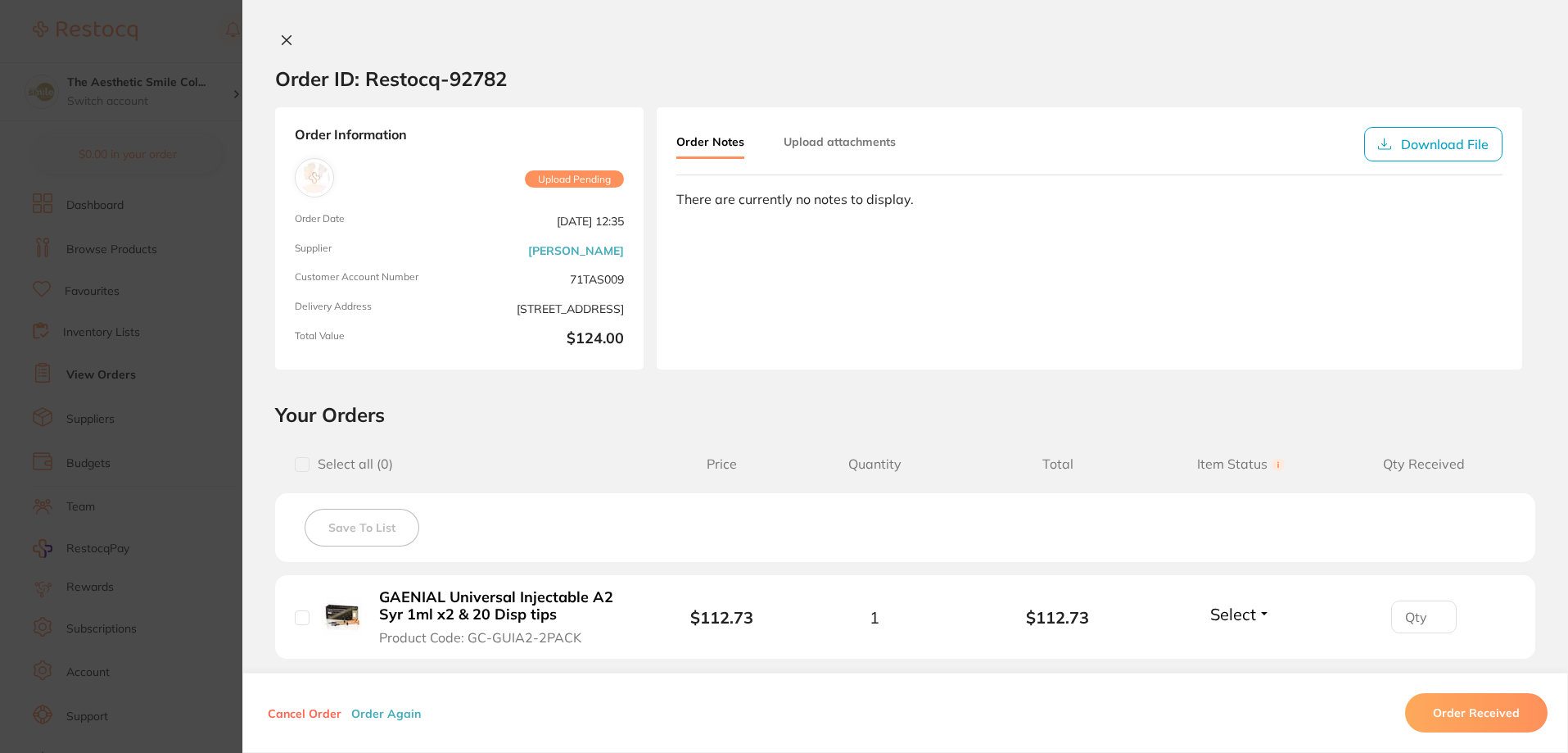
click at [281, 35] on icon at bounding box center [286, 40] width 13 height 13
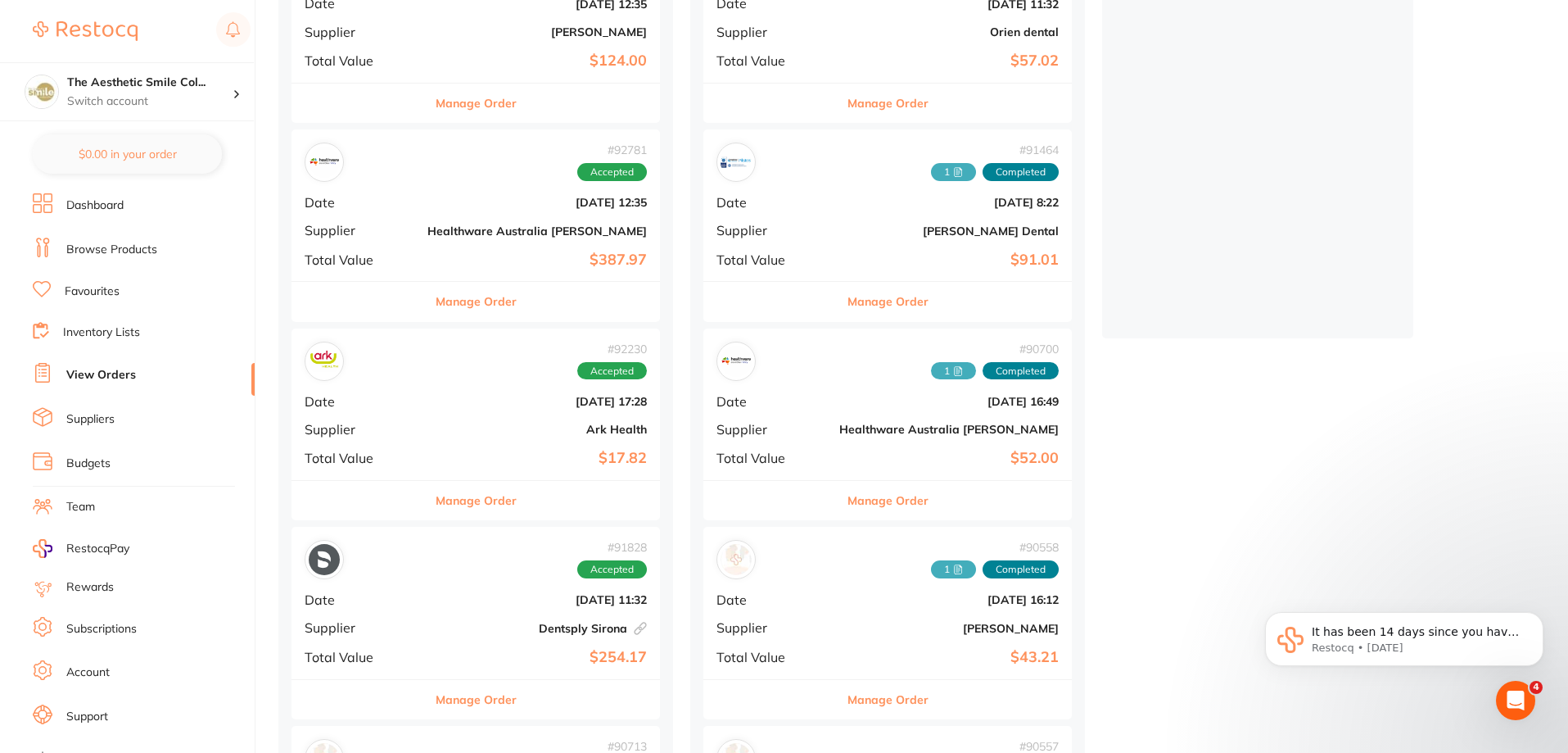
click at [448, 503] on button "Manage Order" at bounding box center [476, 500] width 81 height 39
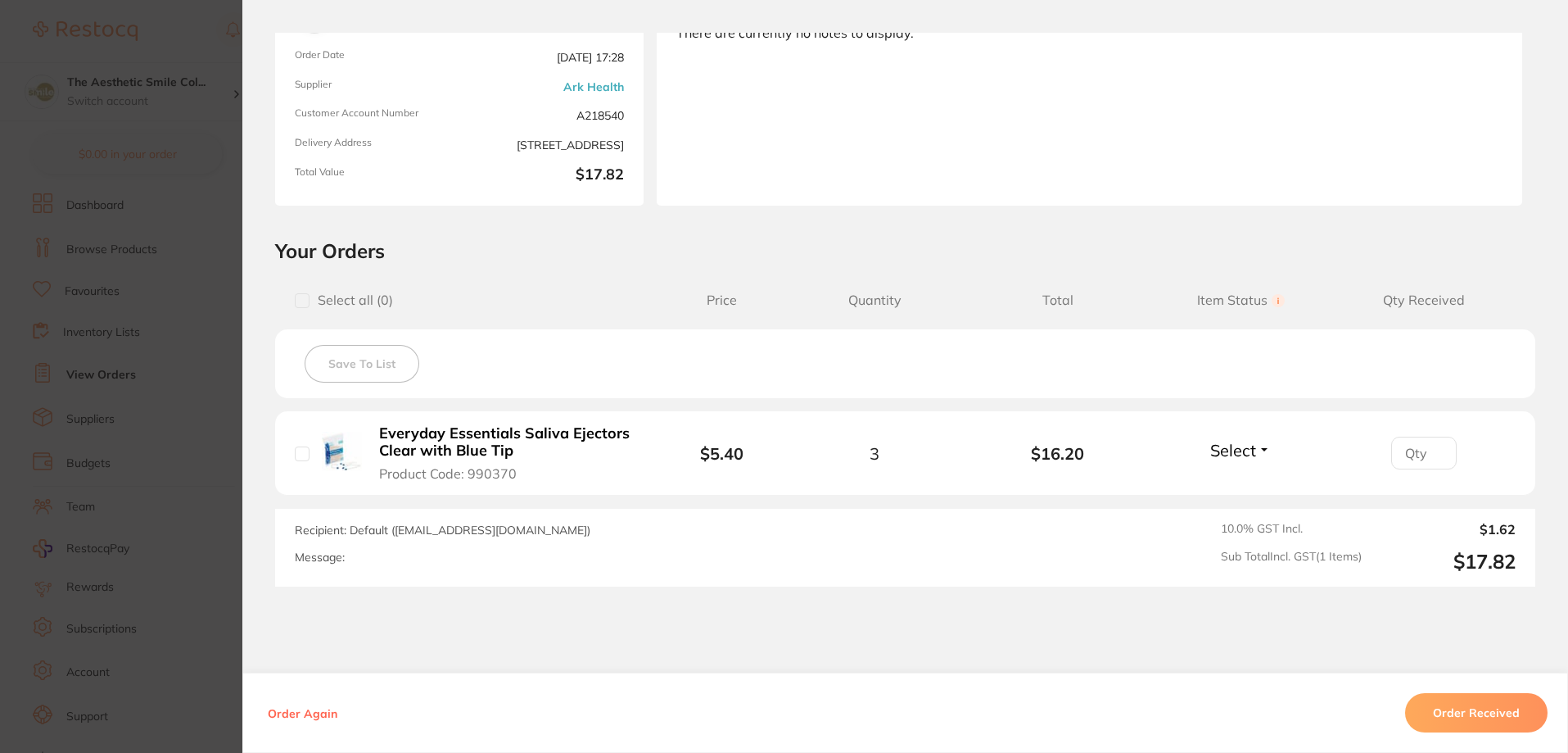
click at [1244, 450] on span "Select" at bounding box center [1233, 450] width 46 height 20
click at [1236, 482] on span "Received" at bounding box center [1240, 486] width 42 height 12
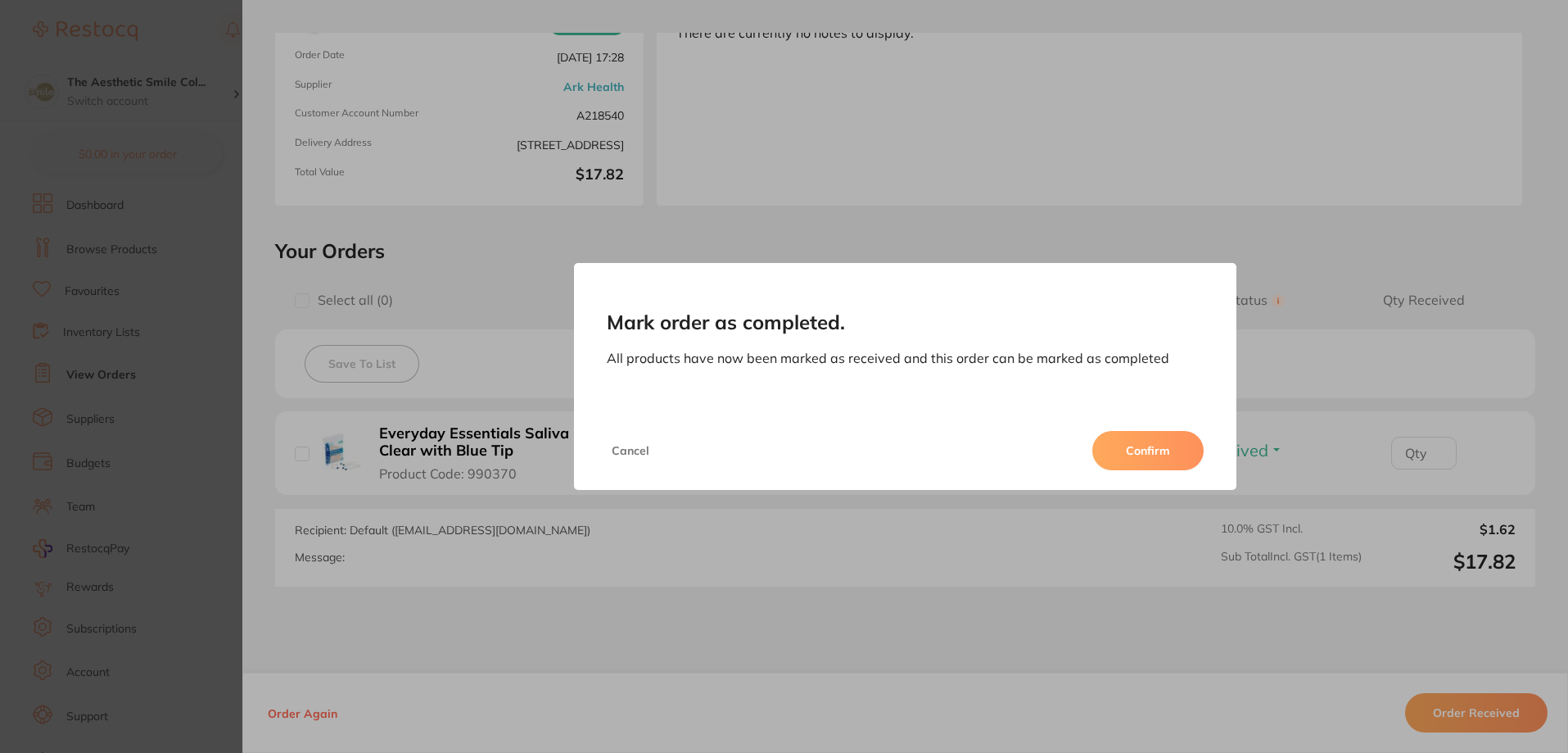
click at [1134, 456] on button "Confirm" at bounding box center [1147, 451] width 111 height 39
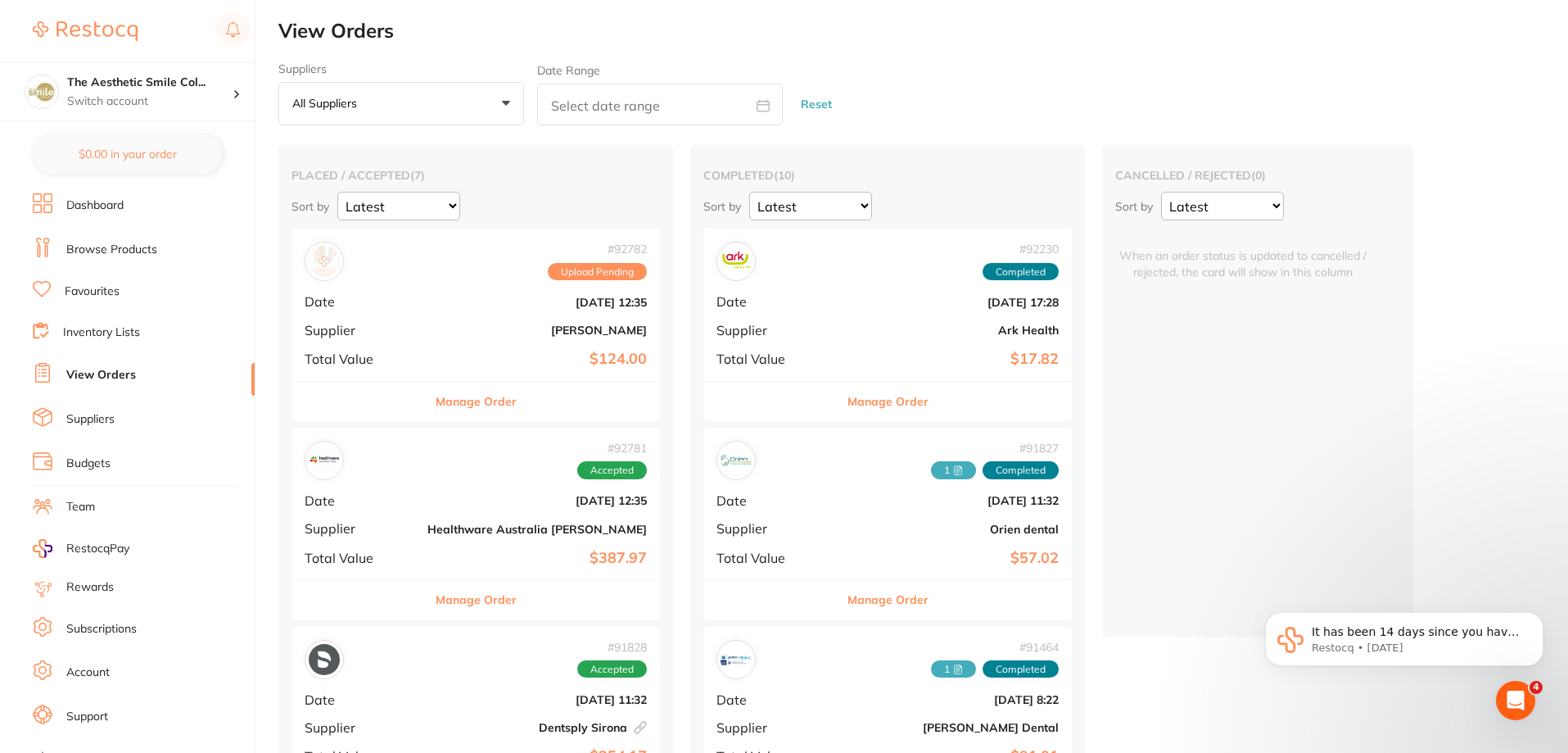
scroll to position [164, 0]
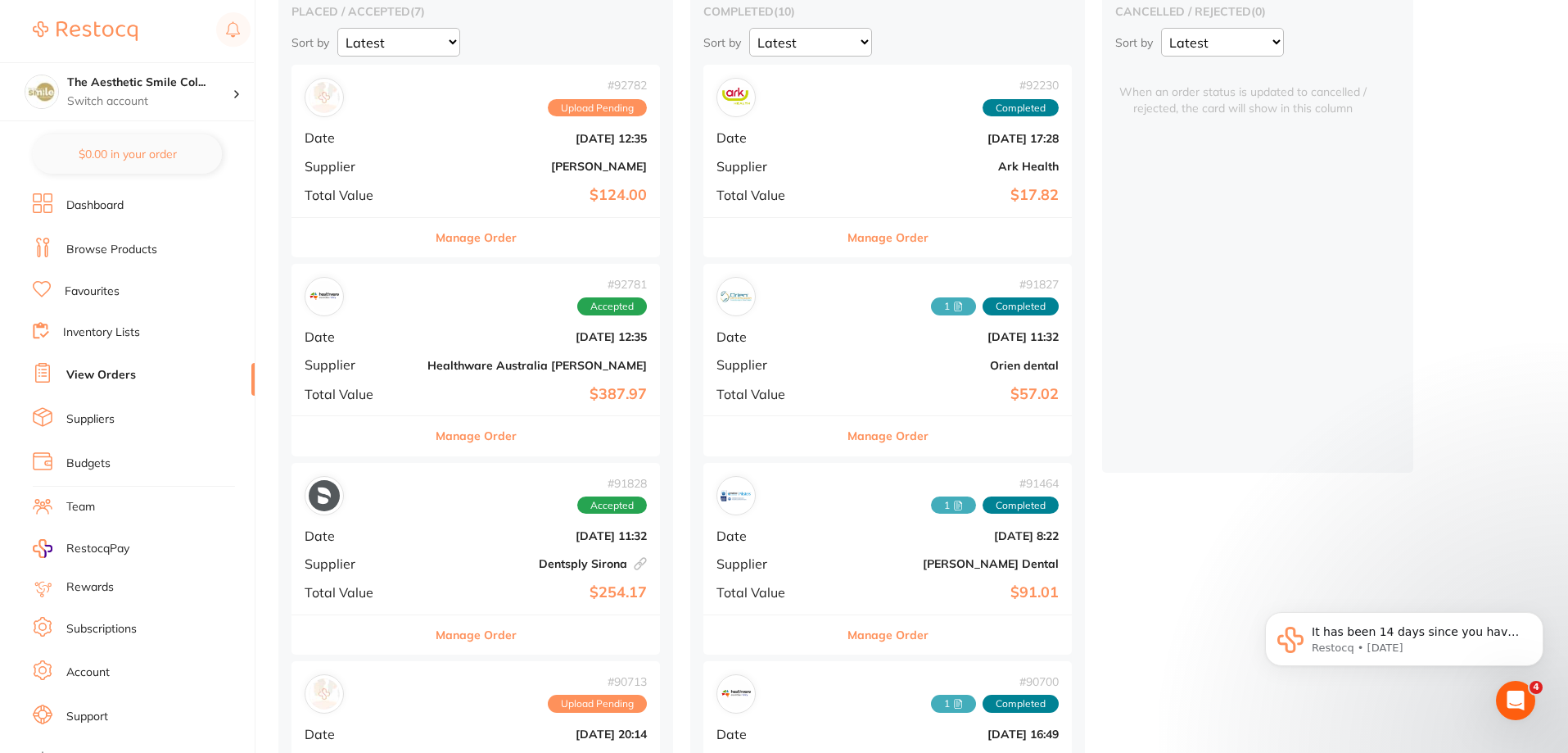
click at [463, 630] on button "Manage Order" at bounding box center [476, 635] width 81 height 39
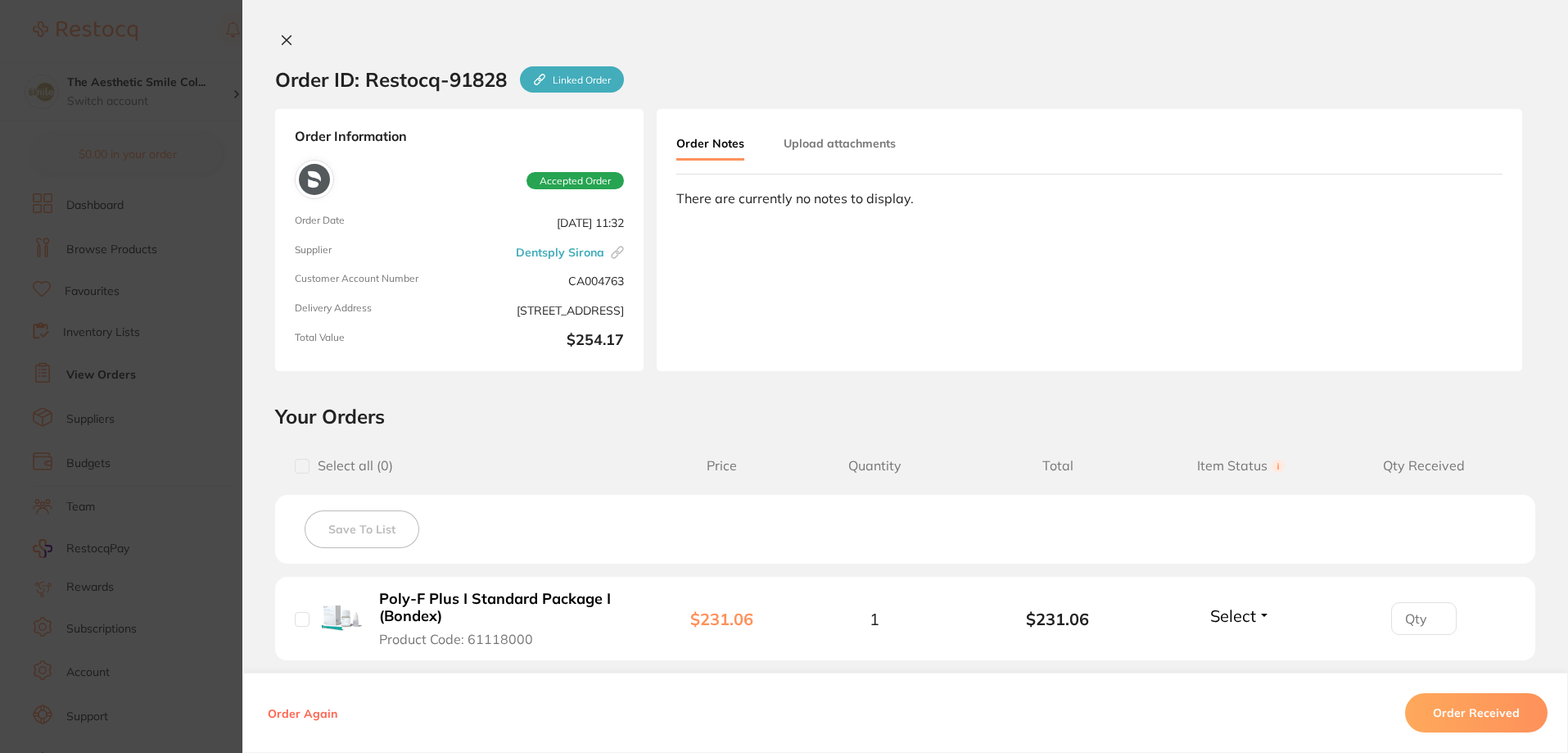
click at [292, 39] on button at bounding box center [286, 42] width 23 height 17
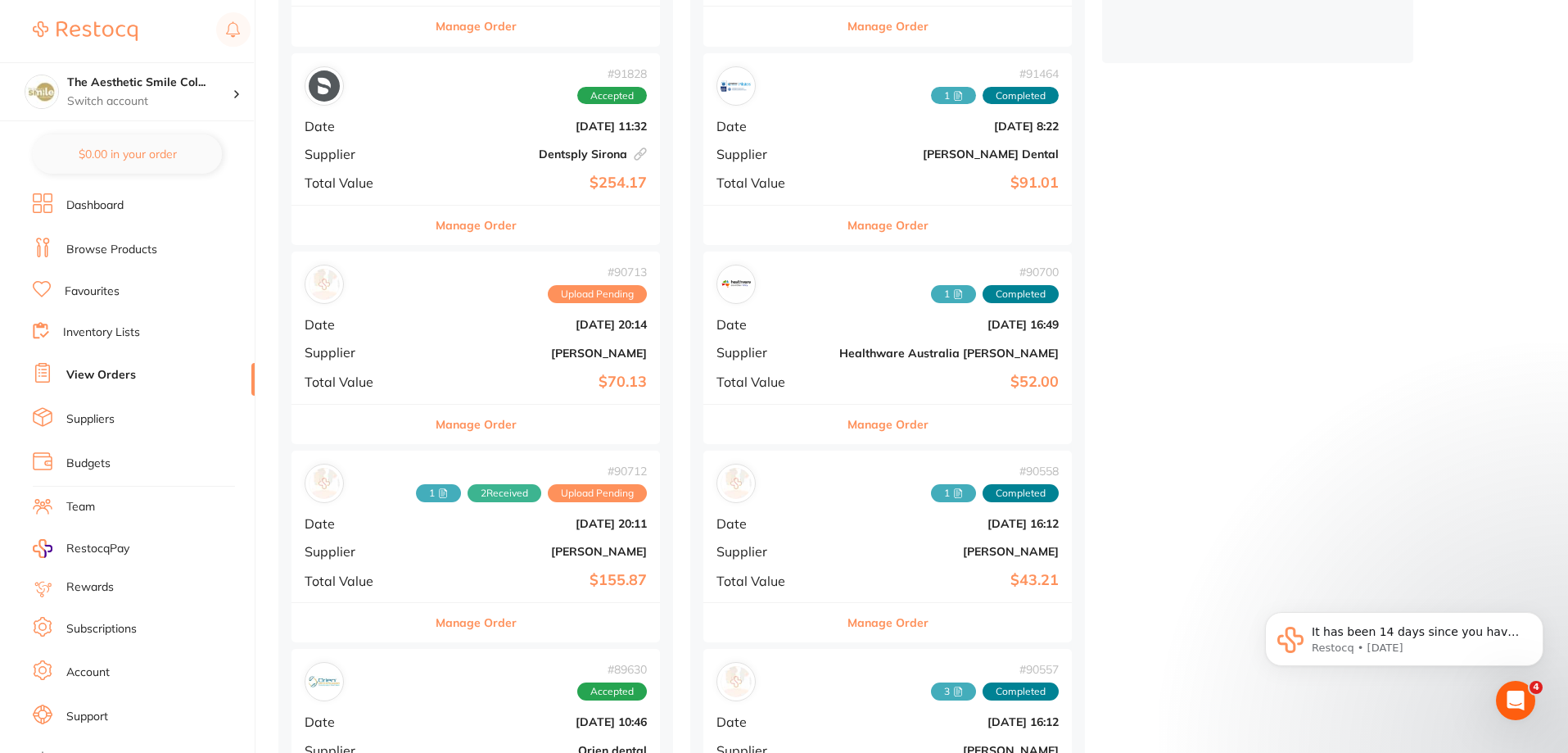
click at [456, 621] on button "Manage Order" at bounding box center [476, 622] width 81 height 39
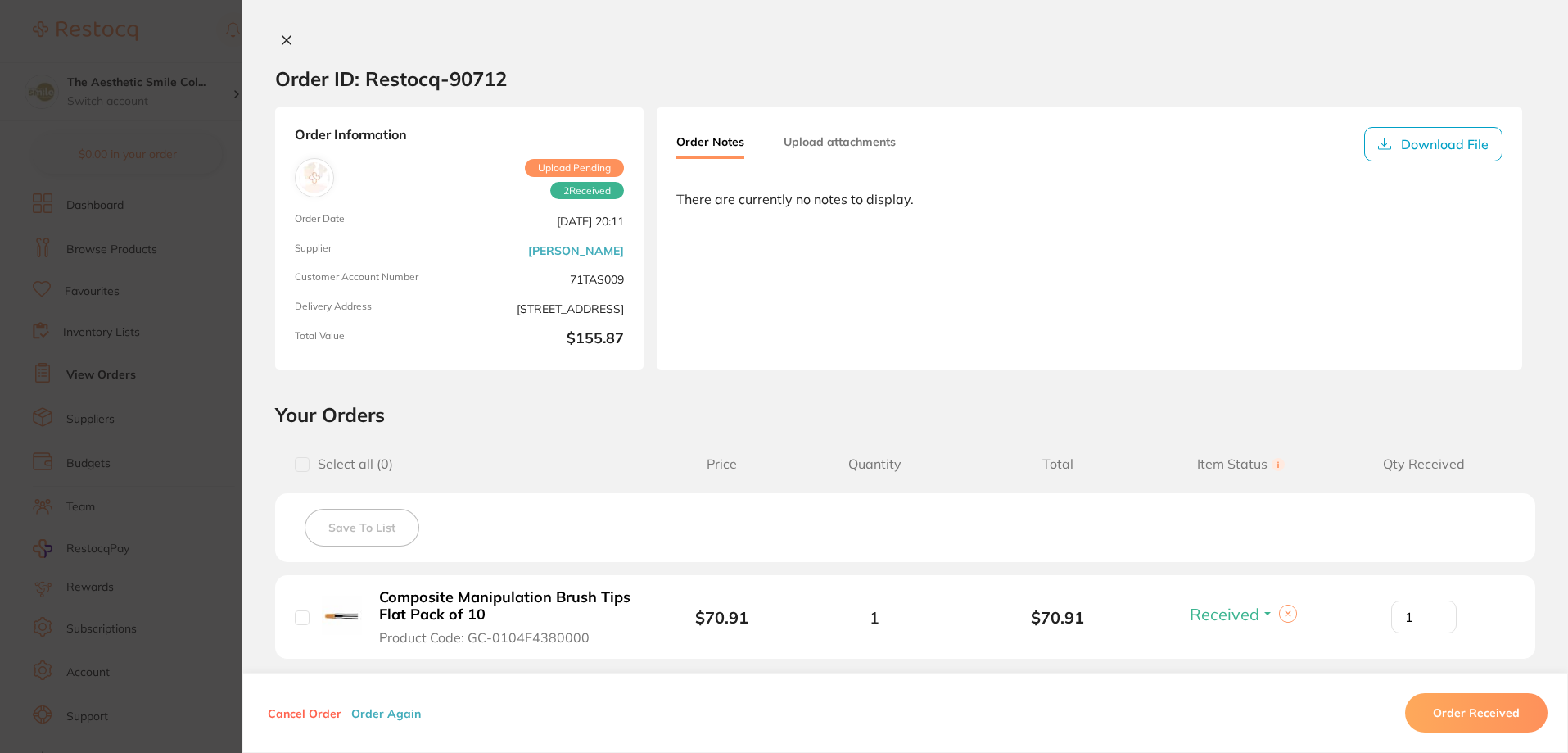
click at [286, 40] on icon at bounding box center [286, 40] width 13 height 13
